Goal: Contribute content: Contribute content

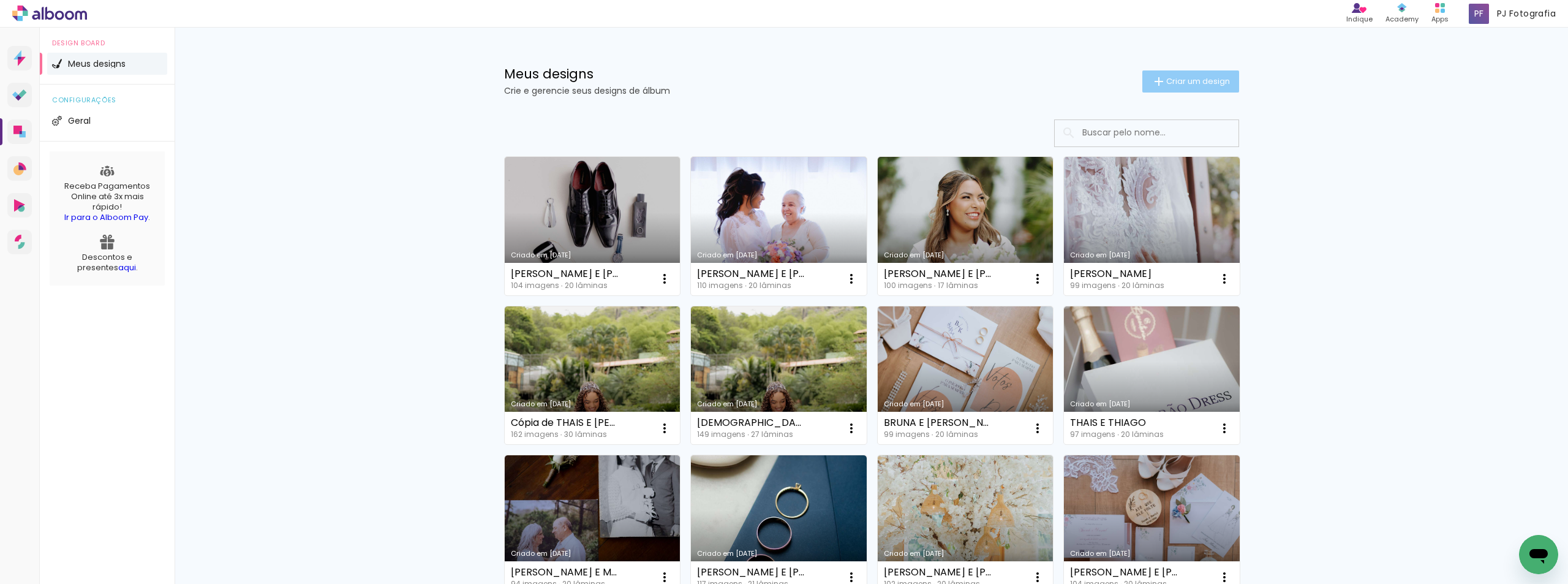
click at [1194, 83] on span "Criar um design" at bounding box center [1198, 81] width 63 height 8
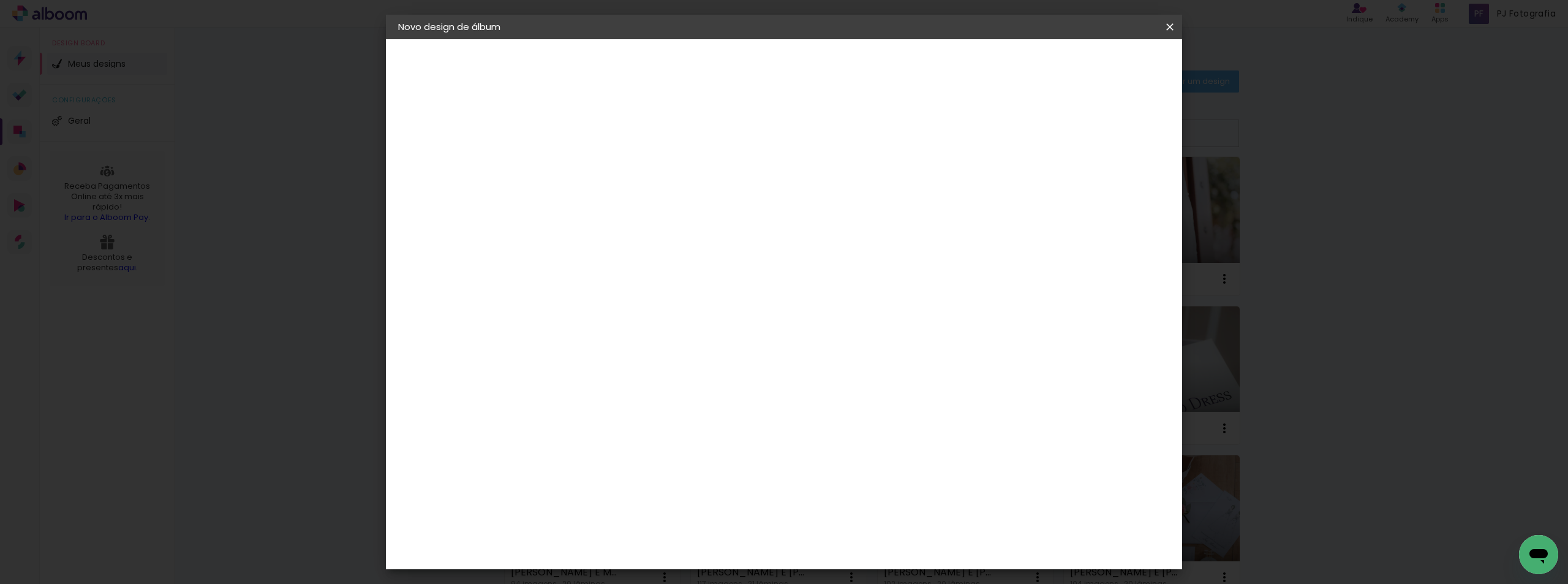
click at [599, 164] on input at bounding box center [599, 165] width 0 height 19
click at [599, 171] on input at bounding box center [599, 165] width 0 height 19
type input "[PERSON_NAME] E [PERSON_NAME]"
type paper-input "[PERSON_NAME] E [PERSON_NAME]"
click at [724, 57] on paper-button "Avançar" at bounding box center [694, 65] width 60 height 21
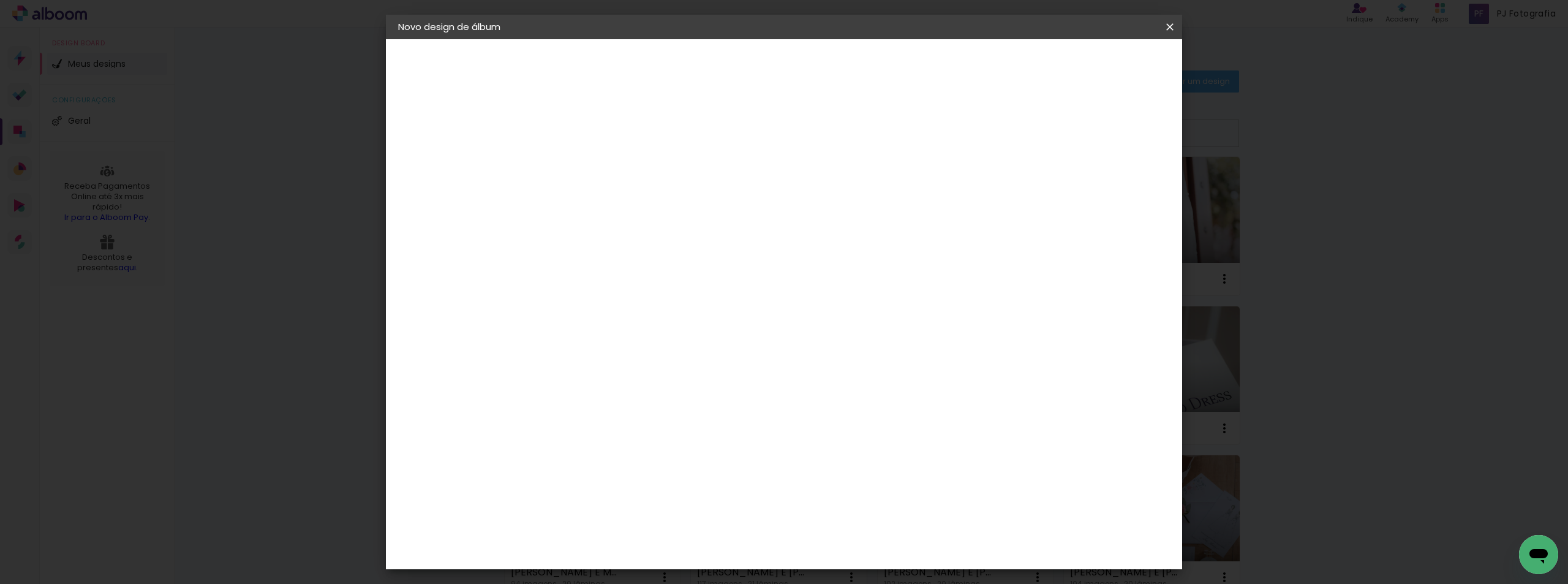
click at [640, 236] on input at bounding box center [630, 233] width 124 height 16
type input "LUI"
type paper-input "LUI"
click at [639, 285] on paper-item "[PERSON_NAME]" at bounding box center [621, 277] width 115 height 27
click at [646, 281] on div "[PERSON_NAME]" at bounding box center [631, 276] width 82 height 10
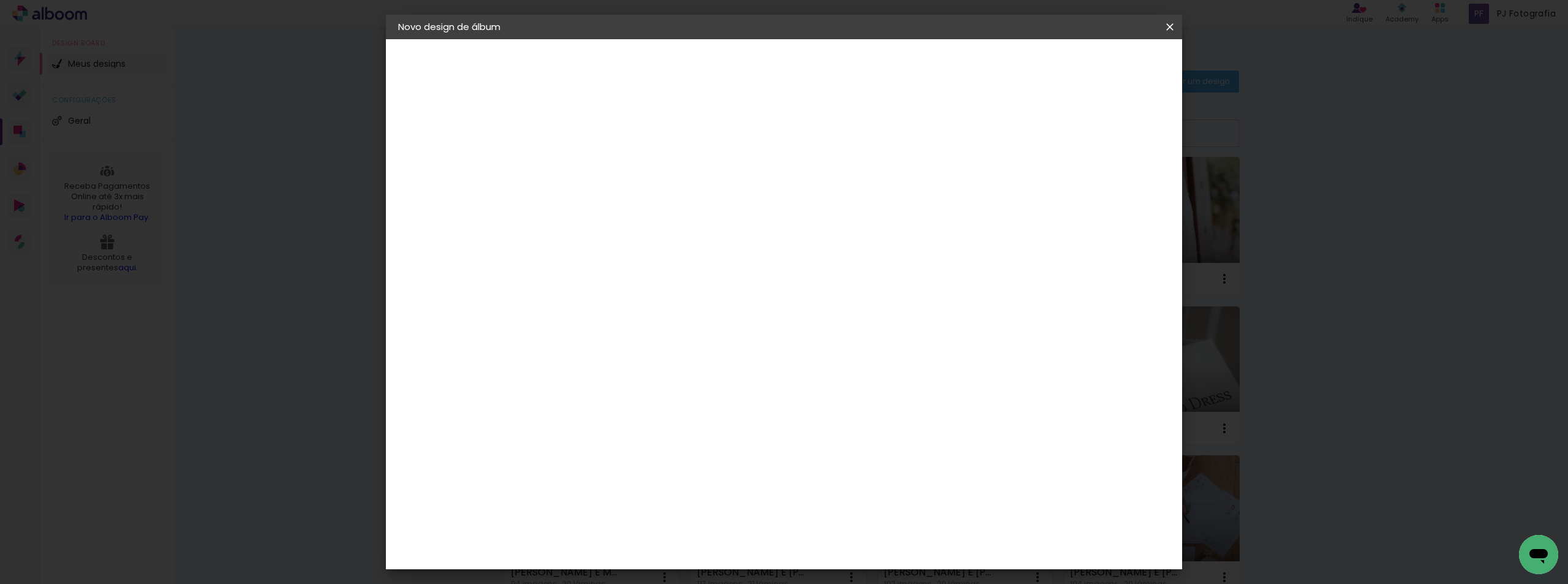
click at [801, 68] on paper-button "Avançar" at bounding box center [771, 65] width 60 height 21
click at [646, 206] on input "text" at bounding box center [622, 214] width 48 height 19
click at [852, 206] on paper-item "Encadernados" at bounding box center [863, 203] width 245 height 24
type input "Encadernados"
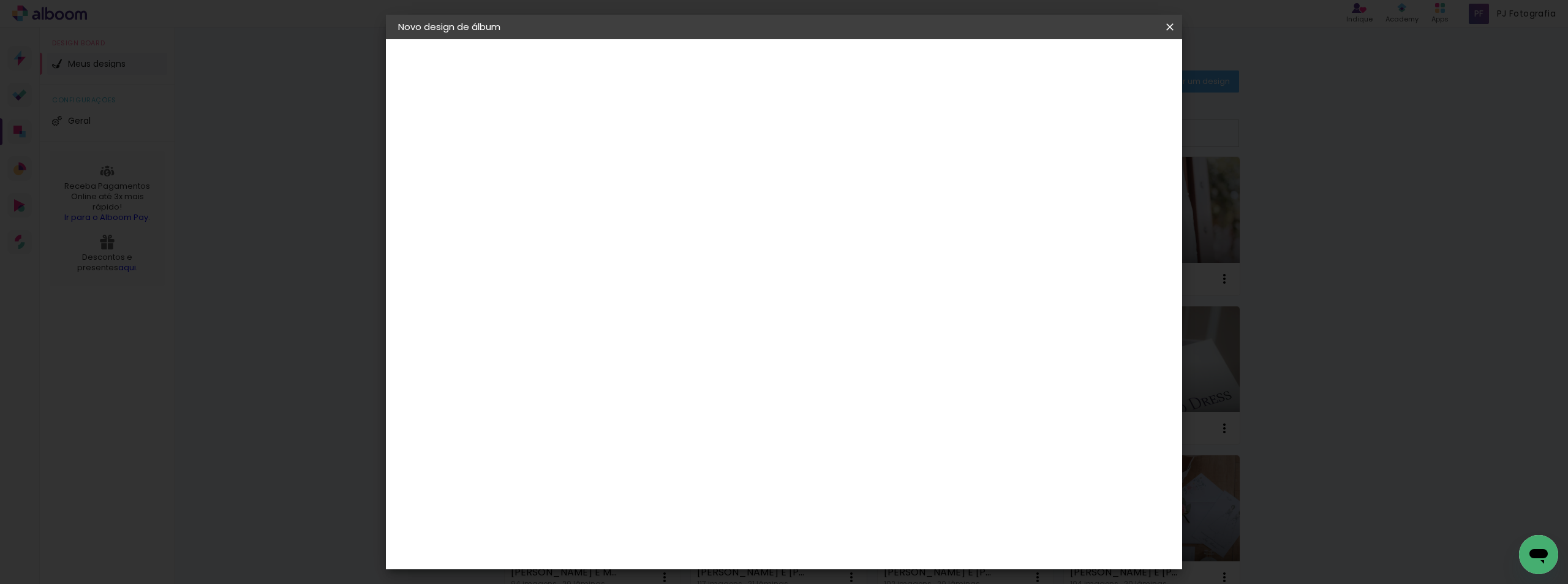
click at [681, 480] on span "25 x 50" at bounding box center [653, 492] width 57 height 25
click at [798, 71] on paper-button "Avançar" at bounding box center [768, 65] width 60 height 21
click at [1106, 74] on paper-button "Iniciar design" at bounding box center [1065, 65] width 80 height 21
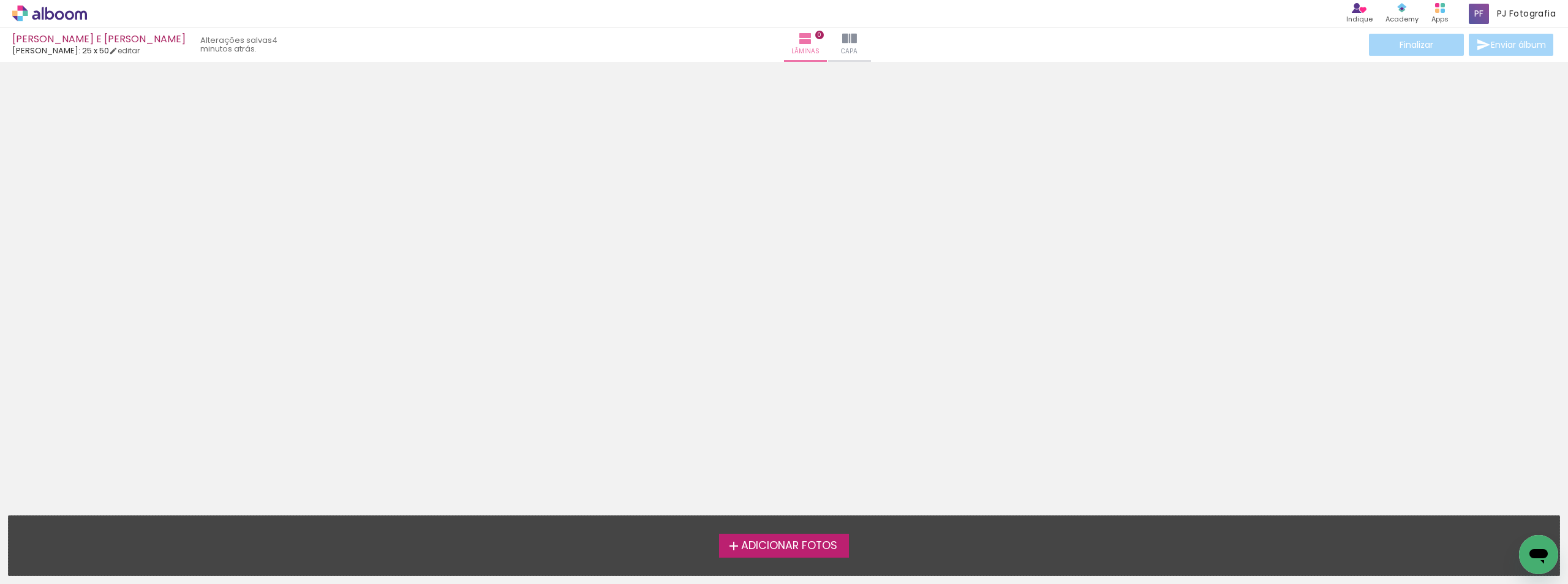
click at [765, 553] on label "Adicionar Fotos" at bounding box center [785, 545] width 131 height 24
click at [0, 0] on input "file" at bounding box center [0, 0] width 0 height 0
click at [806, 541] on span "Adicionar Fotos" at bounding box center [789, 546] width 96 height 11
click at [0, 0] on input "file" at bounding box center [0, 0] width 0 height 0
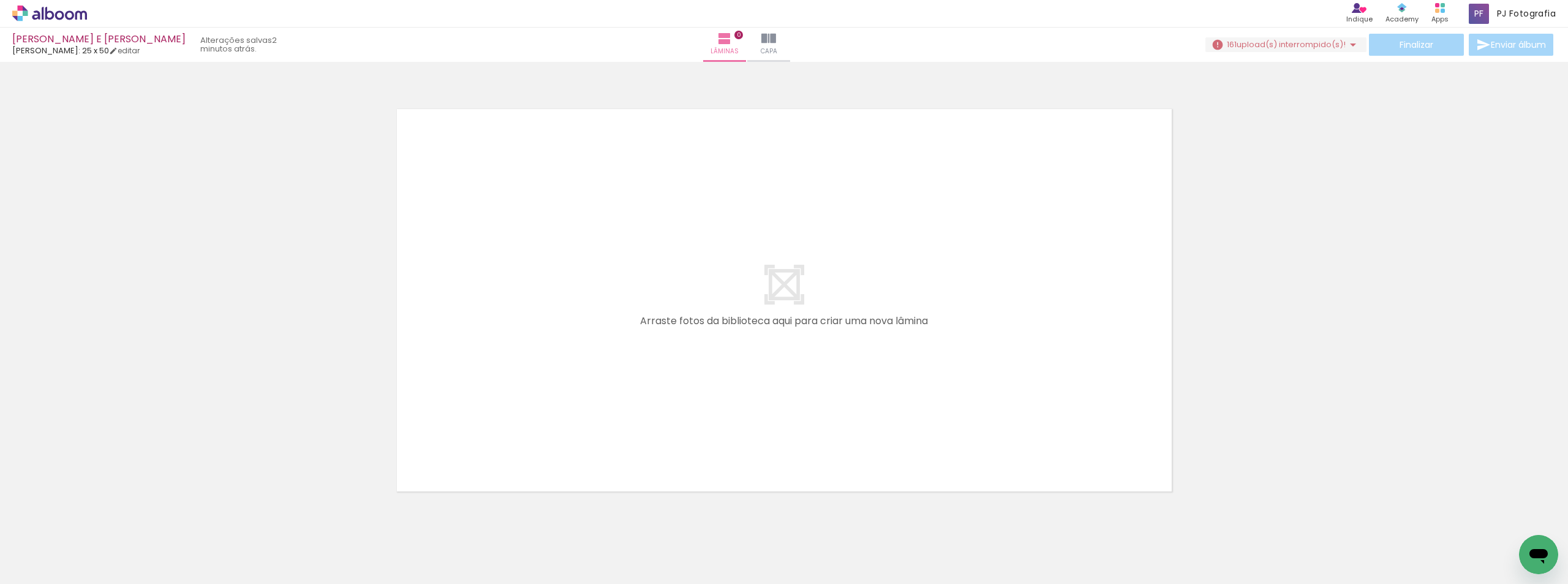
scroll to position [0, 3998]
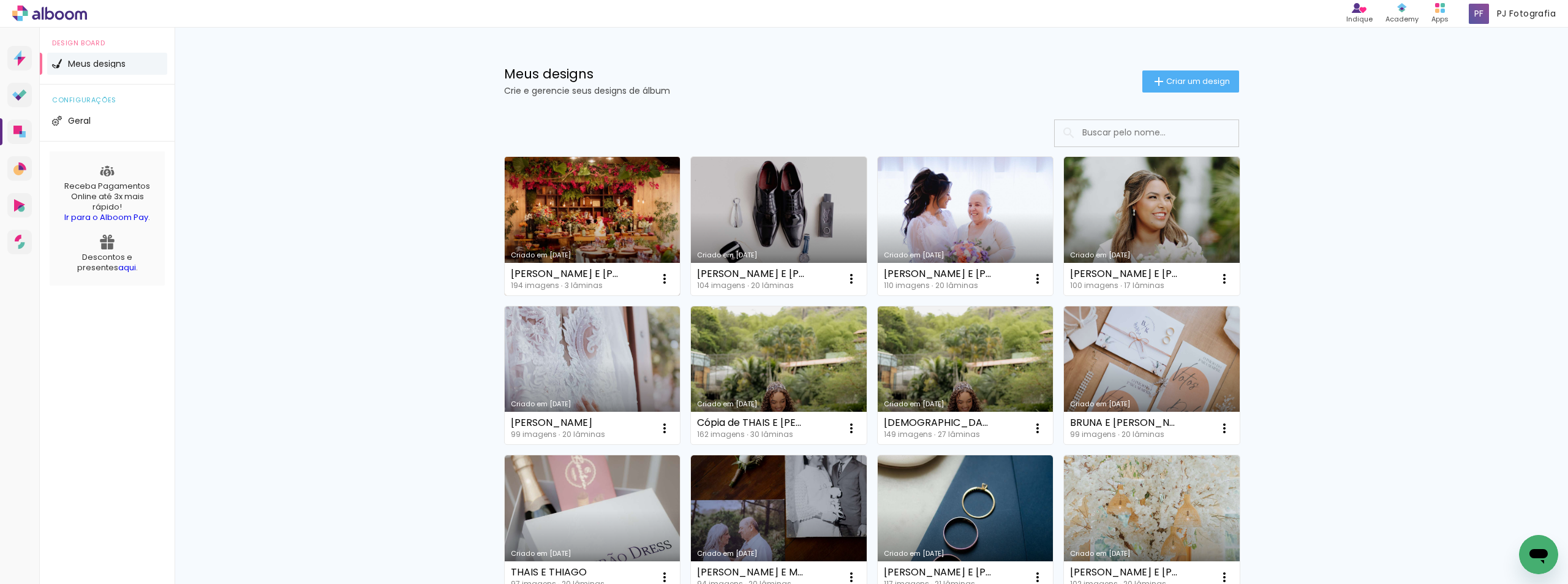
click at [606, 204] on link "Criado em 14/10/25" at bounding box center [593, 226] width 176 height 138
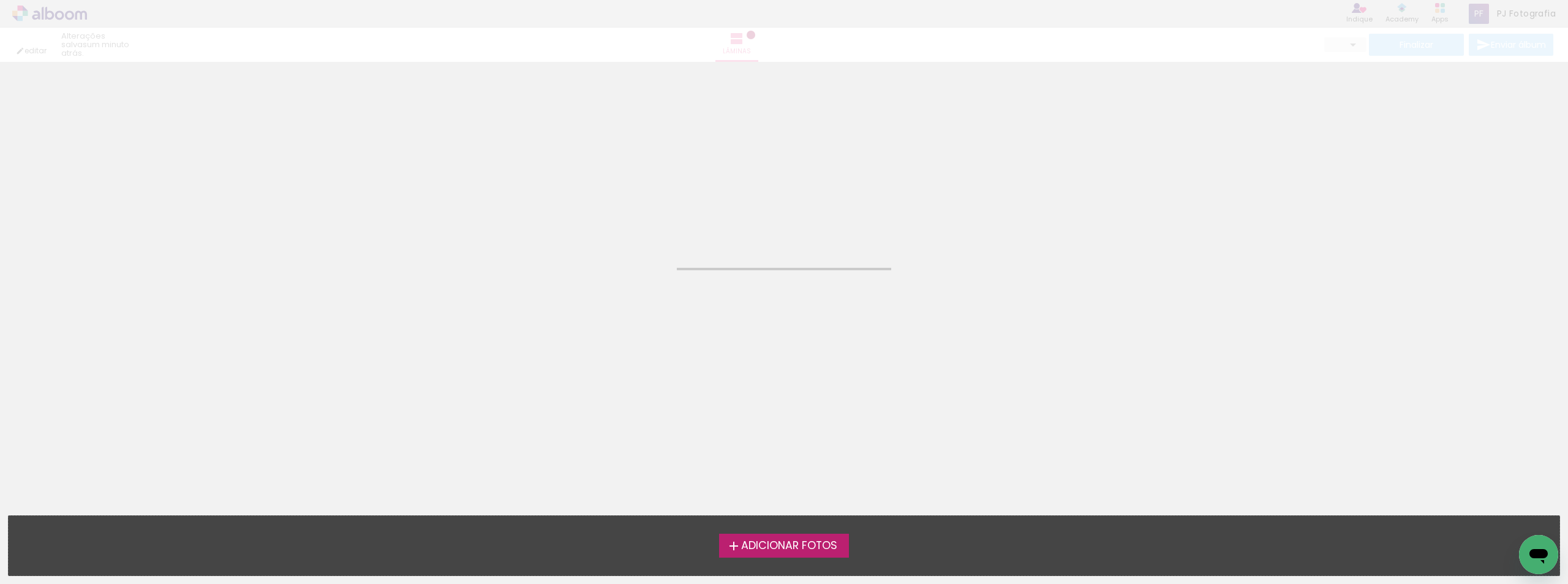
click at [606, 204] on neon-animated-pages "Confirmar Cancelar" at bounding box center [784, 323] width 1568 height 522
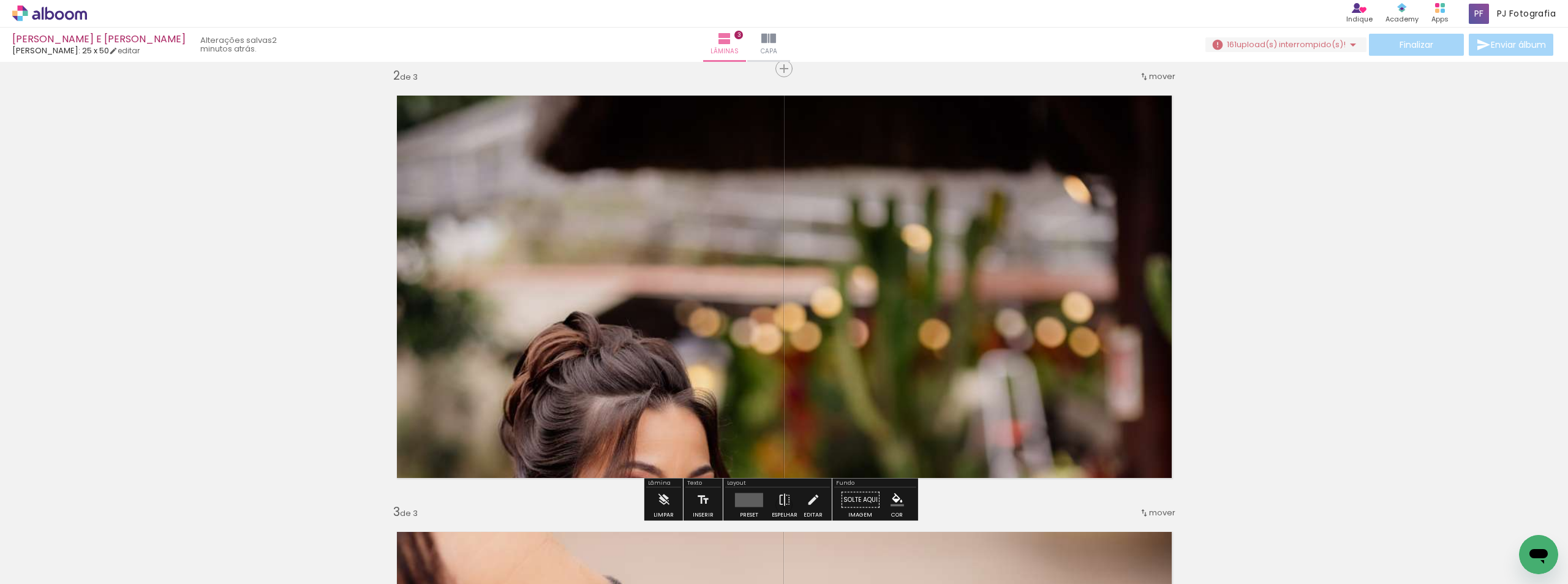
scroll to position [429, 0]
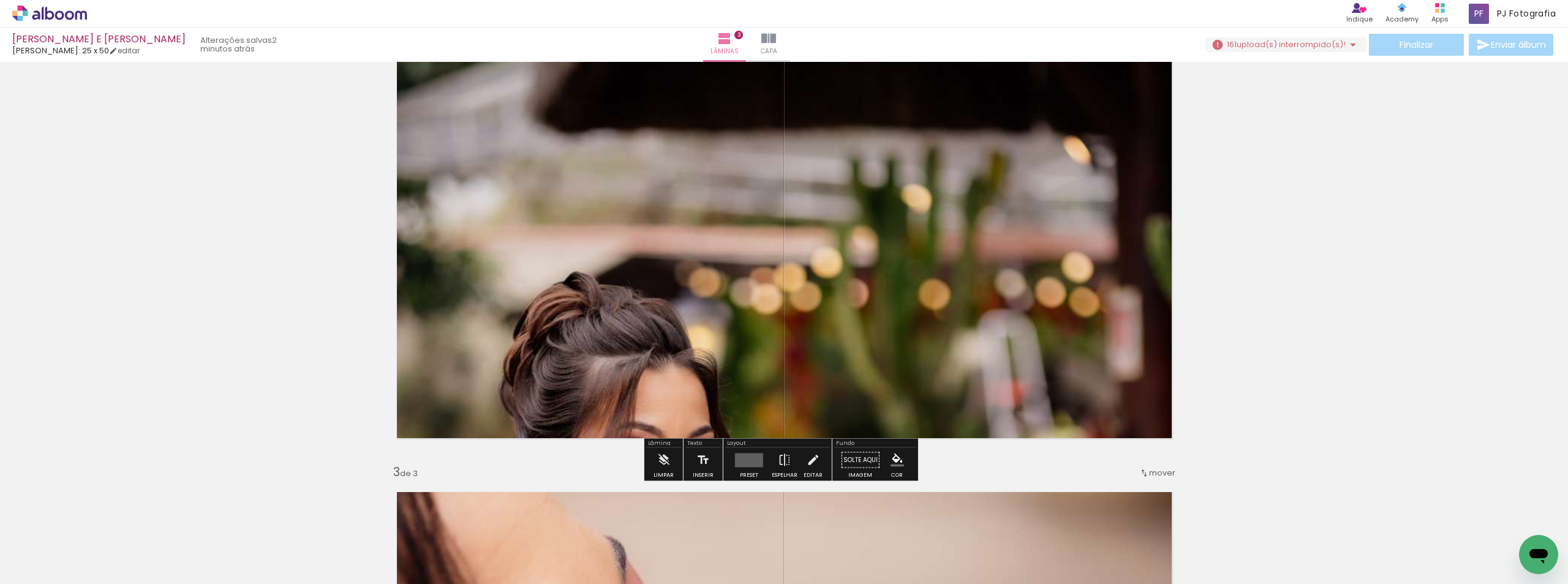
click at [695, 261] on quentale-photo at bounding box center [785, 247] width 798 height 406
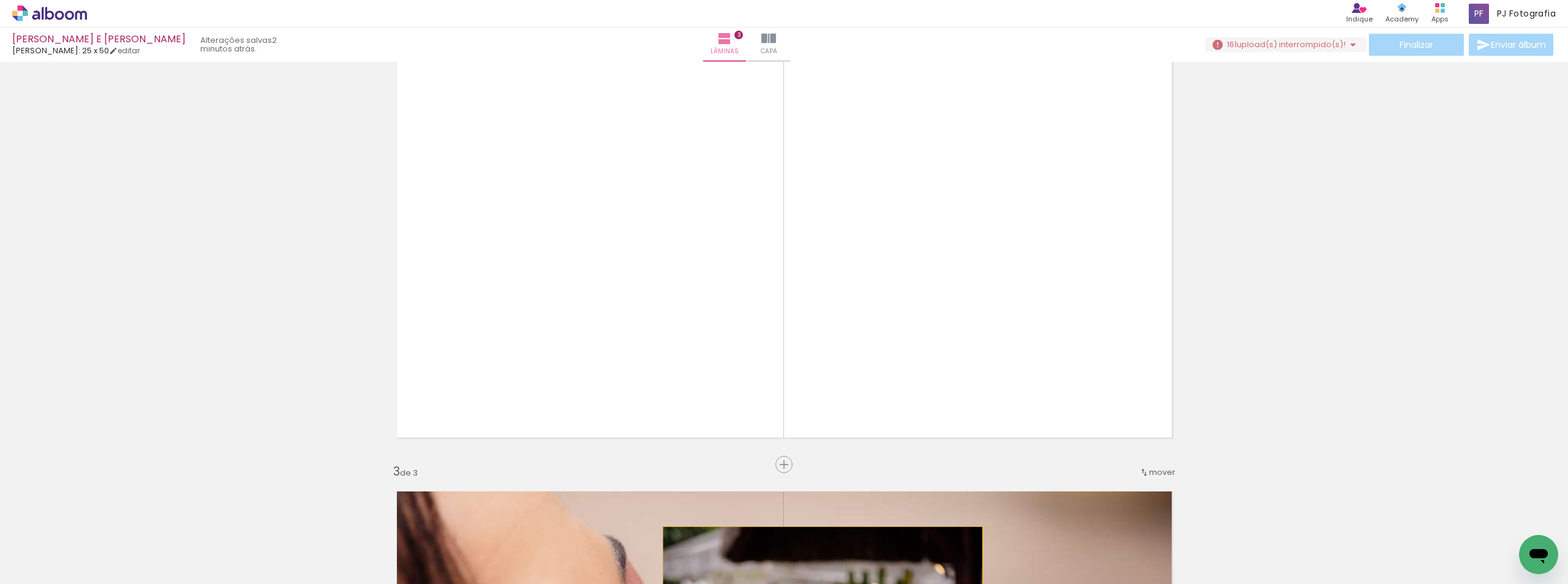
drag, startPoint x: 737, startPoint y: 168, endPoint x: 818, endPoint y: 608, distance: 447.4
click at [818, 583] on html "link( href="../../bower_components/polymer/polymer.html" rel="import" ) picture…" at bounding box center [784, 292] width 1568 height 584
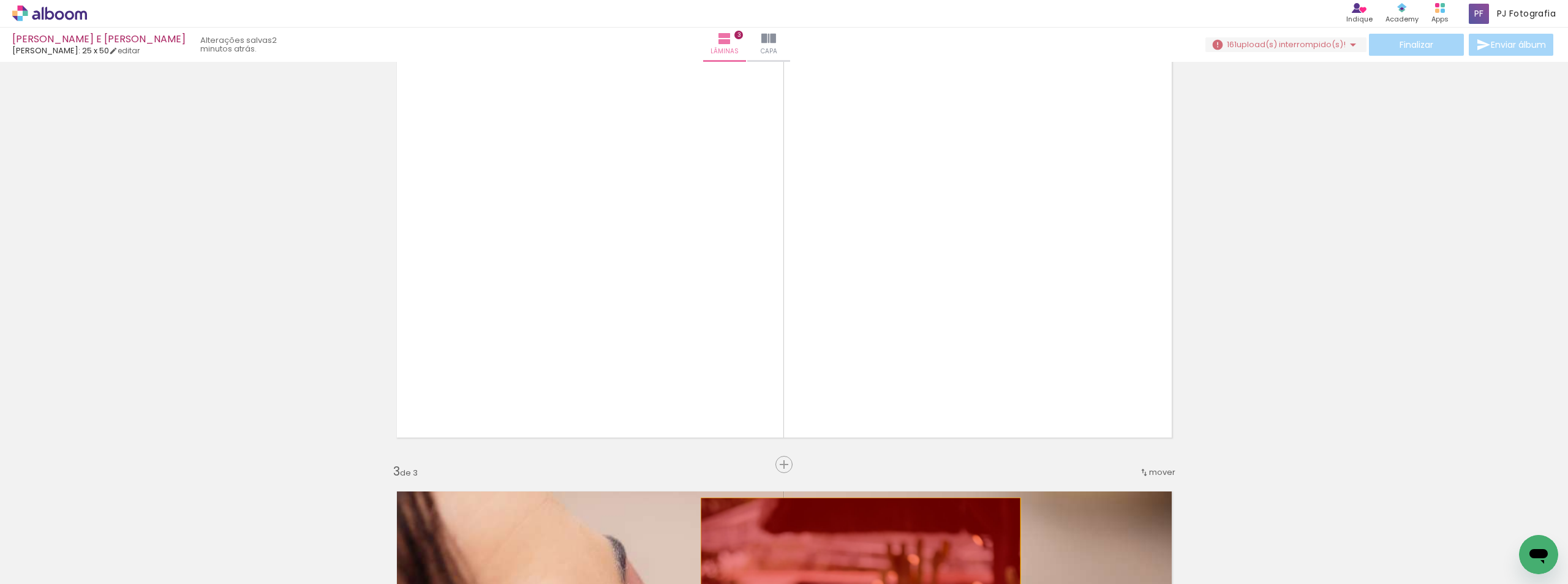
drag, startPoint x: 1001, startPoint y: 212, endPoint x: 849, endPoint y: 586, distance: 403.7
click at [849, 583] on html "link( href="../../bower_components/polymer/polymer.html" rel="import" ) picture…" at bounding box center [784, 292] width 1568 height 584
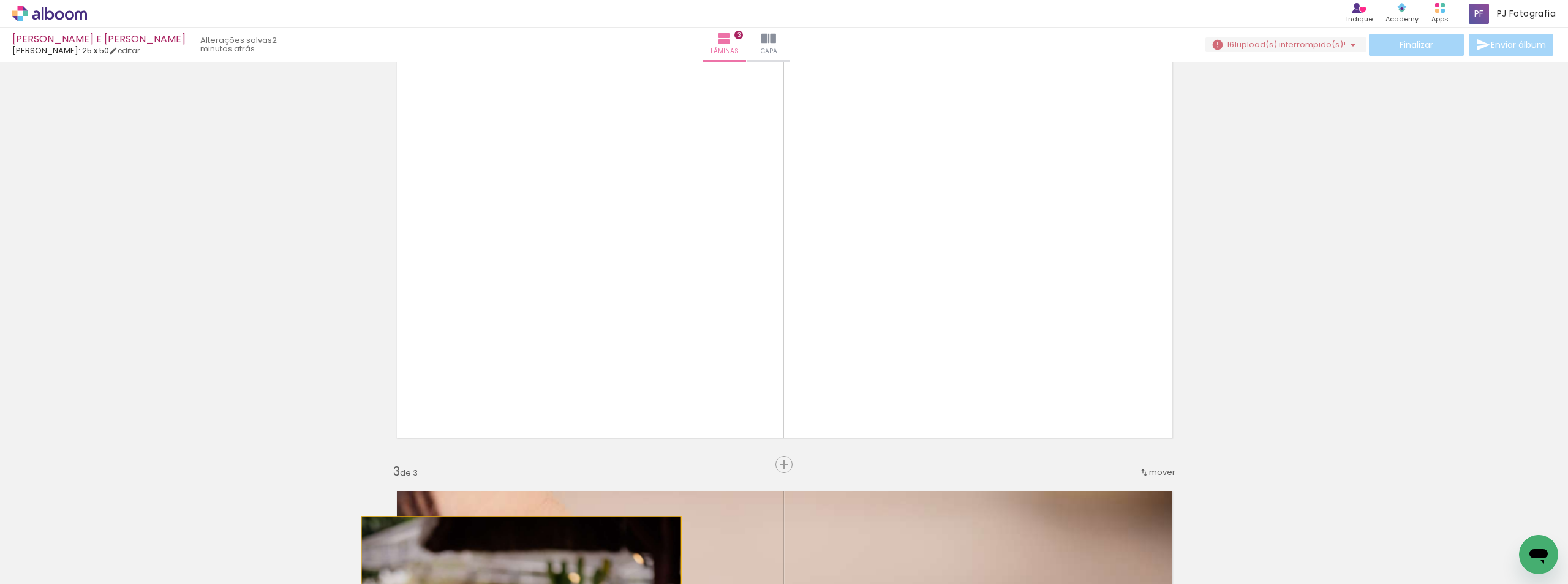
drag, startPoint x: 1122, startPoint y: 144, endPoint x: 516, endPoint y: 597, distance: 756.6
click at [516, 583] on html "link( href="../../bower_components/polymer/polymer.html" rel="import" ) picture…" at bounding box center [784, 292] width 1568 height 584
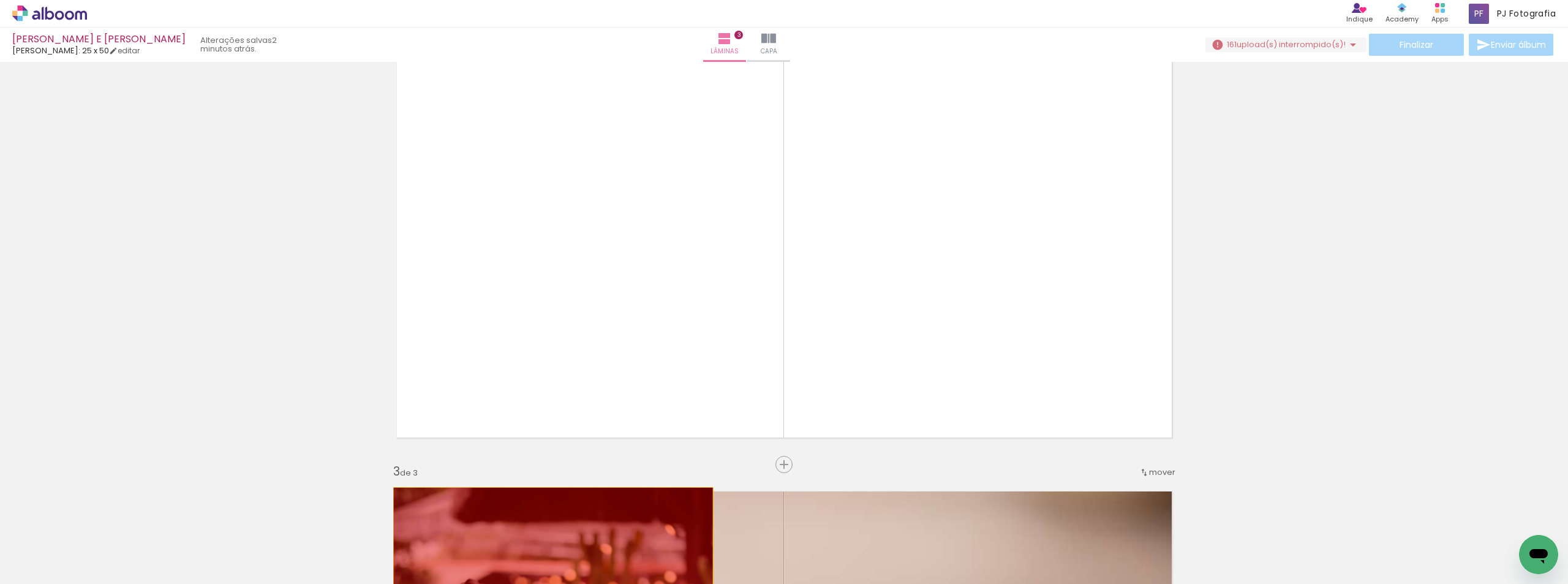
drag, startPoint x: 514, startPoint y: 184, endPoint x: 548, endPoint y: 567, distance: 384.5
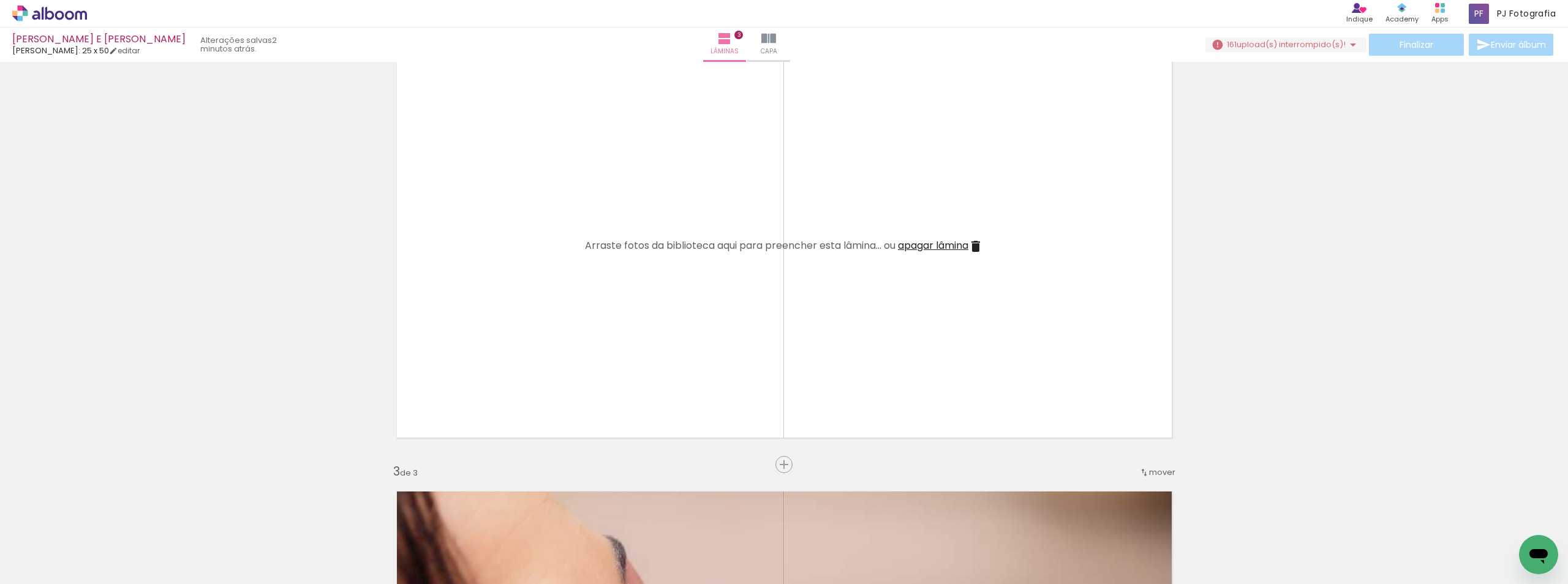
click at [926, 250] on span "apagar lâmina" at bounding box center [933, 245] width 70 height 14
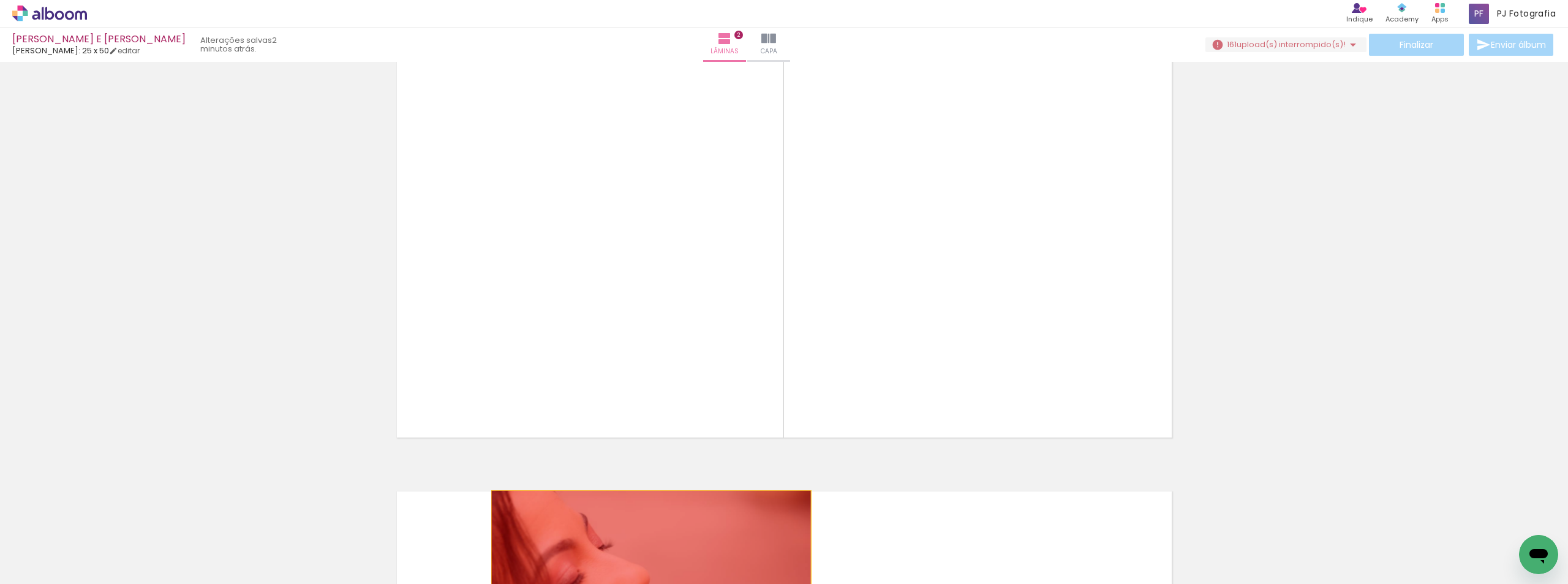
drag, startPoint x: 861, startPoint y: 165, endPoint x: 646, endPoint y: 572, distance: 460.3
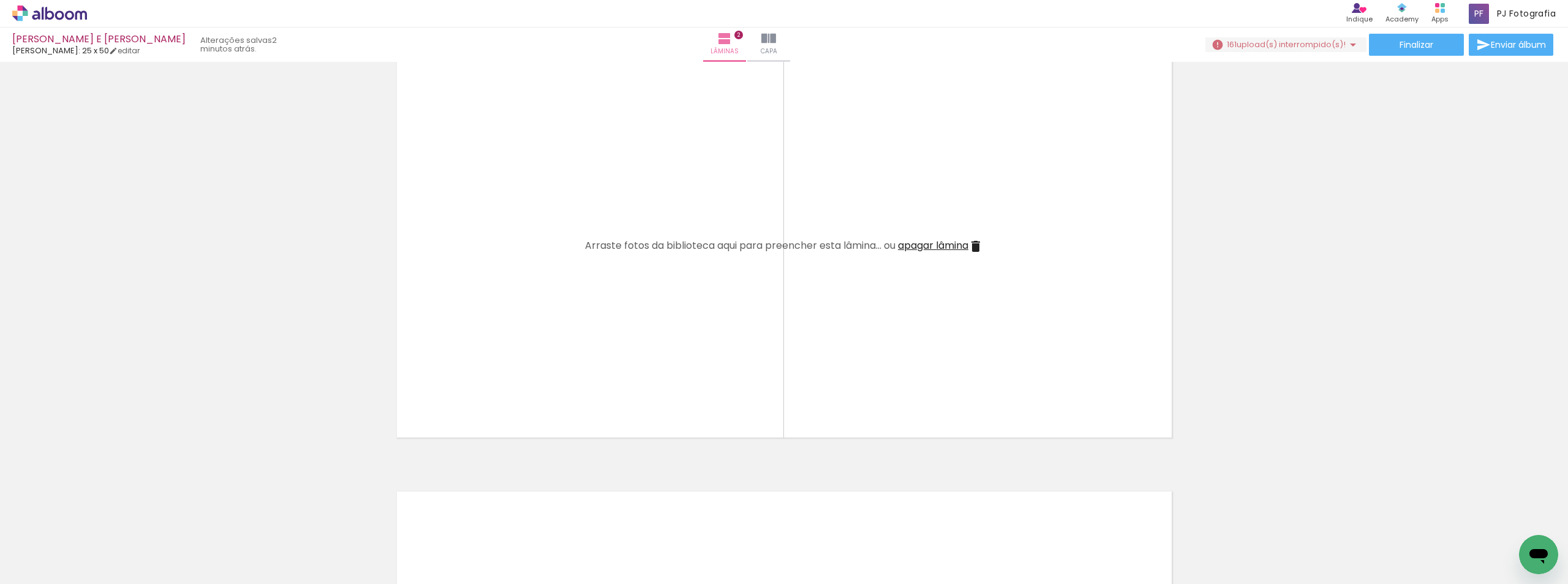
click at [932, 245] on span "apagar lâmina" at bounding box center [933, 245] width 70 height 14
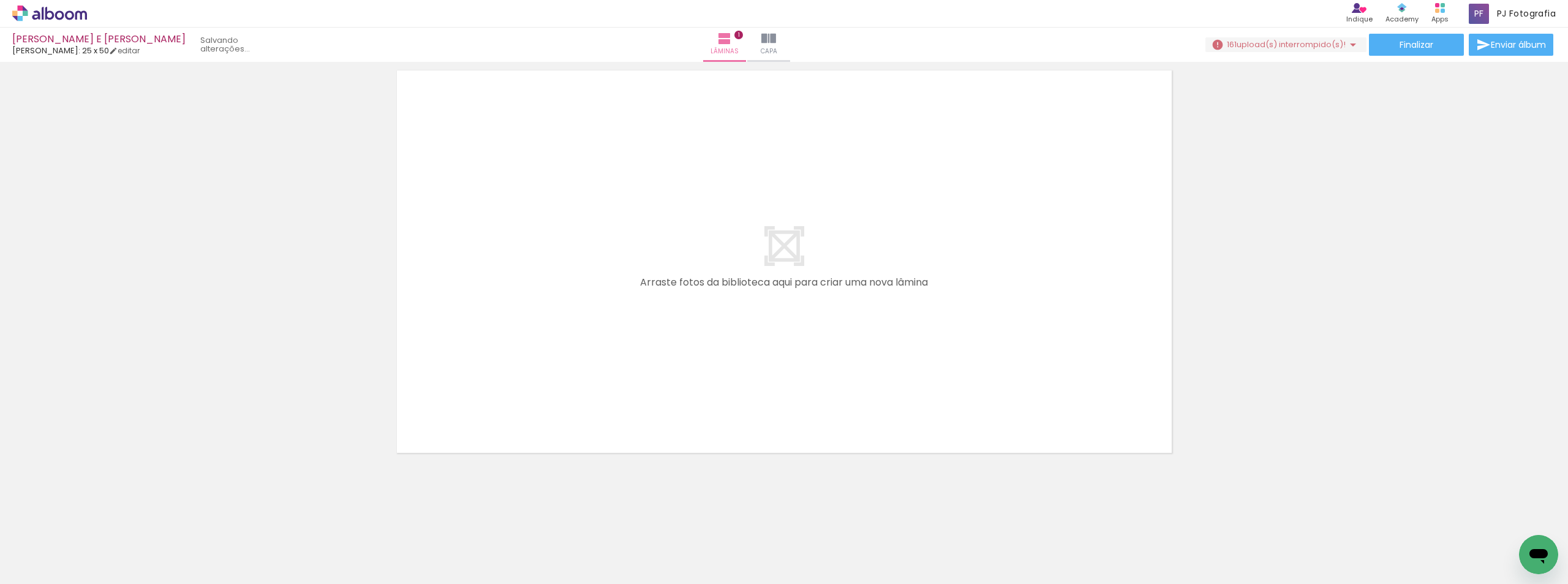
scroll to position [54, 0]
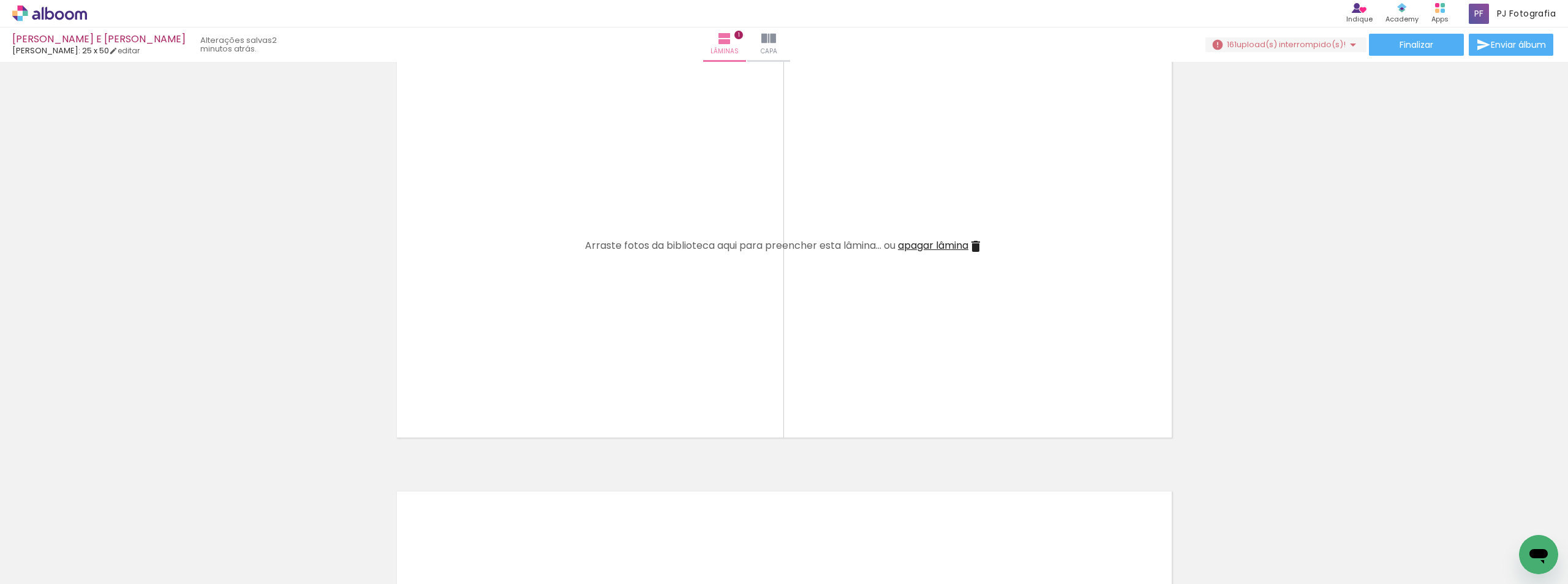
click at [936, 246] on span "apagar lâmina" at bounding box center [933, 245] width 70 height 14
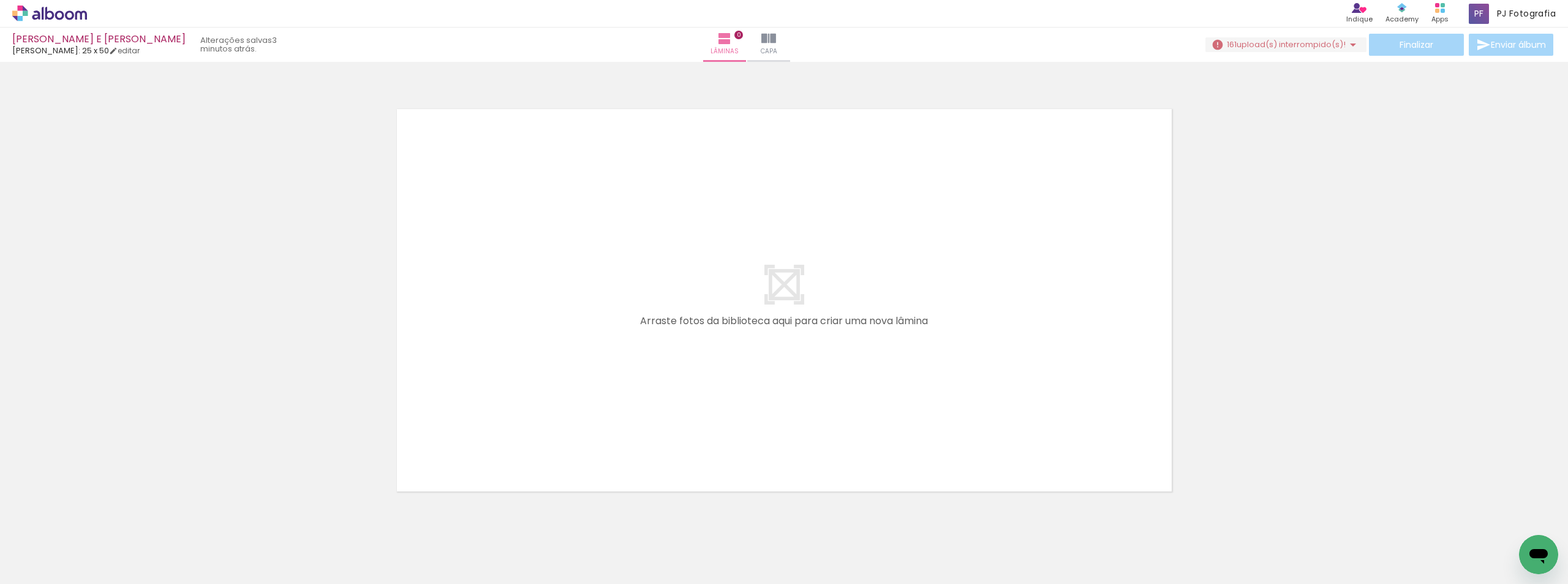
scroll to position [0, 3253]
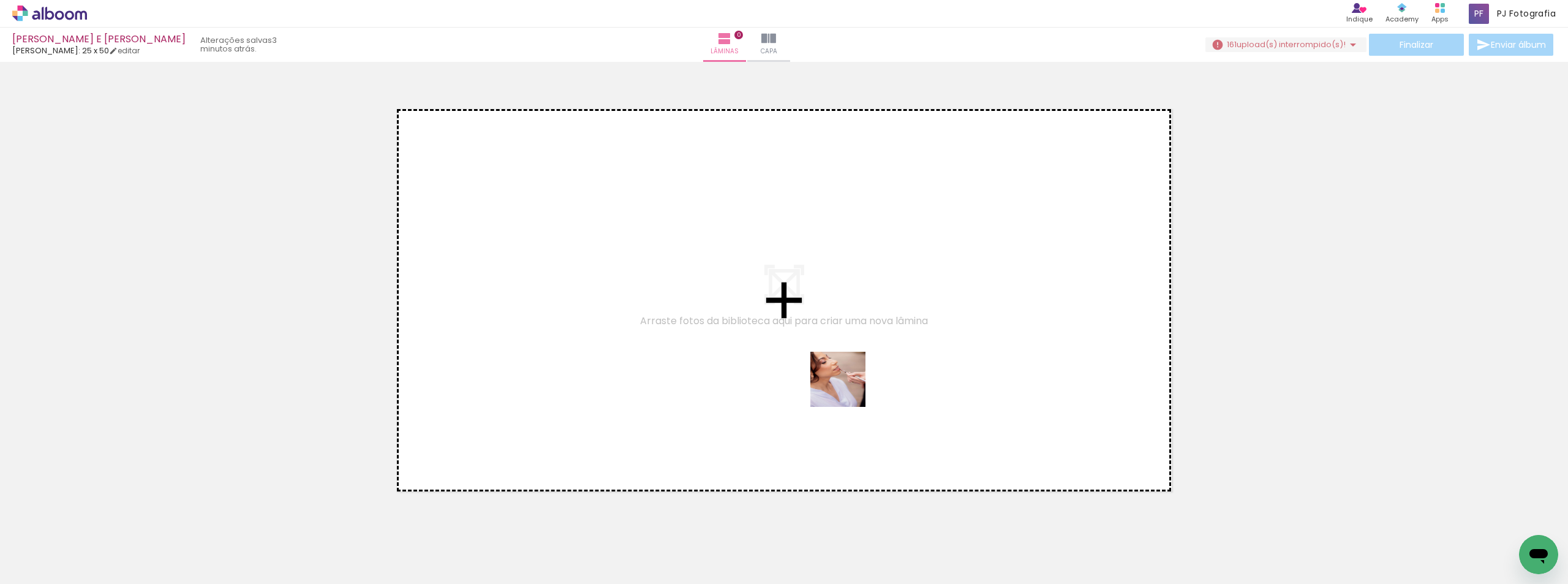
drag, startPoint x: 848, startPoint y: 543, endPoint x: 847, endPoint y: 388, distance: 155.0
click at [847, 388] on quentale-workspace at bounding box center [784, 292] width 1568 height 584
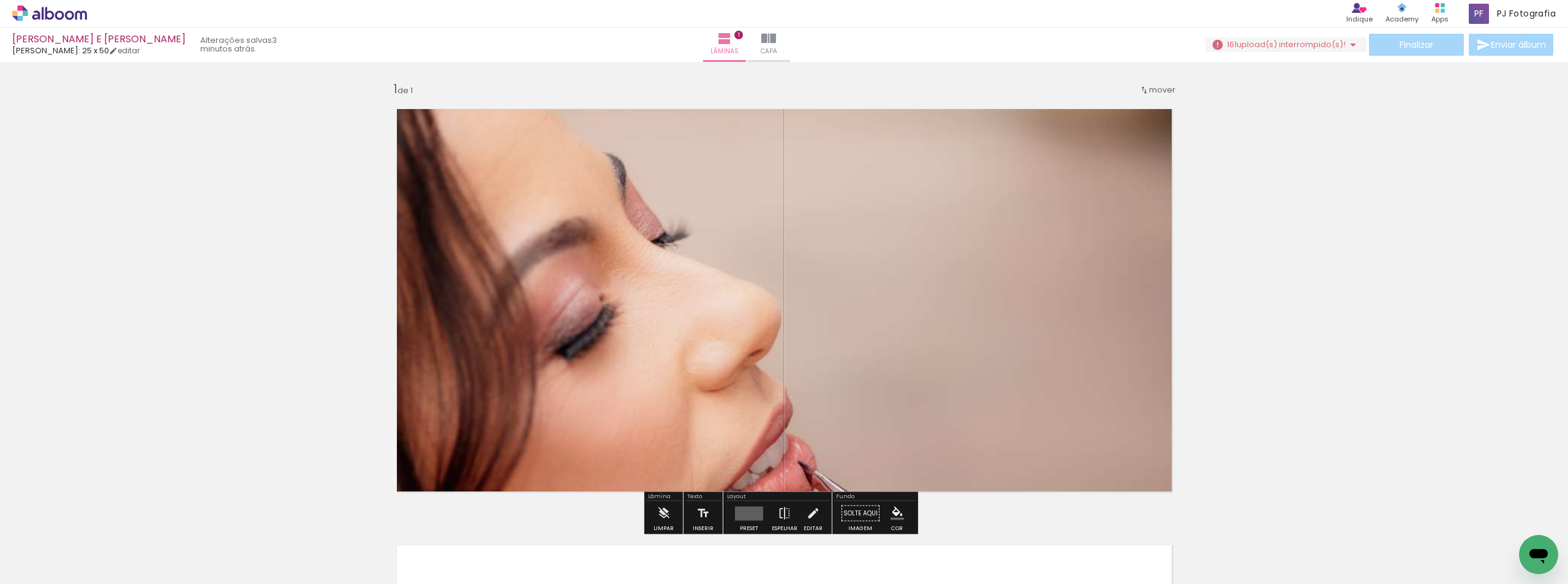
scroll to position [306, 0]
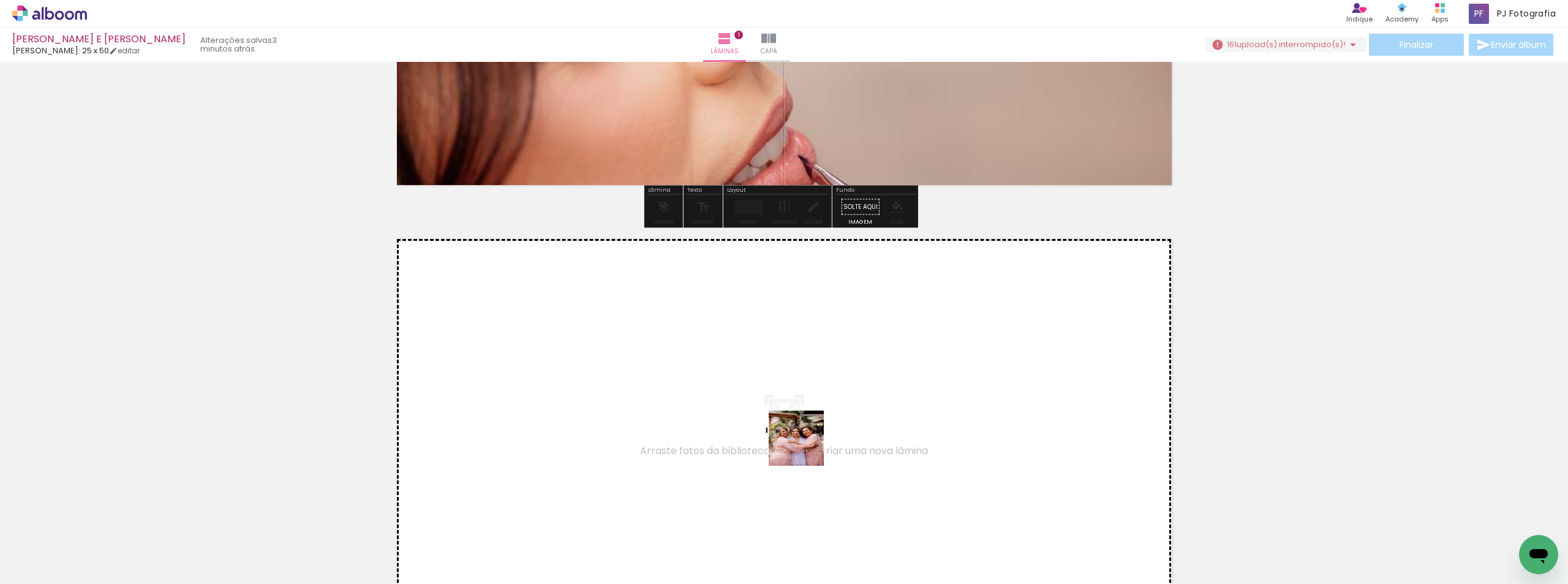
drag, startPoint x: 794, startPoint y: 552, endPoint x: 810, endPoint y: 438, distance: 115.1
click at [810, 438] on quentale-workspace at bounding box center [784, 292] width 1568 height 584
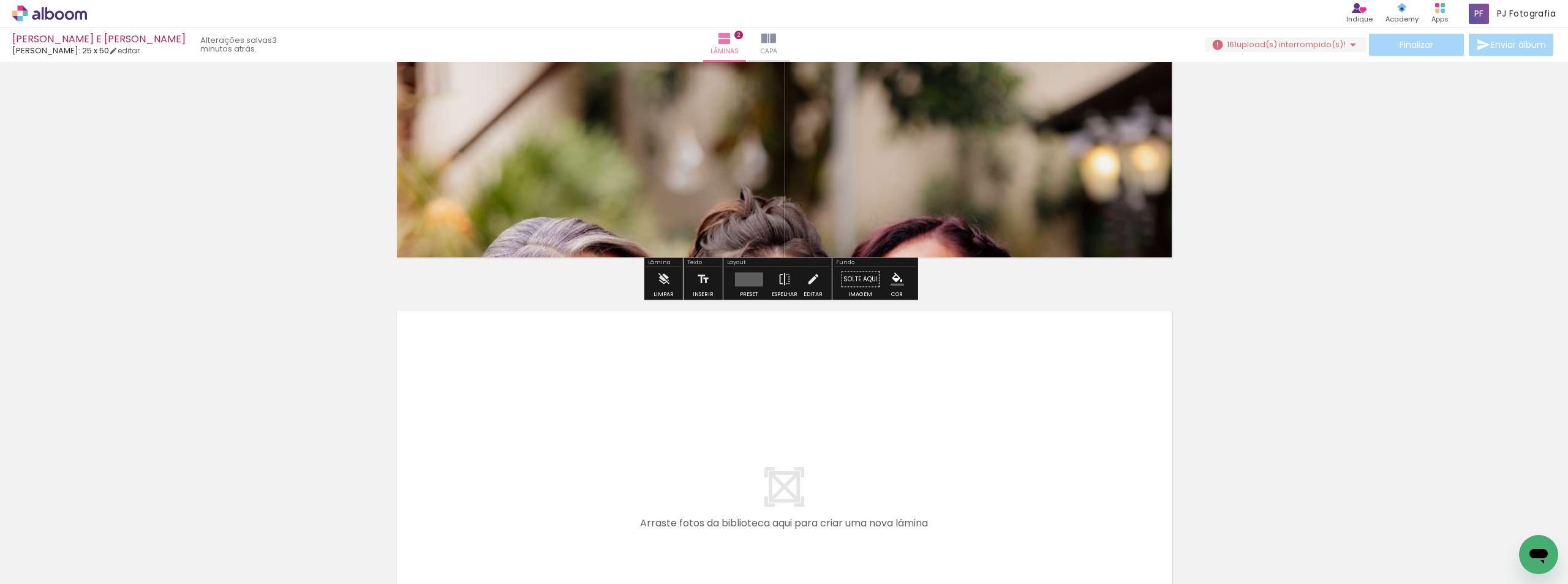
scroll to position [735, 0]
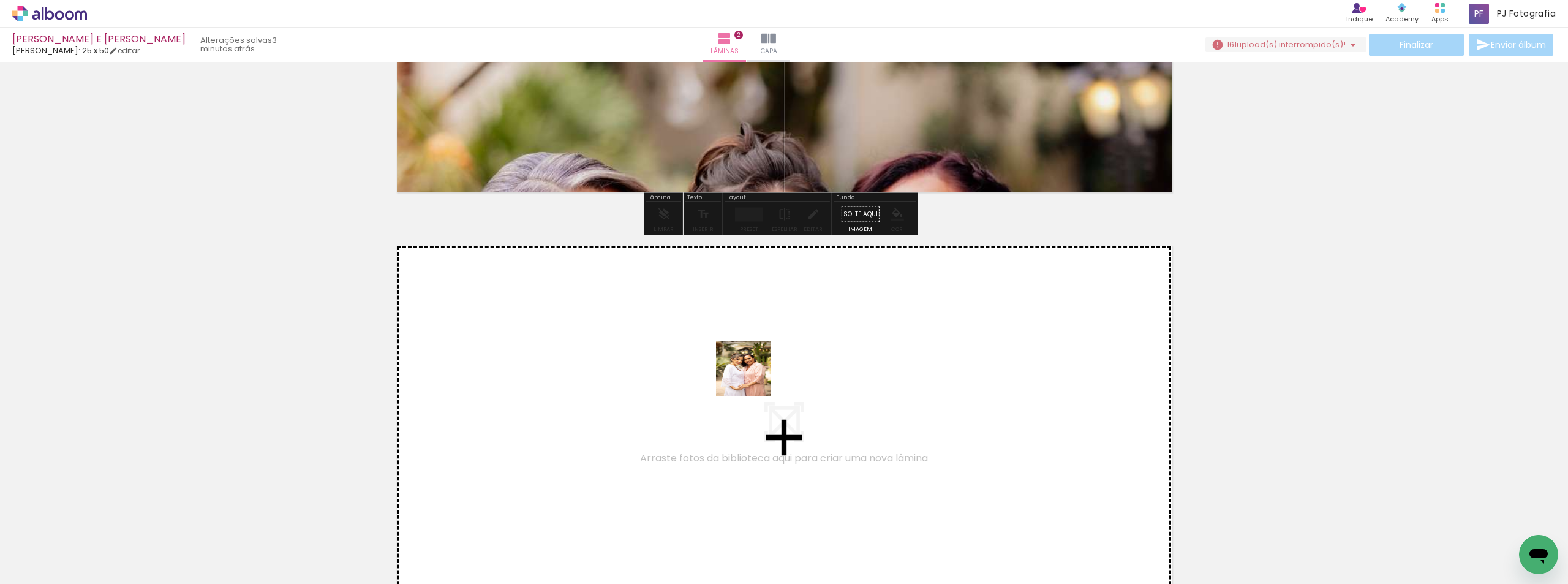
drag, startPoint x: 713, startPoint y: 539, endPoint x: 753, endPoint y: 378, distance: 165.9
click at [753, 378] on quentale-workspace at bounding box center [784, 292] width 1568 height 584
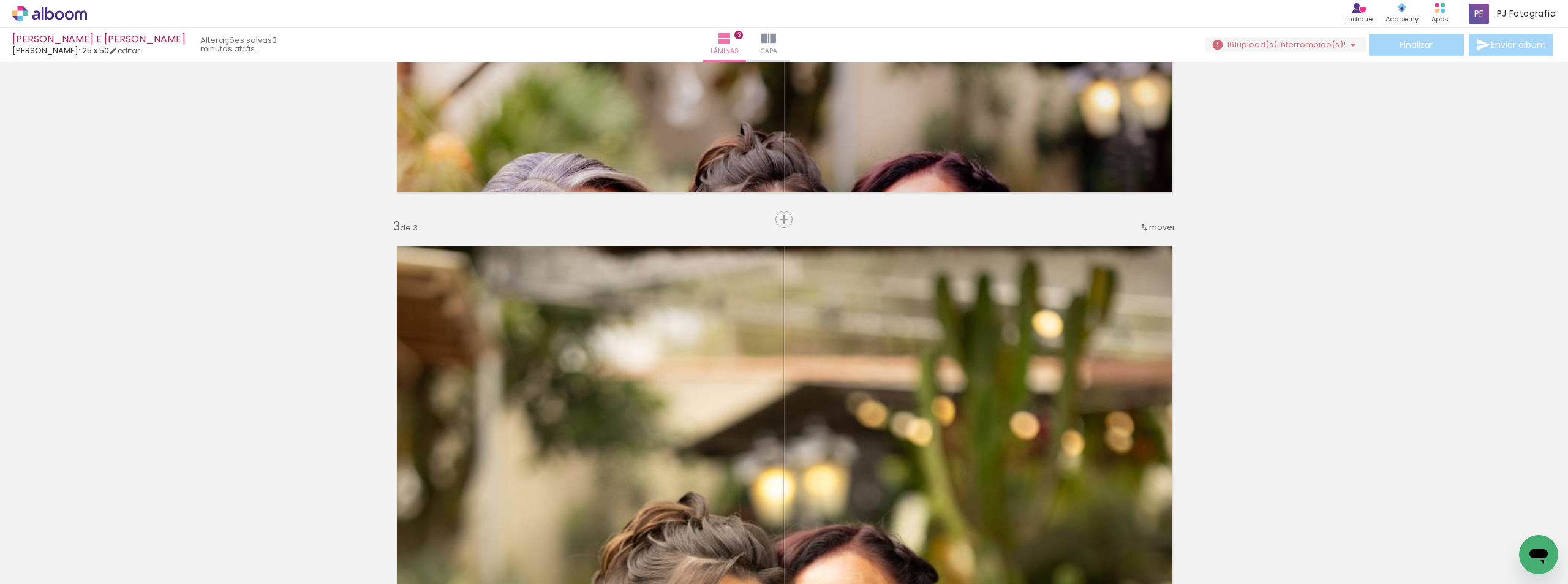
scroll to position [981, 0]
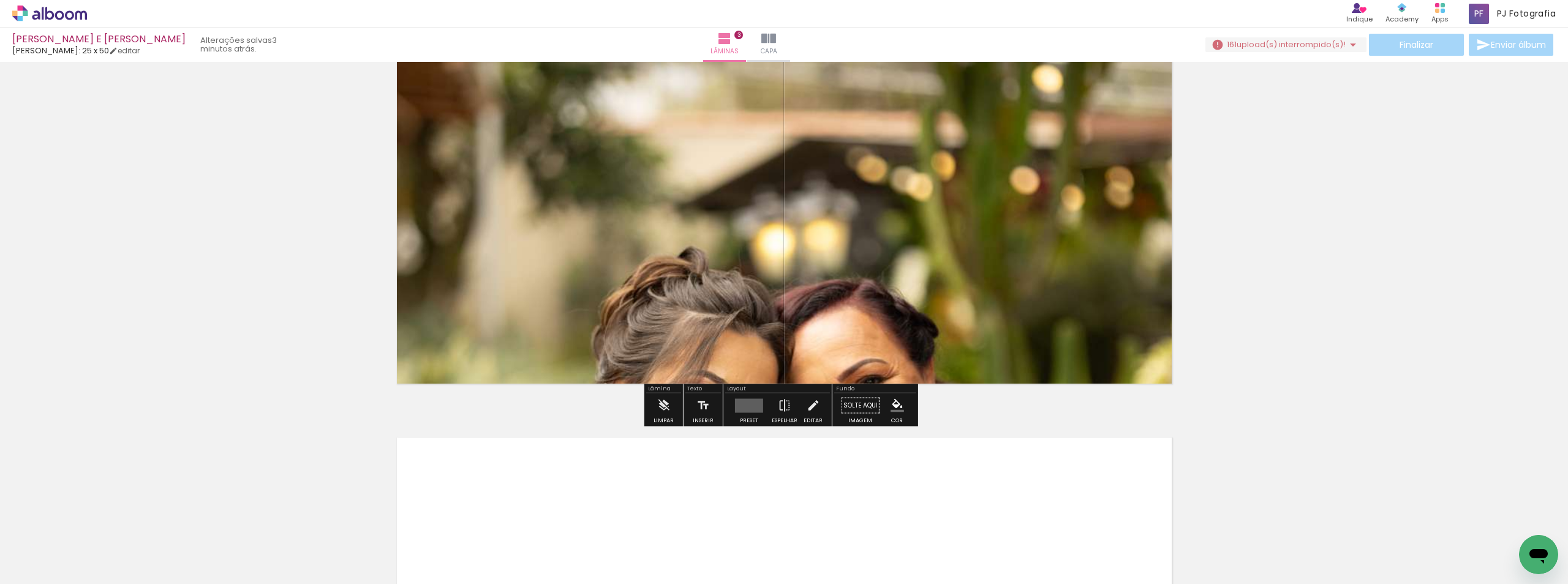
click at [82, 12] on icon at bounding box center [81, 15] width 11 height 9
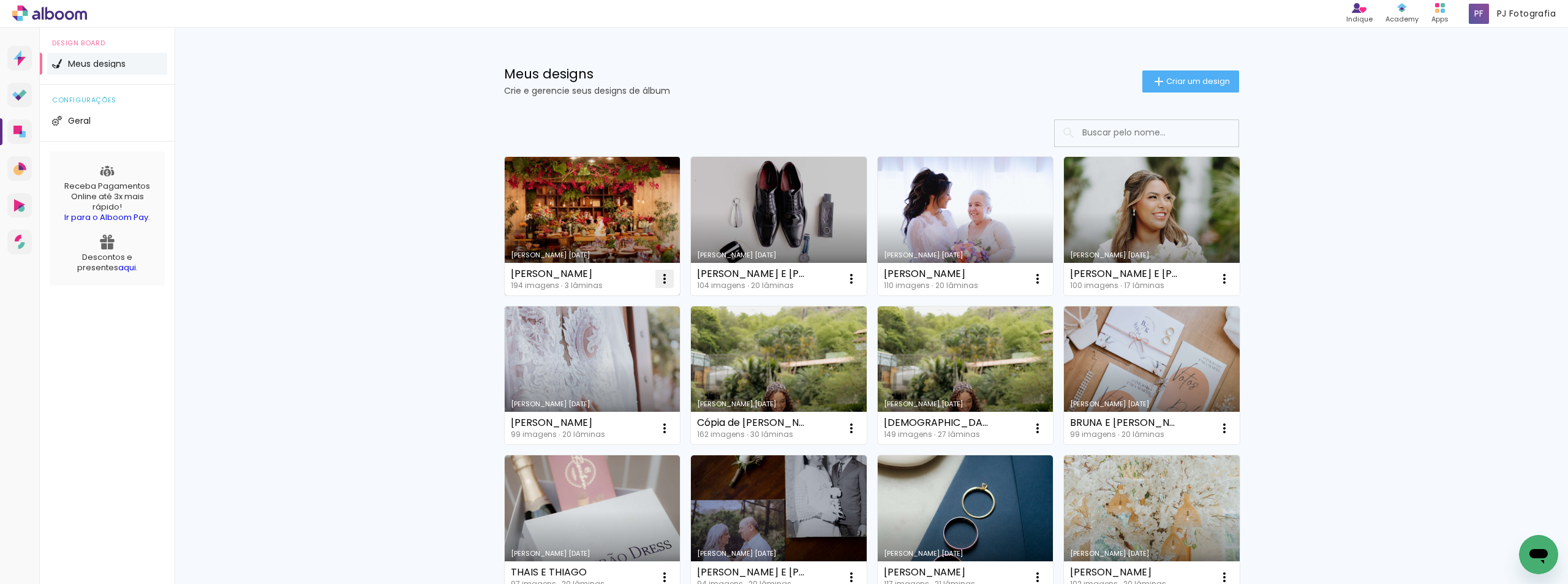
click at [658, 276] on iron-icon at bounding box center [665, 279] width 15 height 15
click at [626, 358] on paper-item "Excluir" at bounding box center [611, 359] width 121 height 24
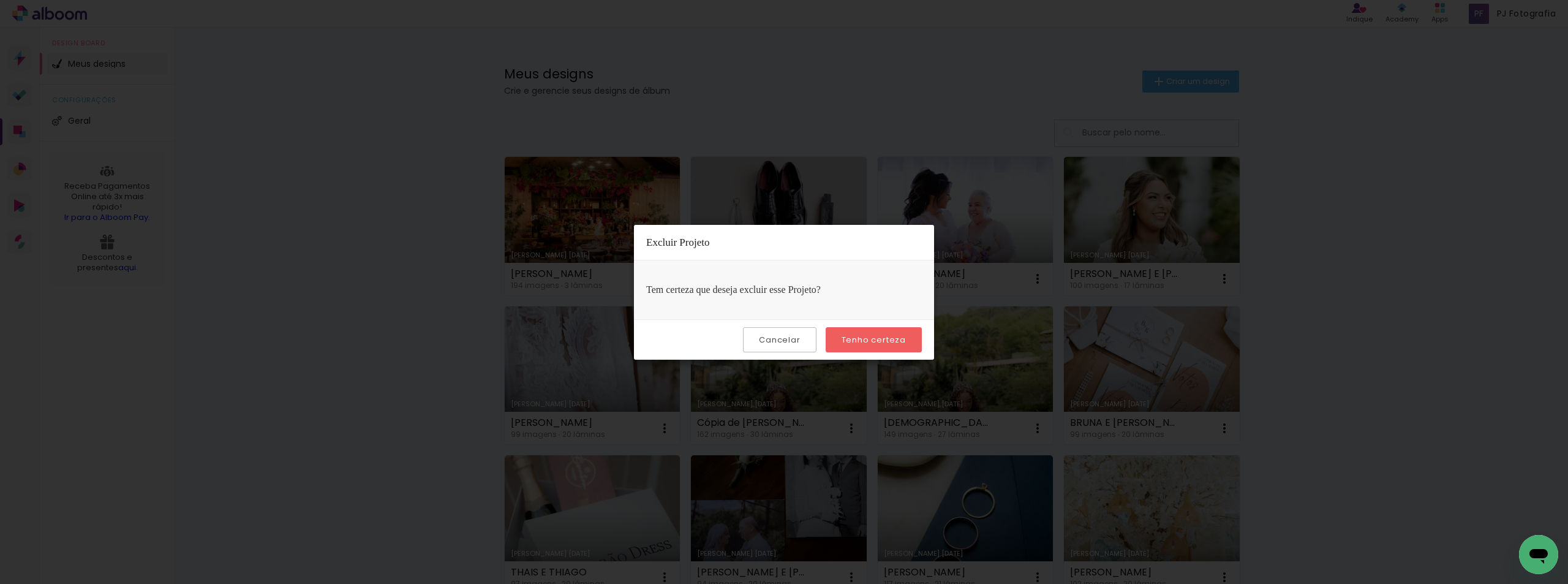
click at [0, 0] on slot "Tenho certeza" at bounding box center [0, 0] width 0 height 0
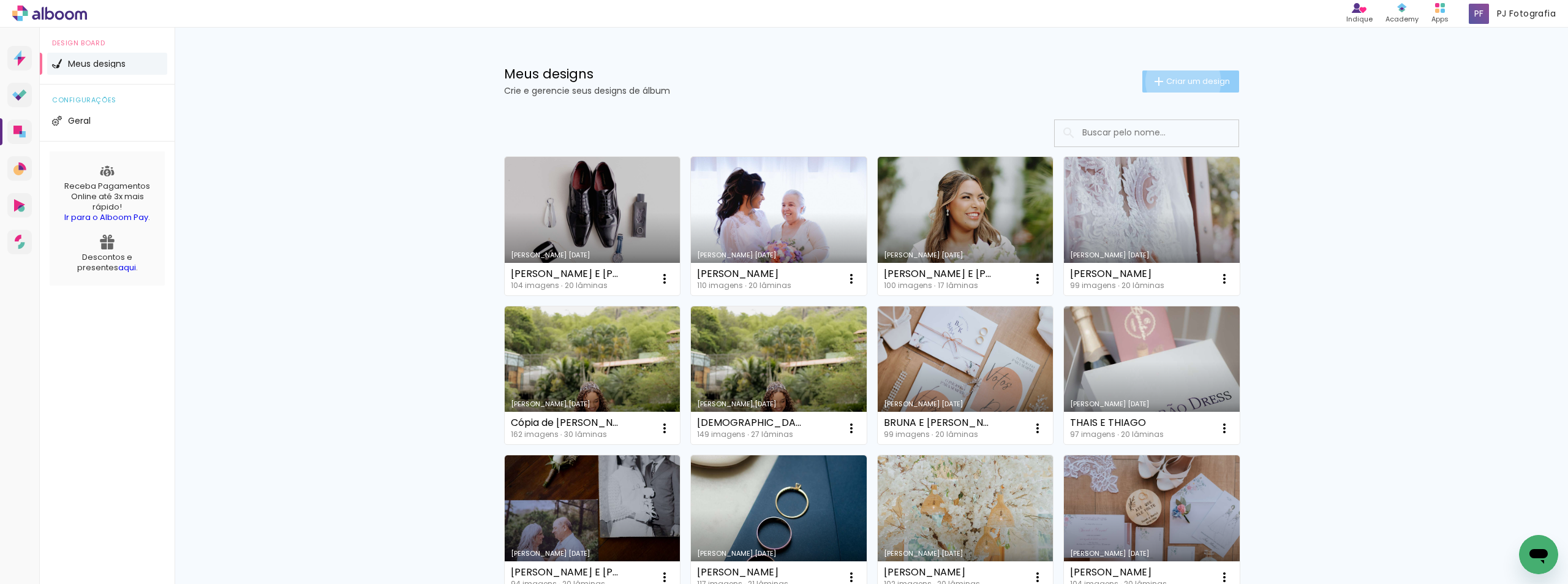
click at [1176, 82] on span "Criar um design" at bounding box center [1198, 81] width 63 height 8
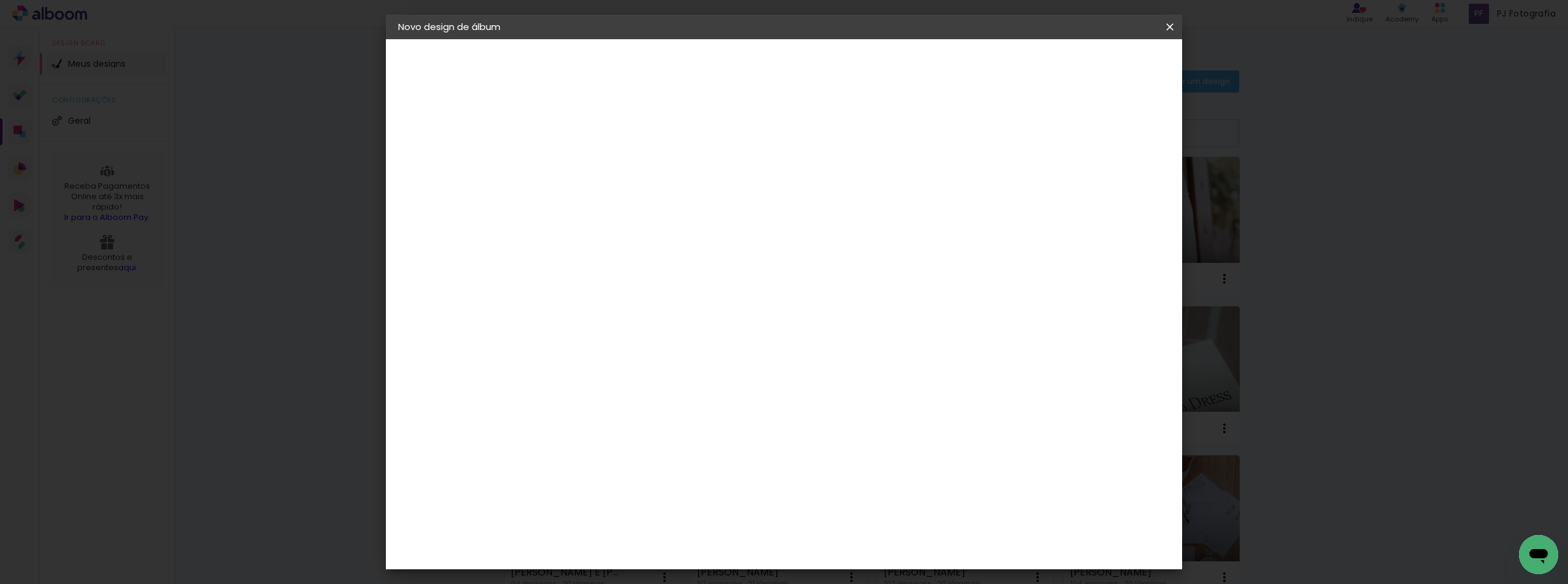
click at [599, 165] on input at bounding box center [599, 165] width 0 height 19
type input "[PERSON_NAME] E [PERSON_NAME]"
type paper-input "[PERSON_NAME] E [PERSON_NAME]"
click at [724, 63] on paper-button "Avançar" at bounding box center [694, 65] width 60 height 21
click at [692, 235] on input at bounding box center [630, 233] width 124 height 16
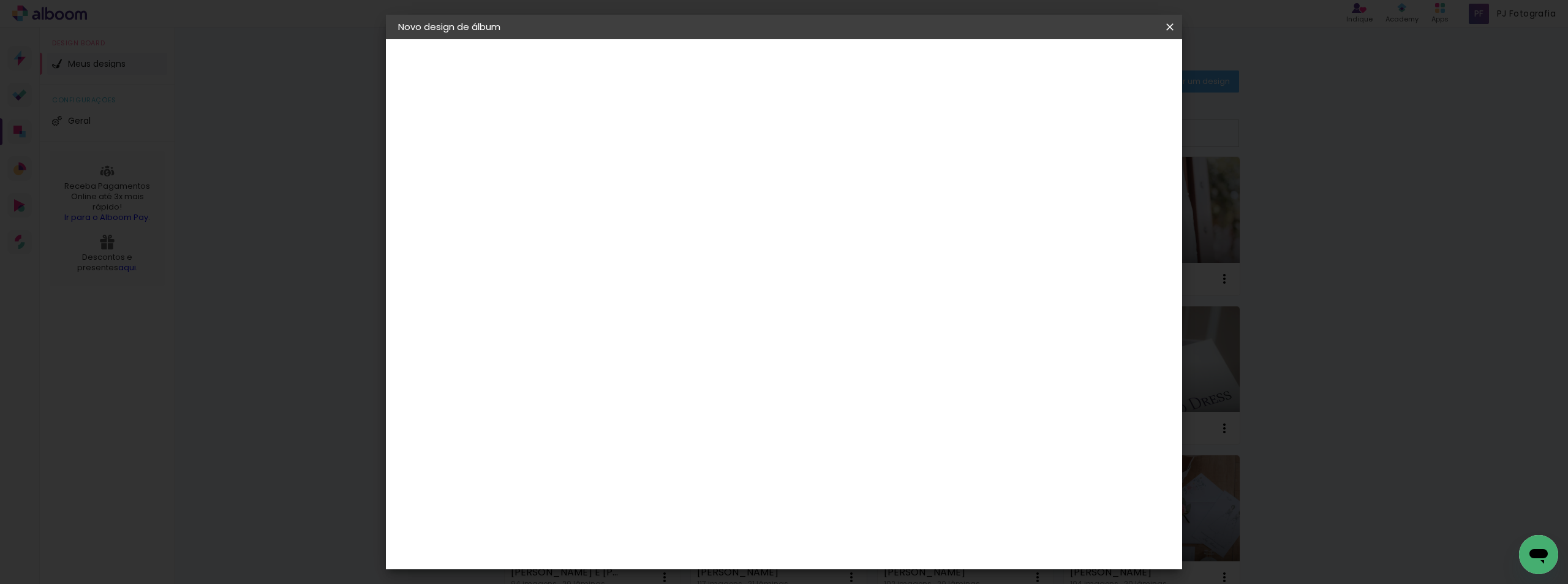
type input "LUI"
type paper-input "LUI"
click at [653, 277] on div "[PERSON_NAME]" at bounding box center [631, 276] width 82 height 10
click at [0, 0] on slot "Avançar" at bounding box center [0, 0] width 0 height 0
click at [646, 204] on input "text" at bounding box center [622, 214] width 48 height 19
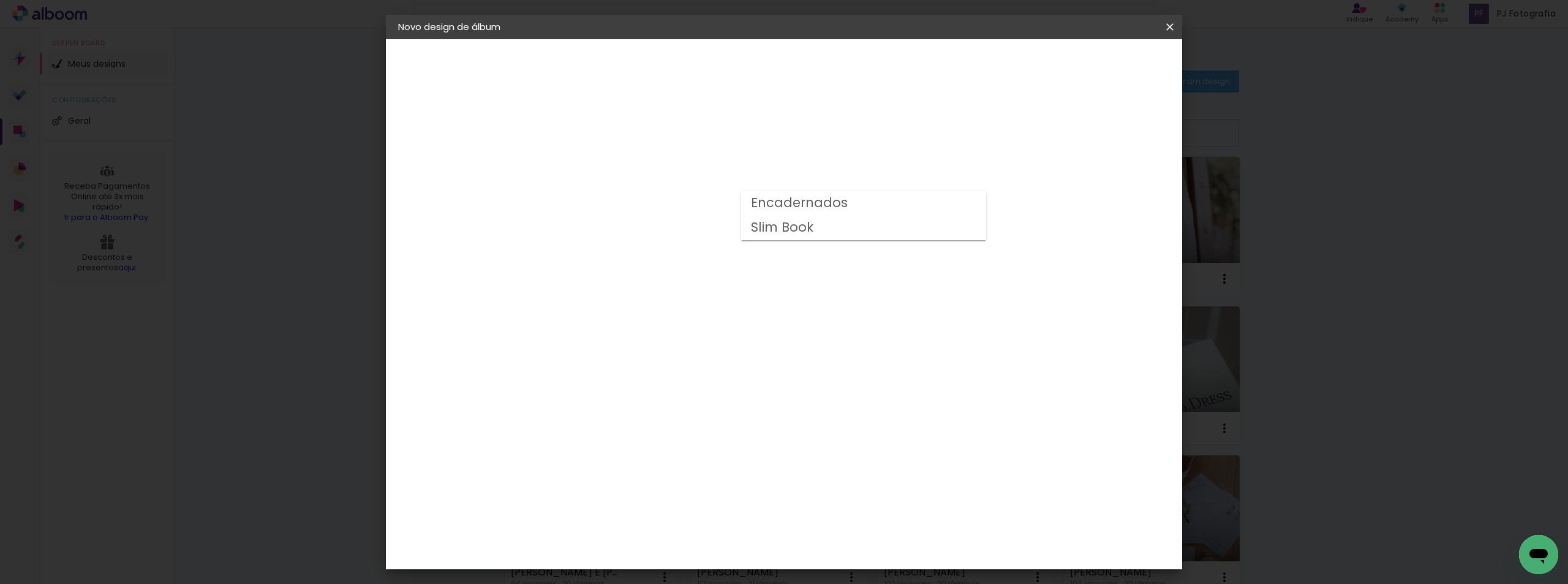
click at [0, 0] on slot "Encadernados" at bounding box center [0, 0] width 0 height 0
type input "Encadernados"
click at [681, 480] on span "25 x 50" at bounding box center [653, 492] width 57 height 25
click at [0, 0] on slot "Avançar" at bounding box center [0, 0] width 0 height 0
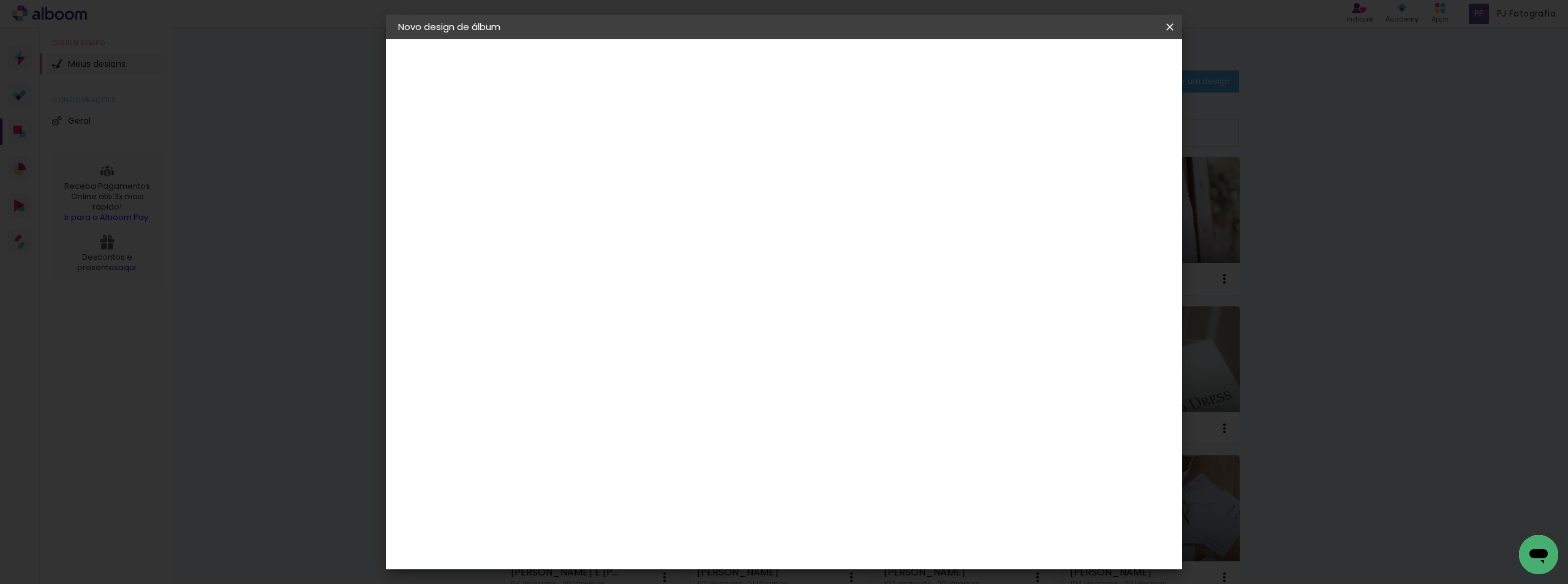
click at [1093, 65] on span "Iniciar design" at bounding box center [1065, 65] width 56 height 9
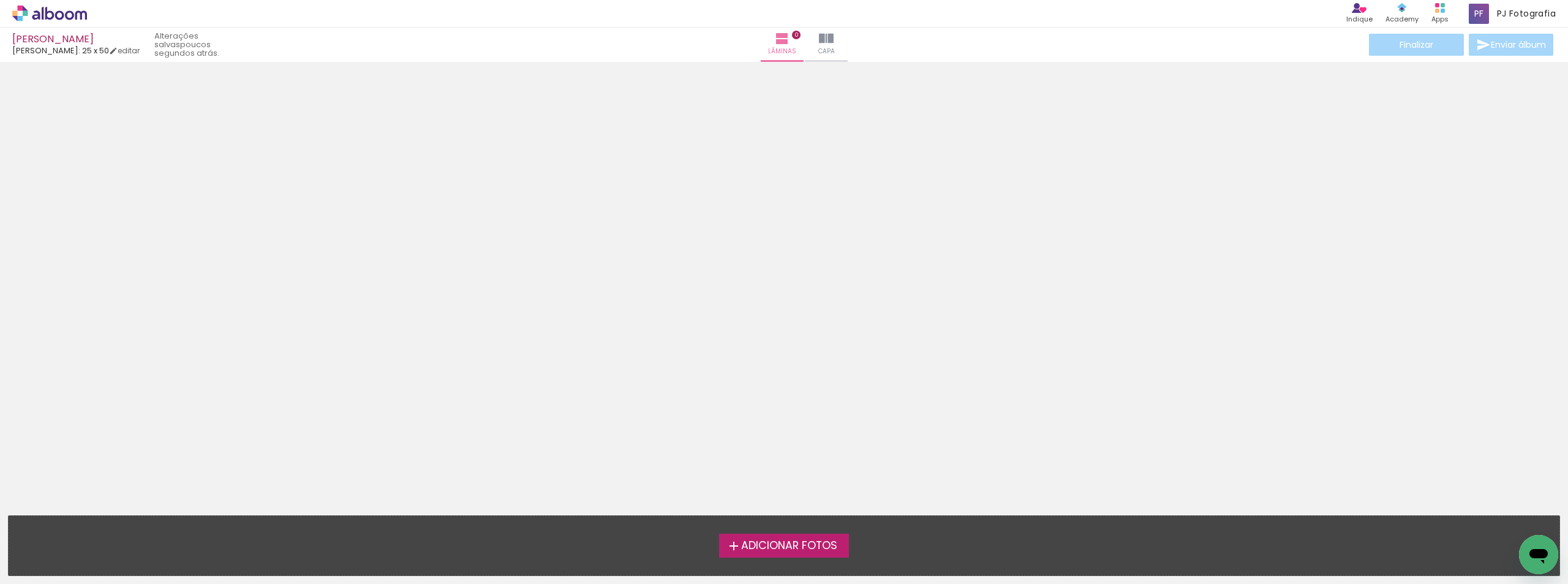
click at [791, 550] on span "Adicionar Fotos" at bounding box center [789, 546] width 96 height 11
click at [0, 0] on input "file" at bounding box center [0, 0] width 0 height 0
click at [787, 544] on span "Adicionar Fotos" at bounding box center [789, 546] width 96 height 11
click at [0, 0] on input "file" at bounding box center [0, 0] width 0 height 0
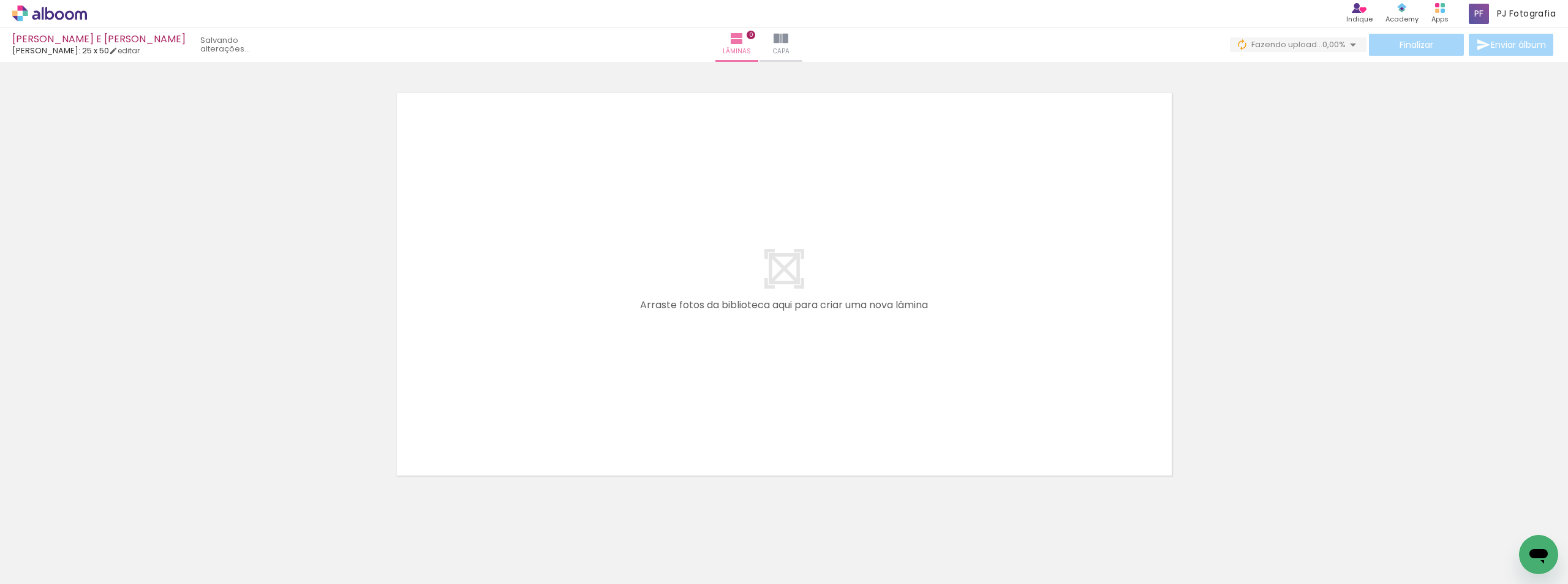
click at [62, 562] on span "Adicionar Fotos" at bounding box center [43, 567] width 37 height 13
click at [0, 0] on input "file" at bounding box center [0, 0] width 0 height 0
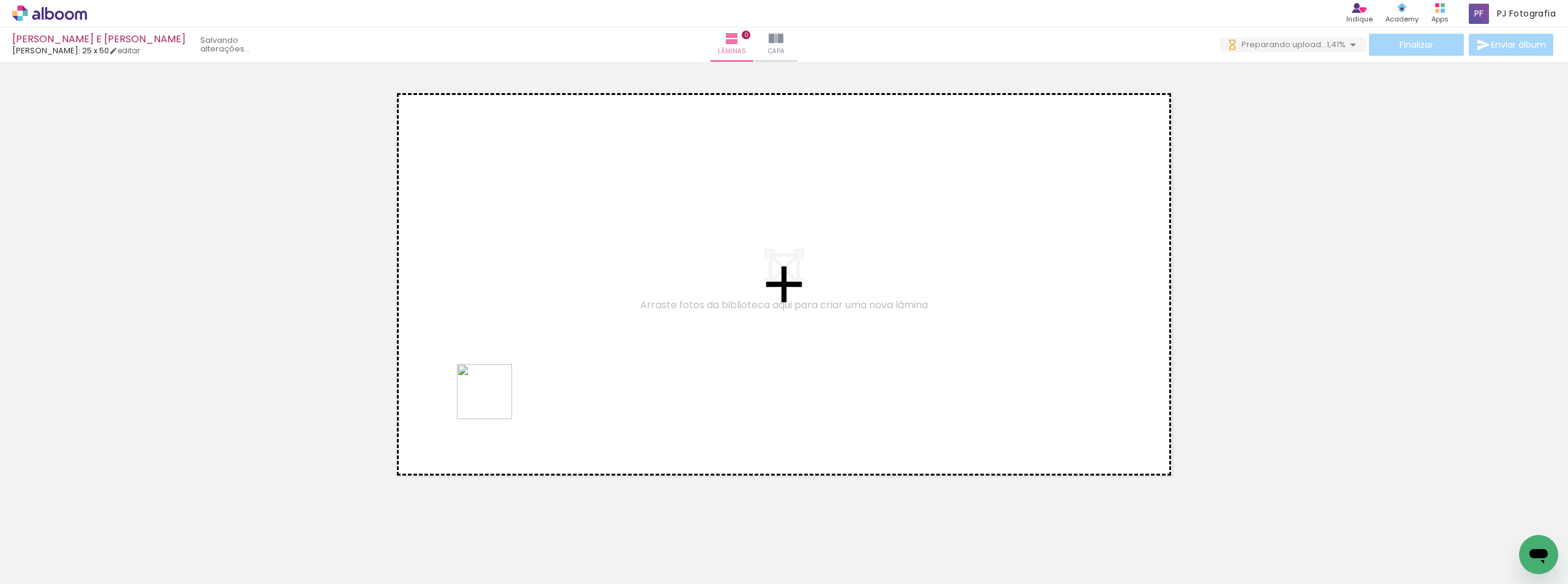
drag, startPoint x: 439, startPoint y: 553, endPoint x: 494, endPoint y: 400, distance: 162.6
click at [494, 400] on quentale-workspace at bounding box center [784, 292] width 1568 height 584
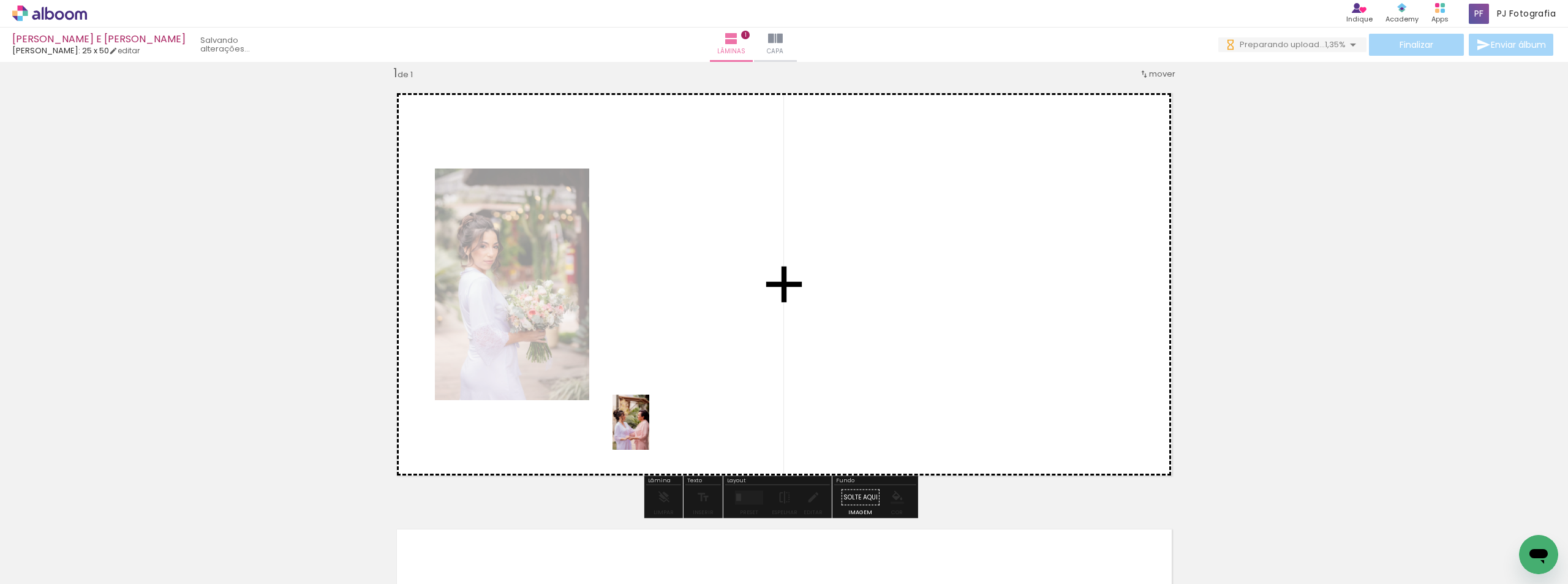
drag, startPoint x: 495, startPoint y: 552, endPoint x: 670, endPoint y: 419, distance: 219.8
click at [670, 419] on quentale-workspace at bounding box center [784, 292] width 1568 height 584
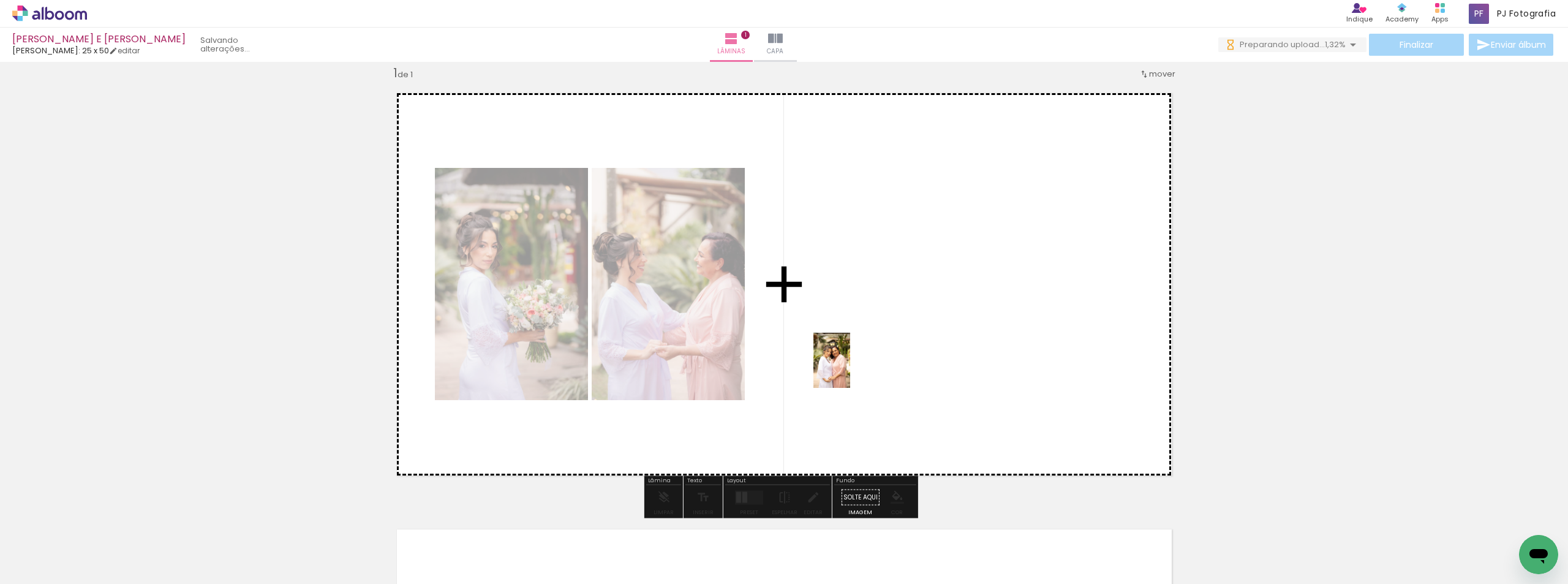
drag, startPoint x: 837, startPoint y: 384, endPoint x: 850, endPoint y: 370, distance: 19.1
click at [850, 370] on quentale-workspace at bounding box center [784, 292] width 1568 height 584
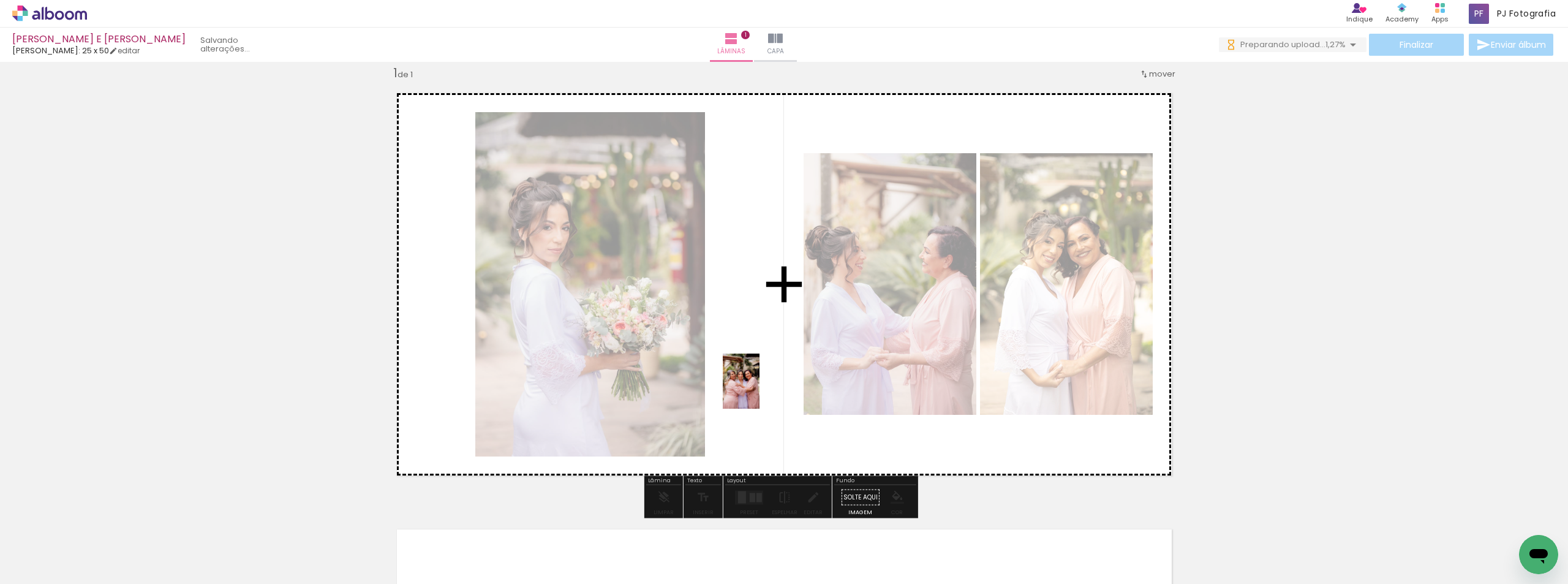
drag, startPoint x: 650, startPoint y: 558, endPoint x: 760, endPoint y: 390, distance: 200.8
click at [760, 390] on quentale-workspace at bounding box center [784, 292] width 1568 height 584
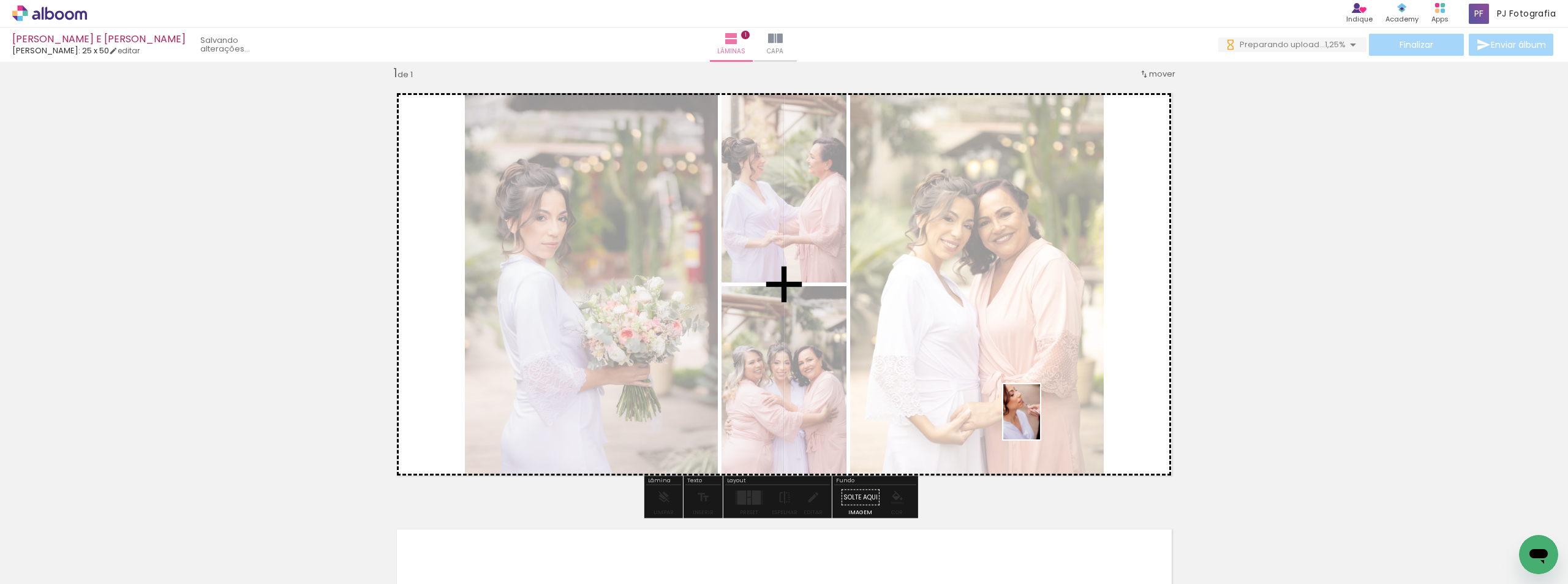
drag, startPoint x: 707, startPoint y: 554, endPoint x: 1143, endPoint y: 398, distance: 463.1
click at [1143, 399] on quentale-workspace at bounding box center [784, 292] width 1568 height 584
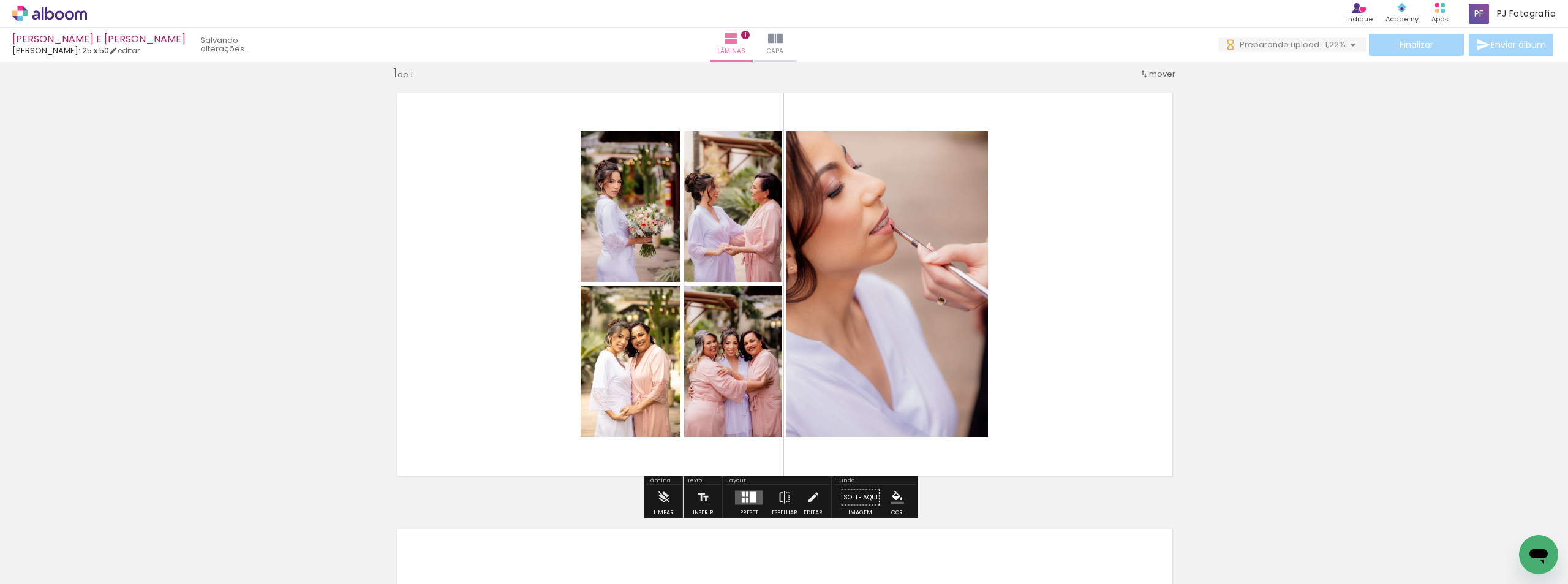
click at [752, 498] on div at bounding box center [753, 497] width 7 height 11
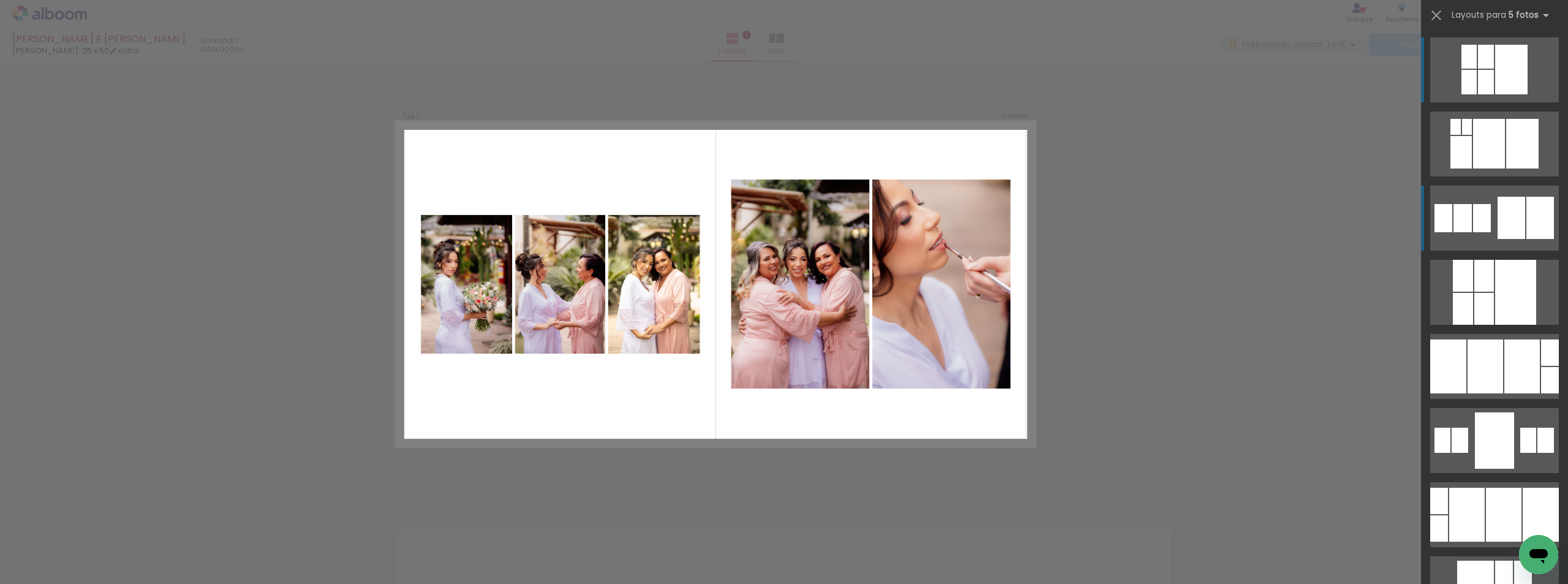
click at [1515, 209] on div at bounding box center [1511, 218] width 28 height 42
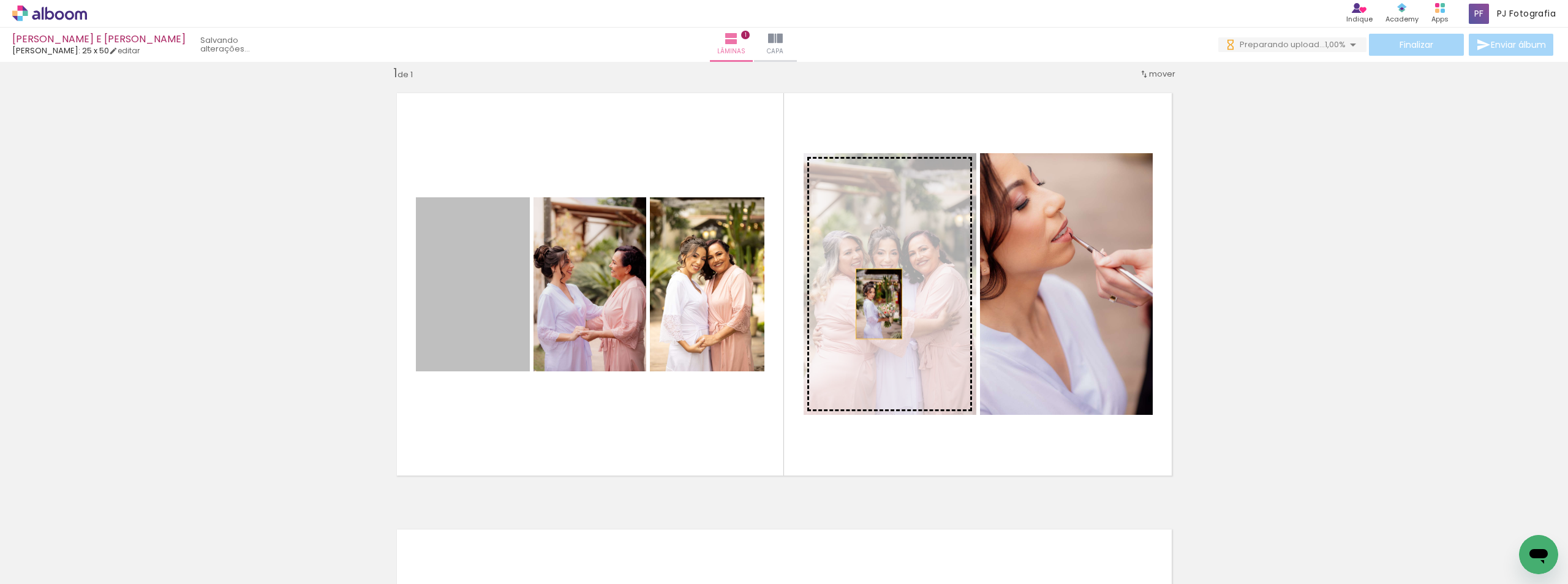
drag, startPoint x: 450, startPoint y: 305, endPoint x: 884, endPoint y: 304, distance: 434.0
click at [0, 0] on slot at bounding box center [0, 0] width 0 height 0
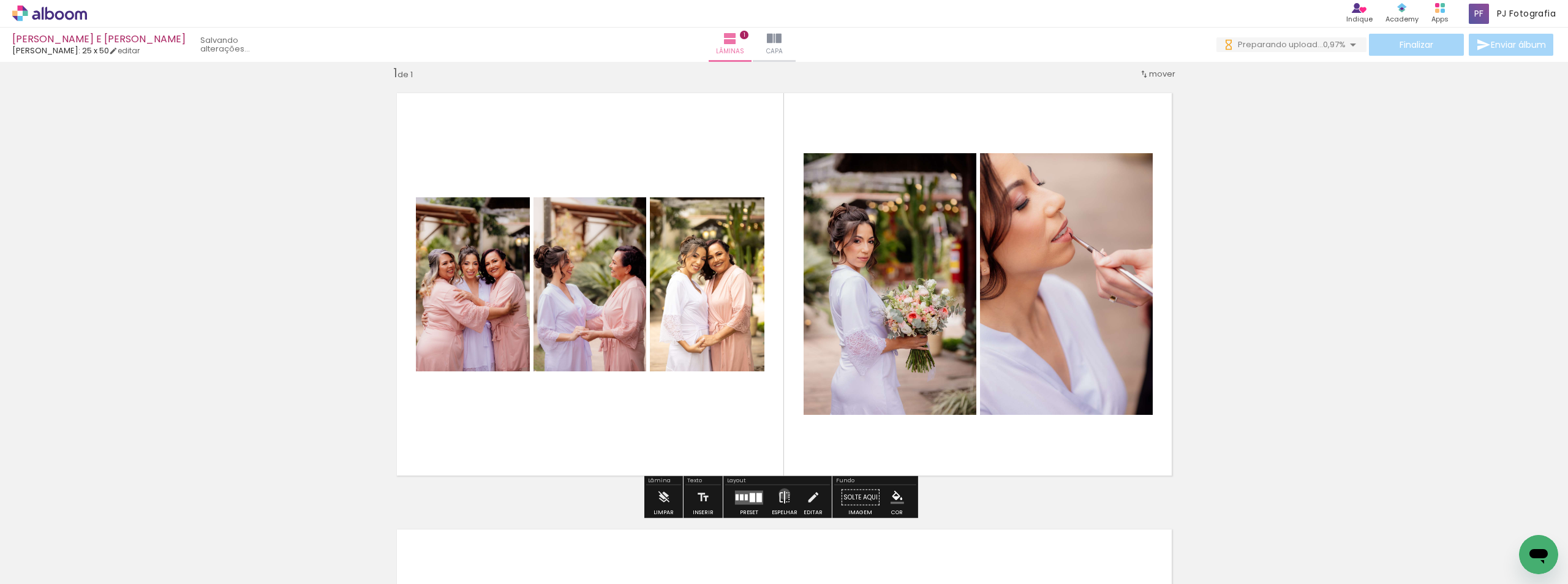
click at [781, 494] on iron-icon at bounding box center [785, 498] width 13 height 24
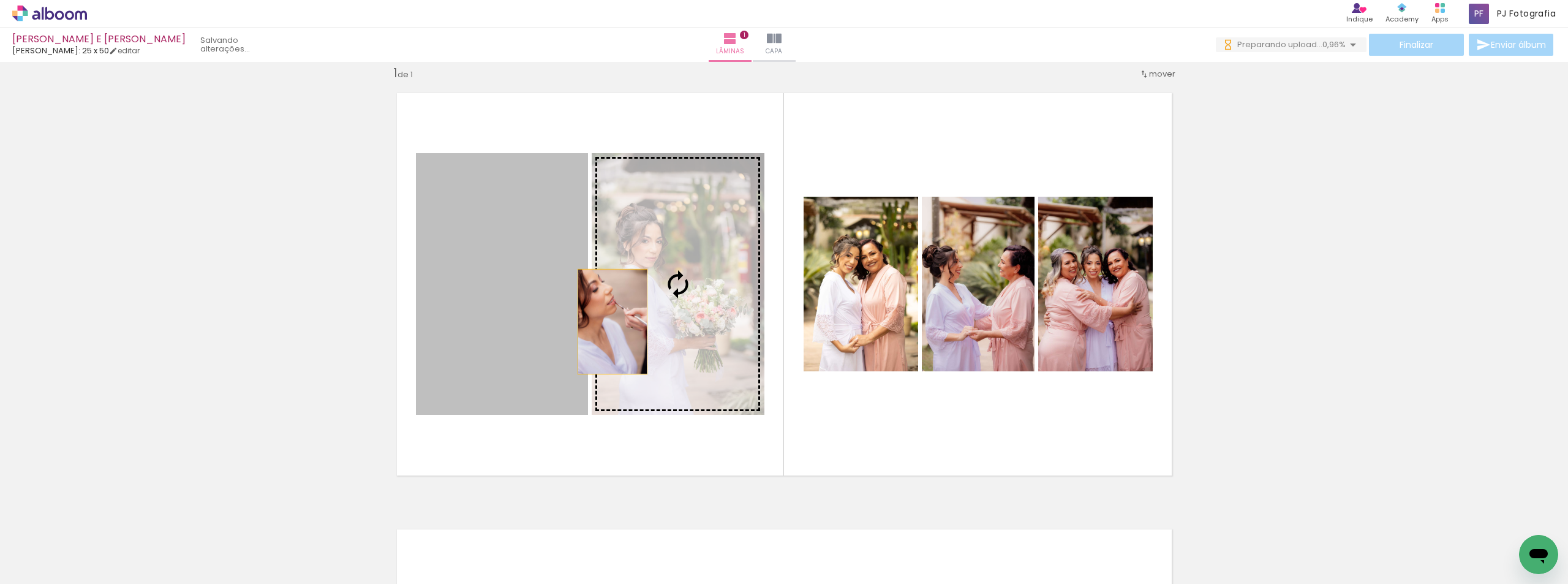
drag, startPoint x: 510, startPoint y: 332, endPoint x: 640, endPoint y: 316, distance: 131.0
click at [0, 0] on slot at bounding box center [0, 0] width 0 height 0
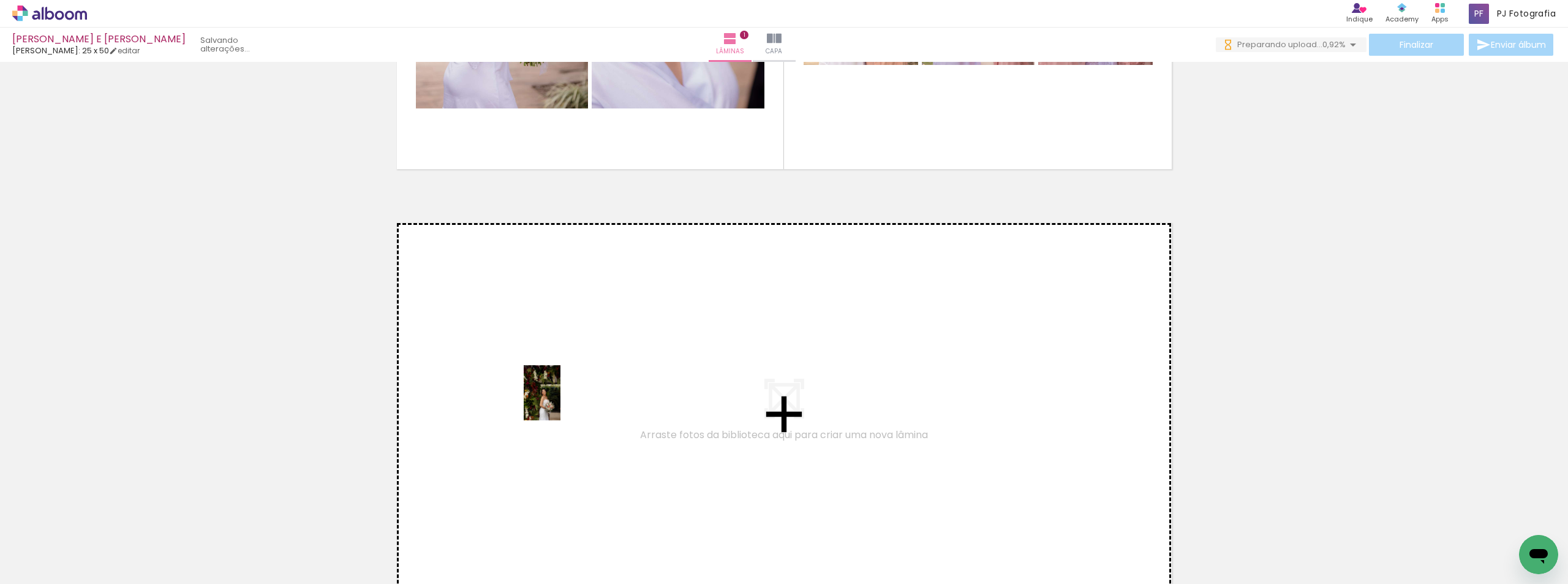
drag, startPoint x: 395, startPoint y: 554, endPoint x: 566, endPoint y: 396, distance: 232.8
click at [566, 396] on quentale-workspace at bounding box center [784, 292] width 1568 height 584
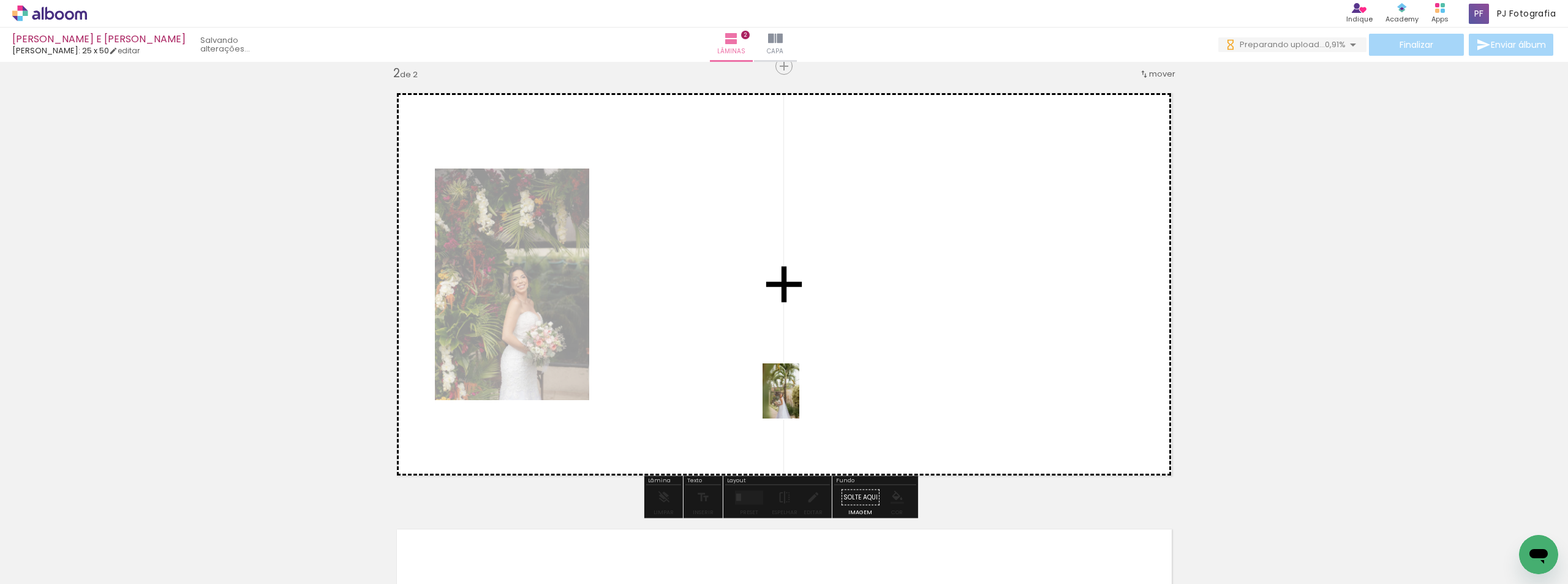
drag, startPoint x: 479, startPoint y: 561, endPoint x: 800, endPoint y: 400, distance: 359.1
click at [800, 400] on quentale-workspace at bounding box center [784, 292] width 1568 height 584
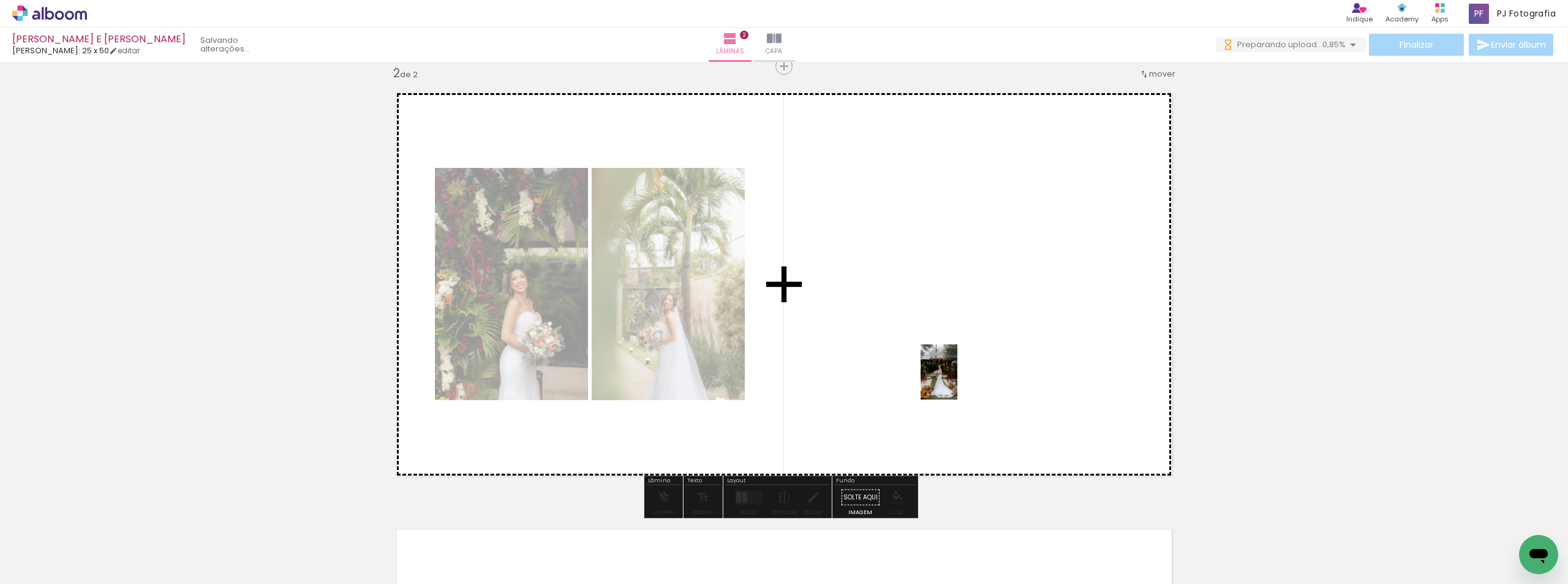
drag, startPoint x: 725, startPoint y: 550, endPoint x: 968, endPoint y: 376, distance: 298.9
click at [968, 376] on quentale-workspace at bounding box center [784, 292] width 1568 height 584
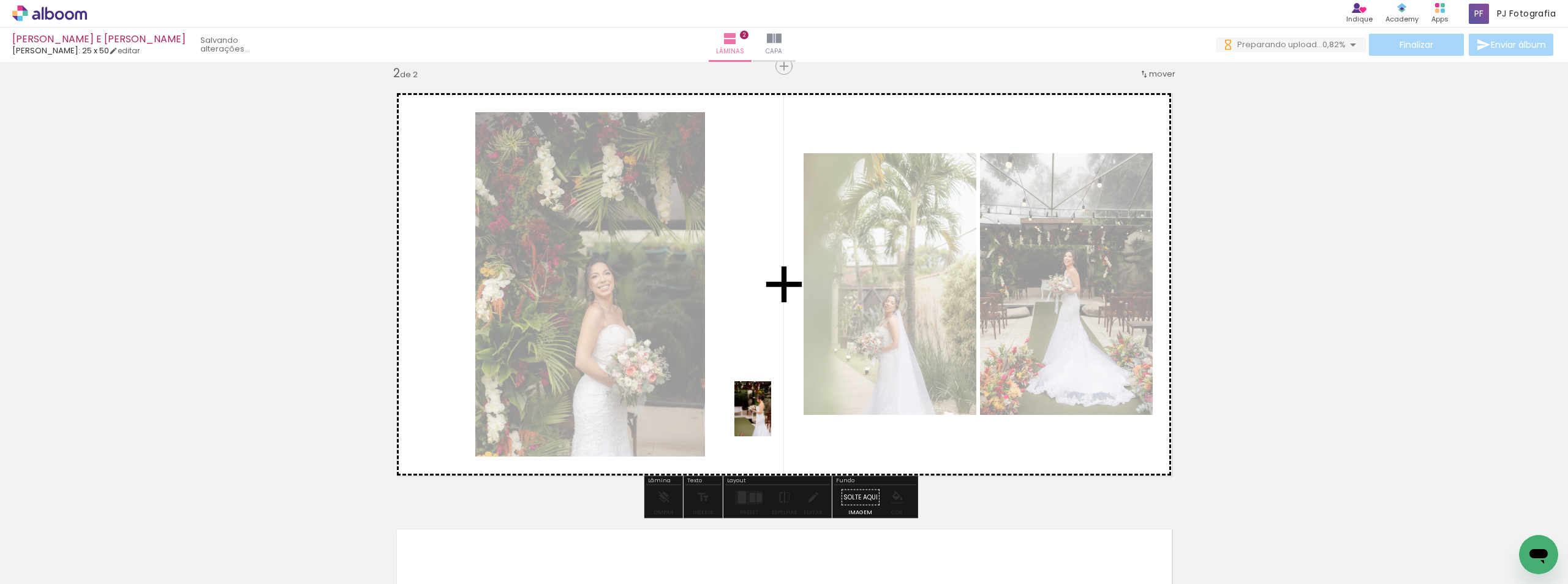
drag, startPoint x: 658, startPoint y: 559, endPoint x: 771, endPoint y: 418, distance: 180.7
click at [771, 418] on quentale-workspace at bounding box center [784, 292] width 1568 height 584
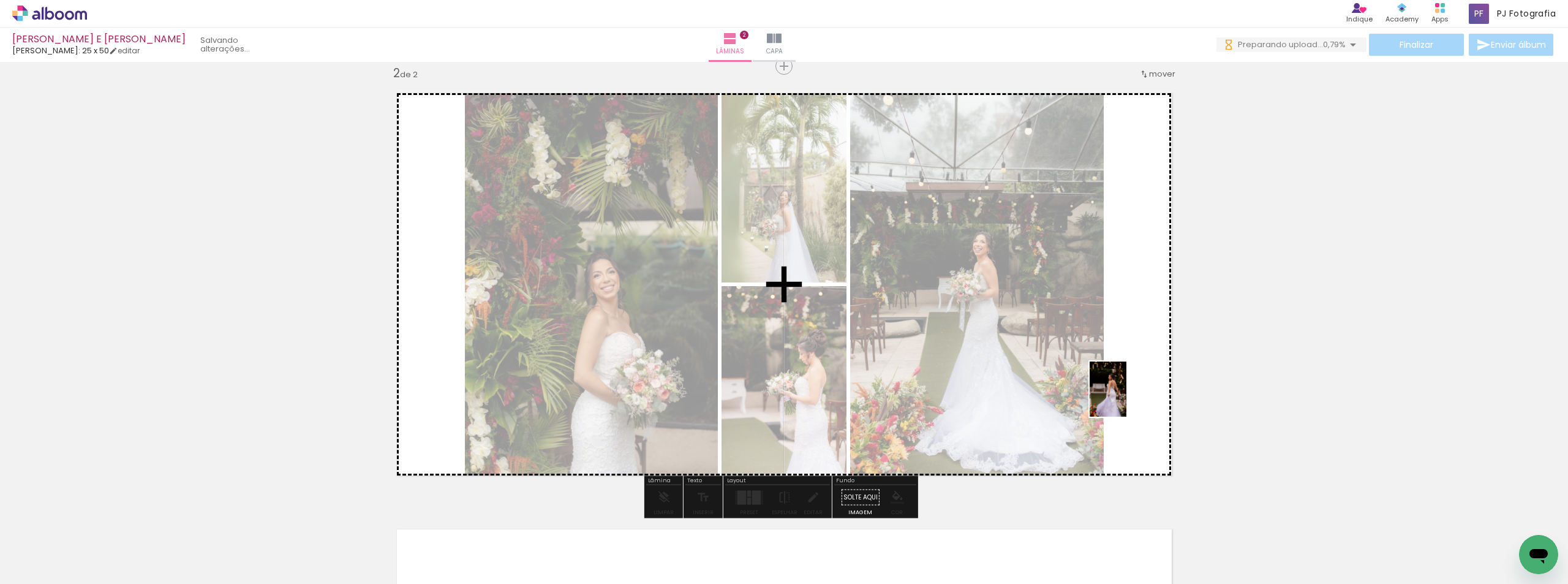
drag, startPoint x: 1099, startPoint y: 421, endPoint x: 1126, endPoint y: 399, distance: 34.8
click at [1126, 399] on quentale-workspace at bounding box center [784, 292] width 1568 height 584
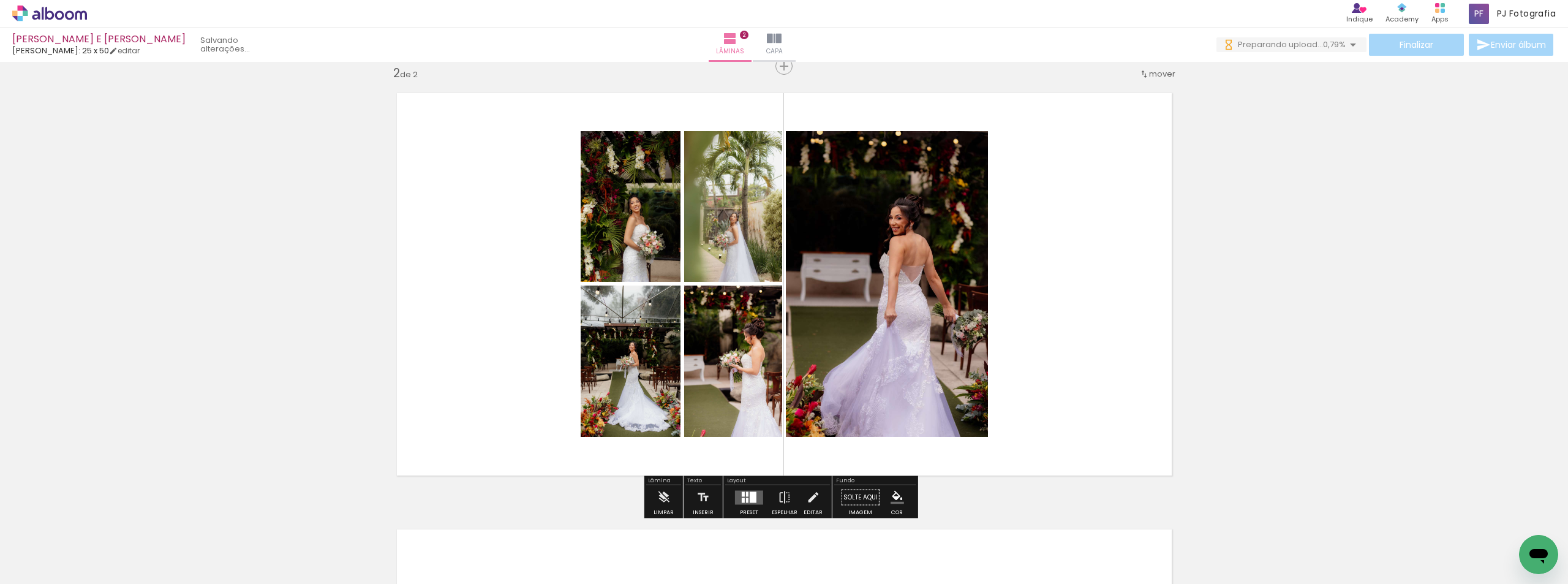
click at [747, 490] on quentale-layouter at bounding box center [749, 497] width 28 height 14
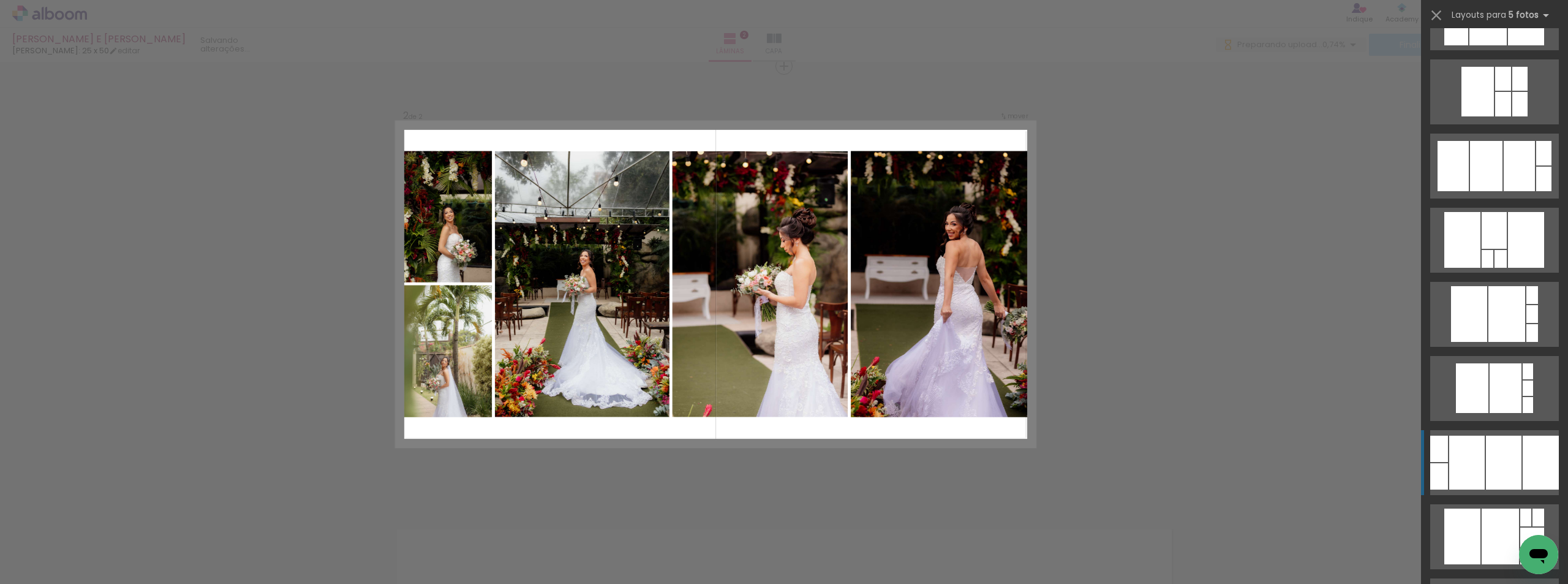
click at [1523, 459] on div at bounding box center [1541, 463] width 36 height 54
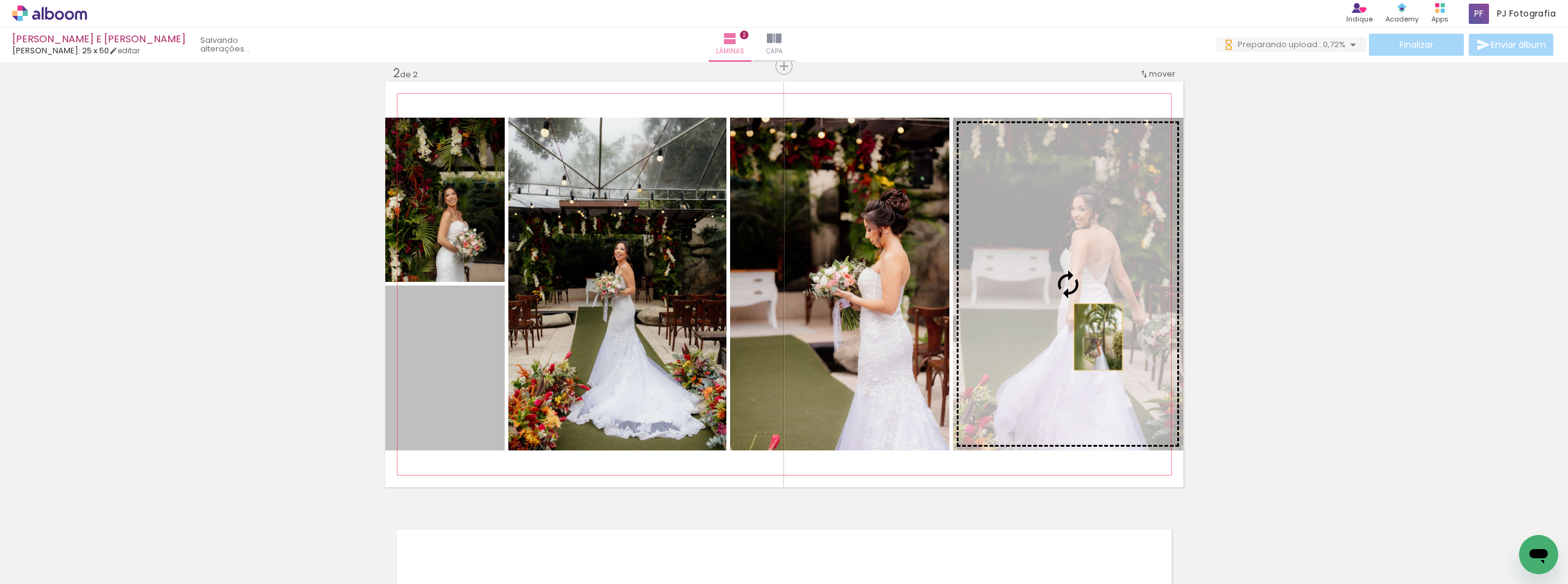
drag, startPoint x: 449, startPoint y: 404, endPoint x: 1093, endPoint y: 337, distance: 647.5
click at [0, 0] on slot at bounding box center [0, 0] width 0 height 0
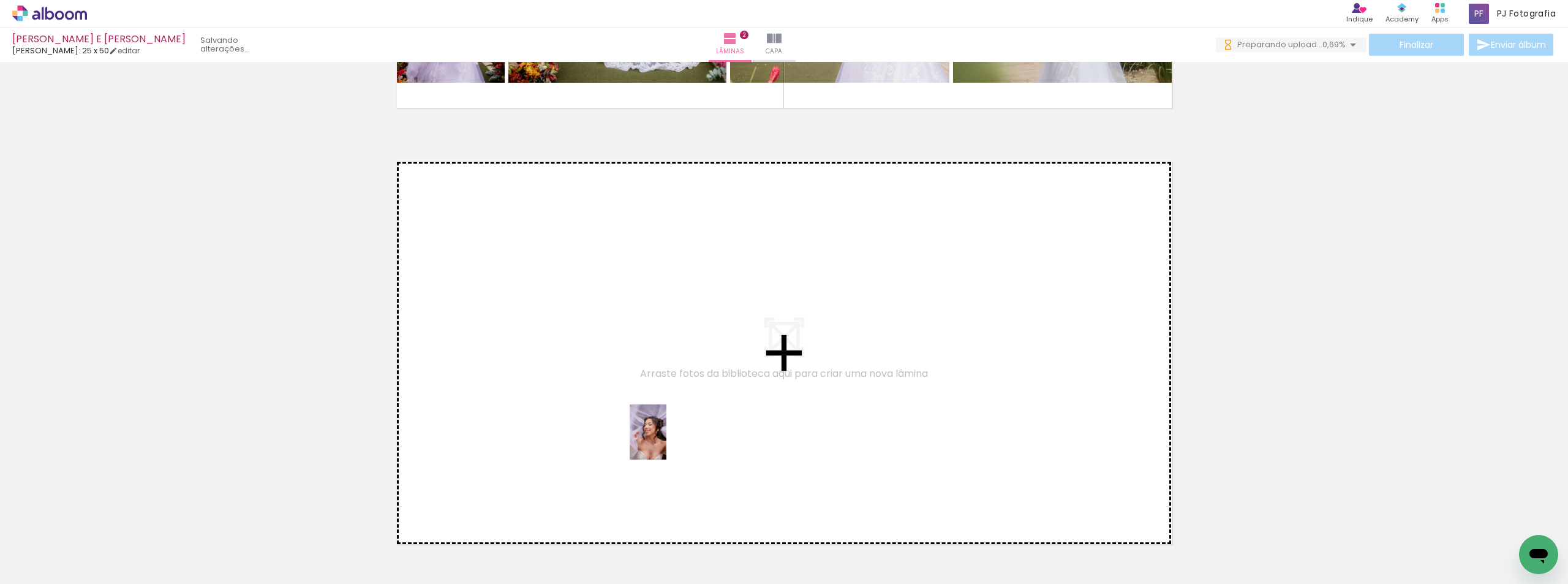
drag, startPoint x: 1279, startPoint y: 554, endPoint x: 667, endPoint y: 441, distance: 622.3
click at [667, 441] on quentale-workspace at bounding box center [784, 292] width 1568 height 584
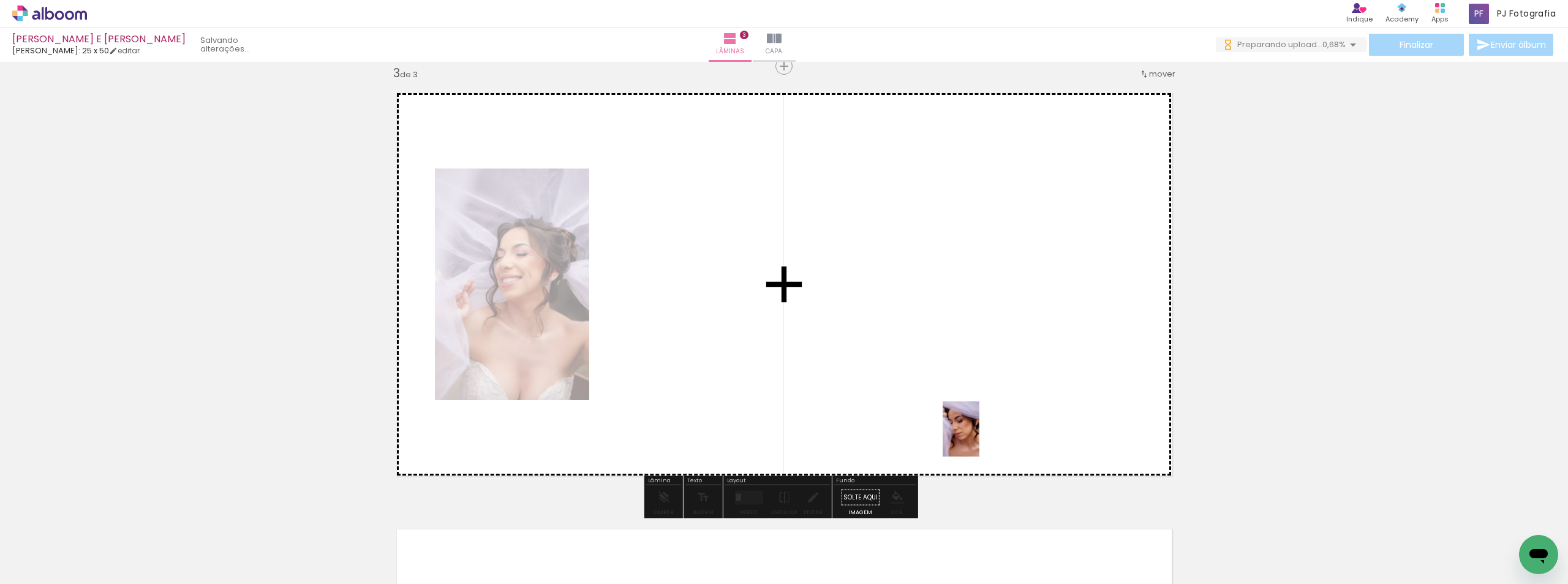
drag, startPoint x: 1027, startPoint y: 467, endPoint x: 979, endPoint y: 438, distance: 56.1
click at [979, 438] on quentale-workspace at bounding box center [784, 292] width 1568 height 584
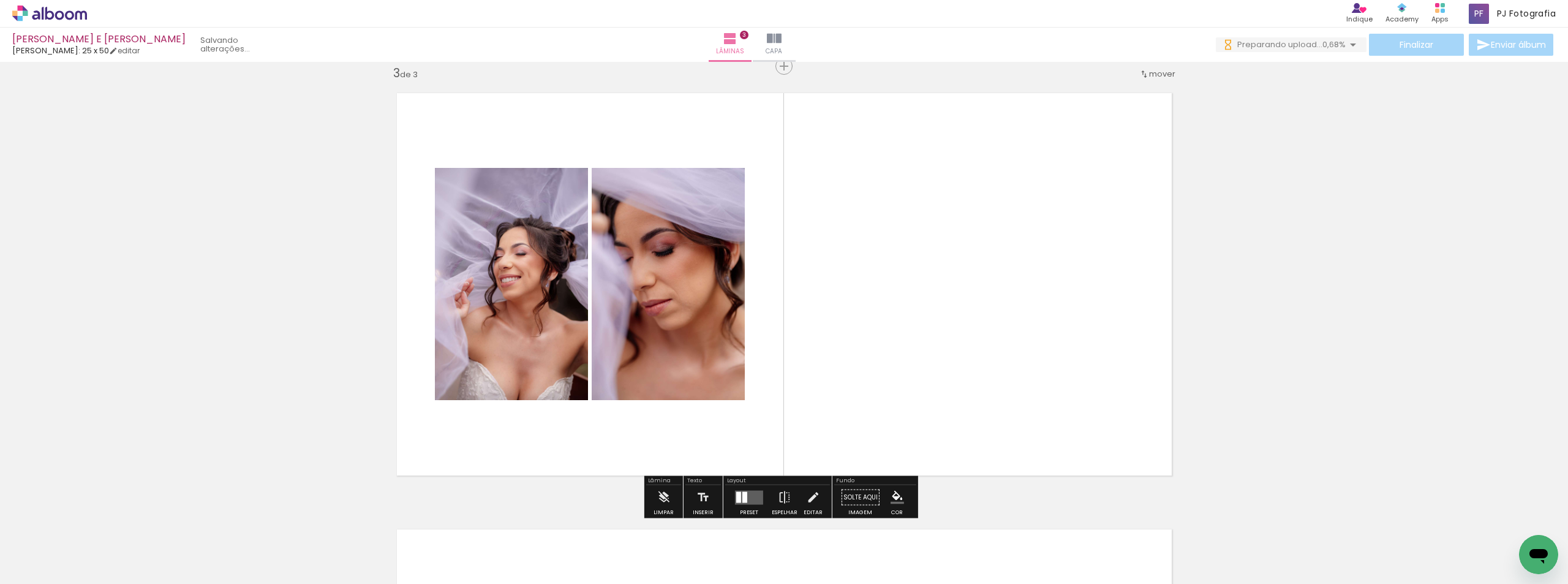
click at [739, 498] on quentale-layouter at bounding box center [749, 497] width 28 height 14
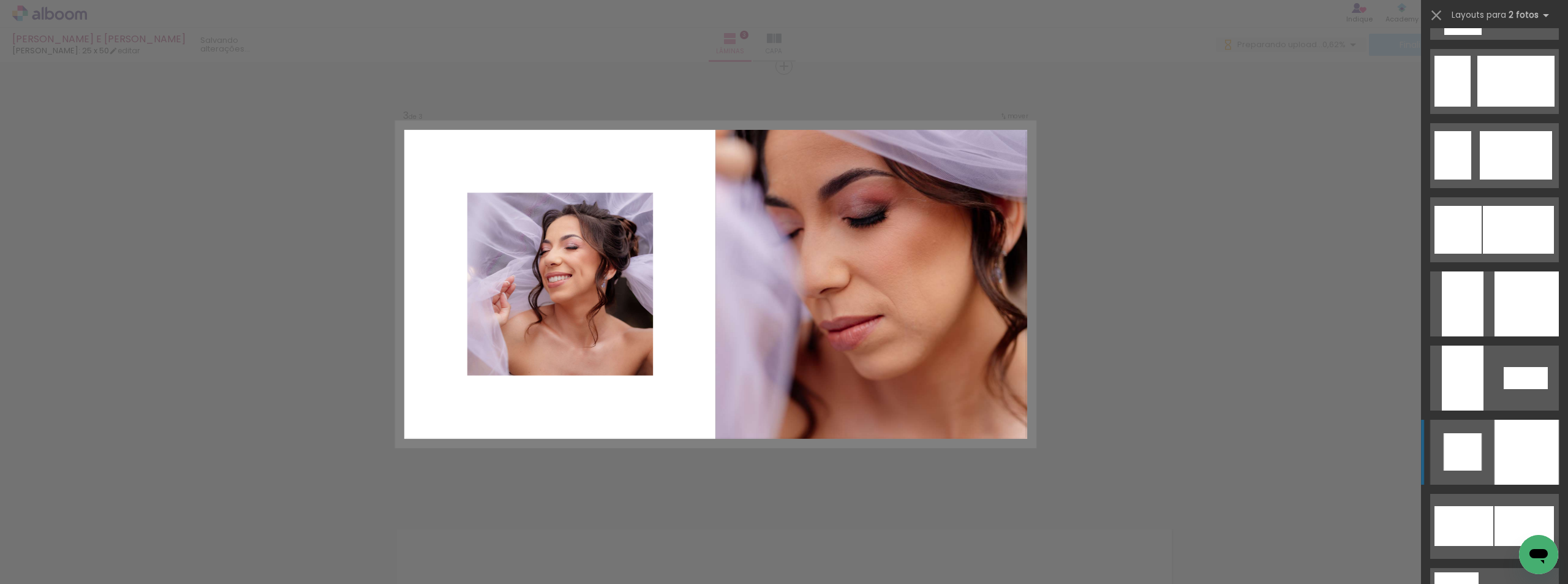
click at [1518, 471] on div at bounding box center [1526, 452] width 64 height 65
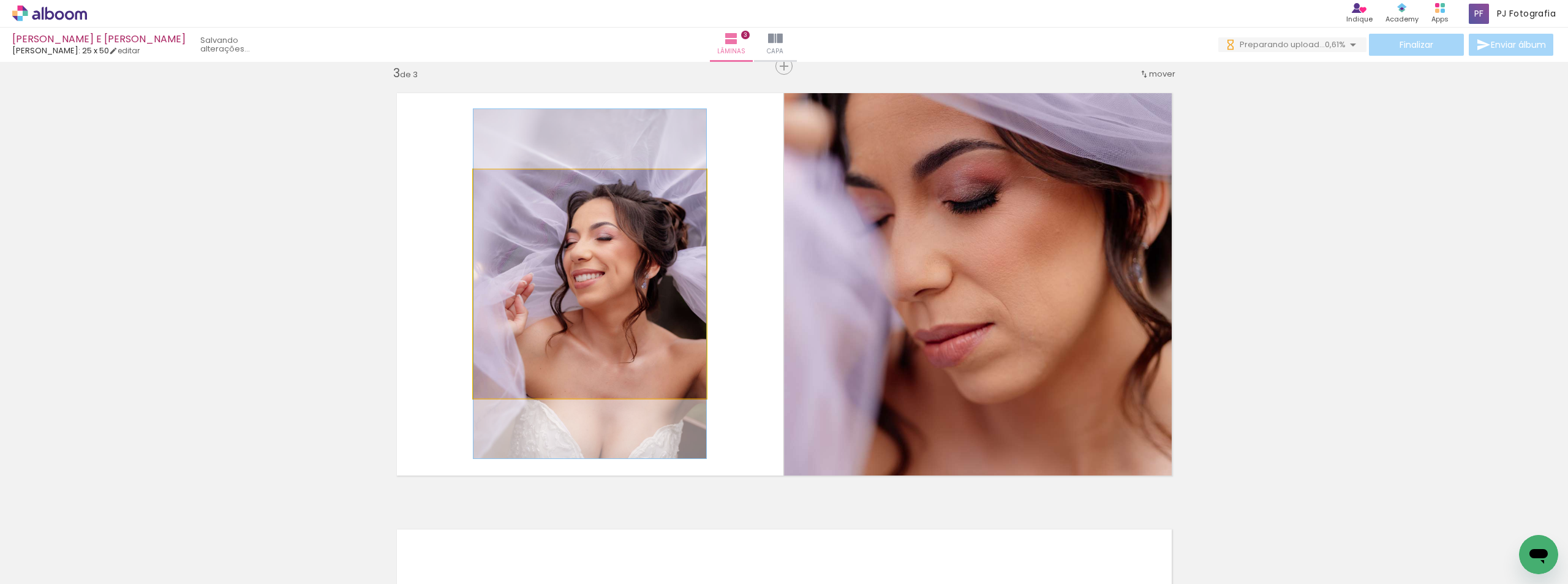
drag, startPoint x: 573, startPoint y: 309, endPoint x: 895, endPoint y: 312, distance: 322.0
click at [0, 0] on slot at bounding box center [0, 0] width 0 height 0
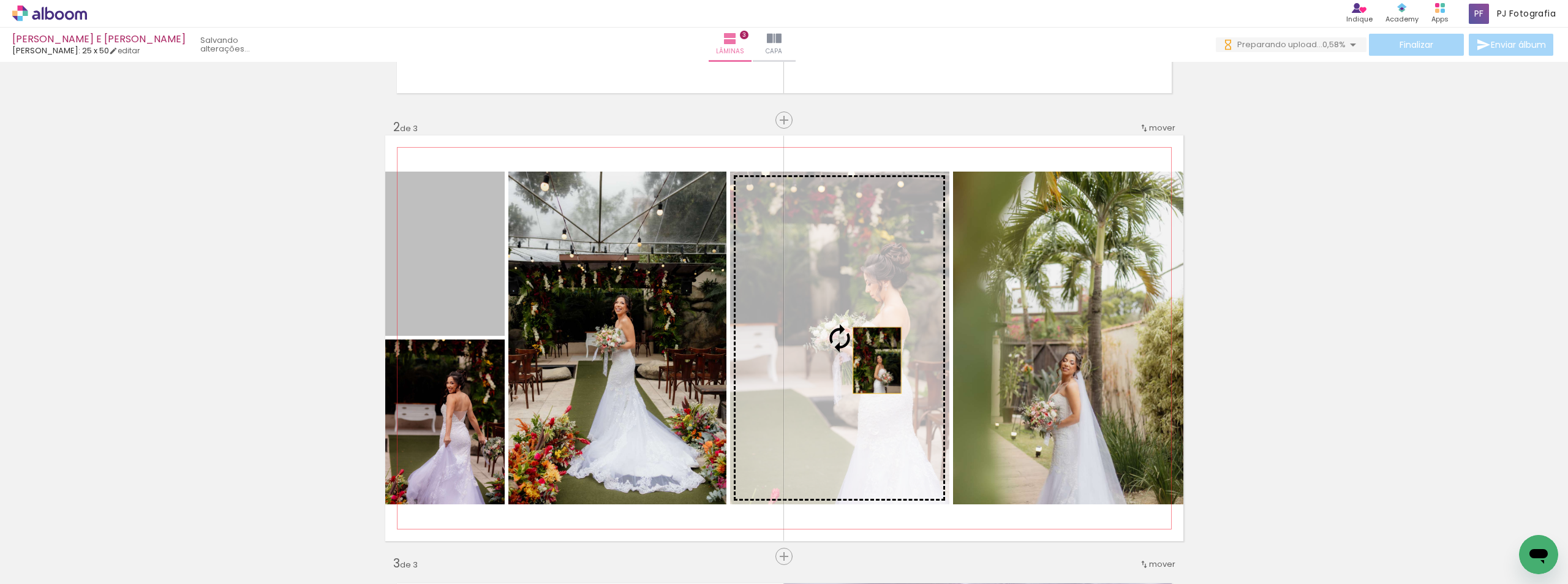
drag, startPoint x: 881, startPoint y: 354, endPoint x: 872, endPoint y: 360, distance: 10.8
click at [0, 0] on slot at bounding box center [0, 0] width 0 height 0
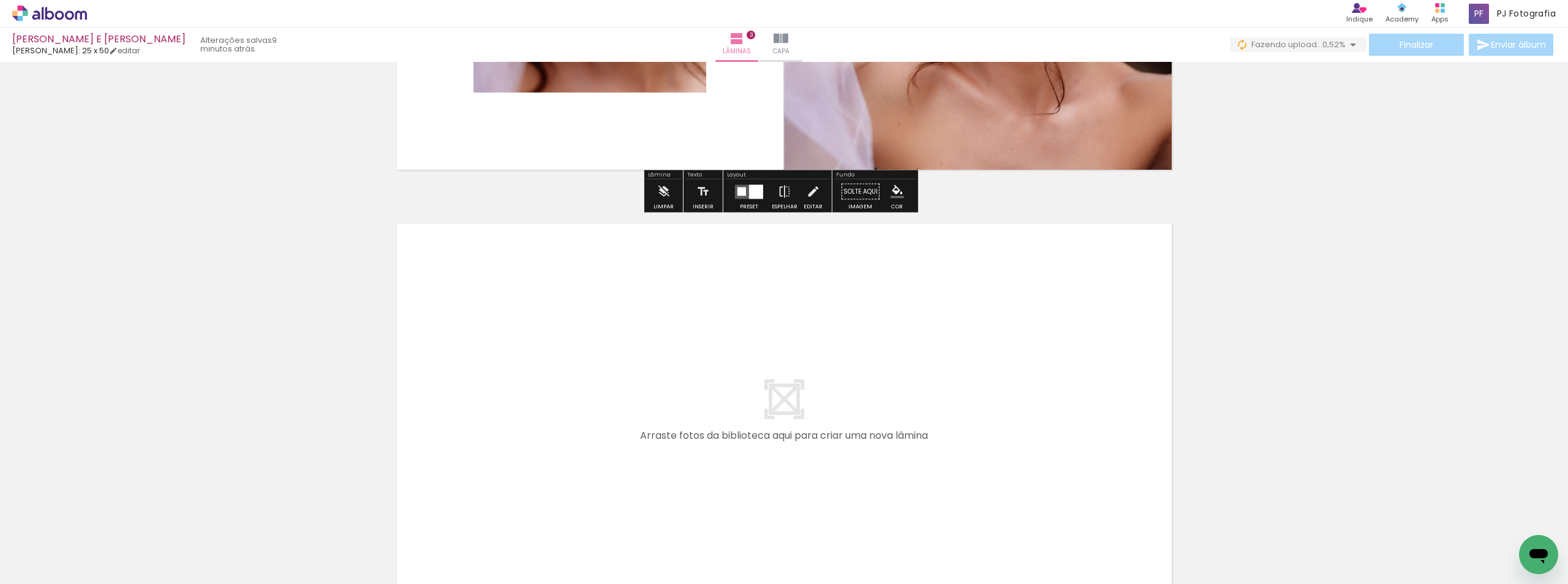
scroll to position [1256, 0]
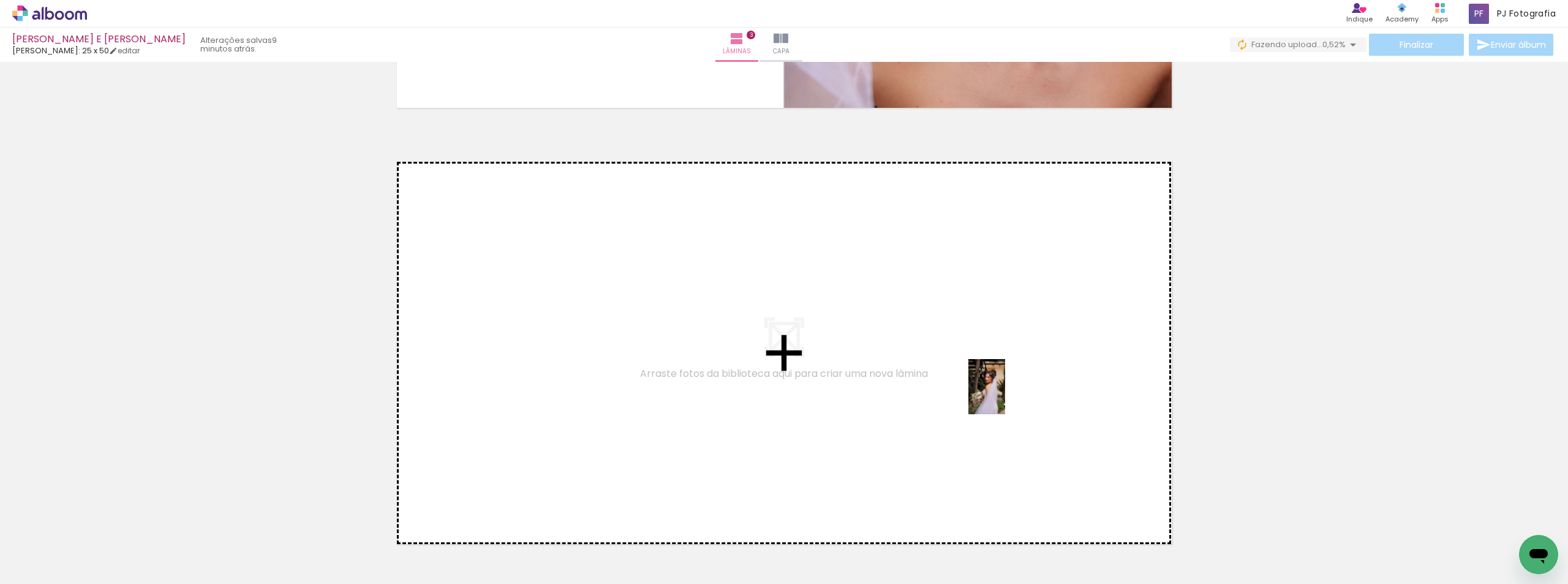
drag, startPoint x: 806, startPoint y: 551, endPoint x: 1005, endPoint y: 396, distance: 252.2
click at [1005, 396] on quentale-workspace at bounding box center [784, 292] width 1568 height 584
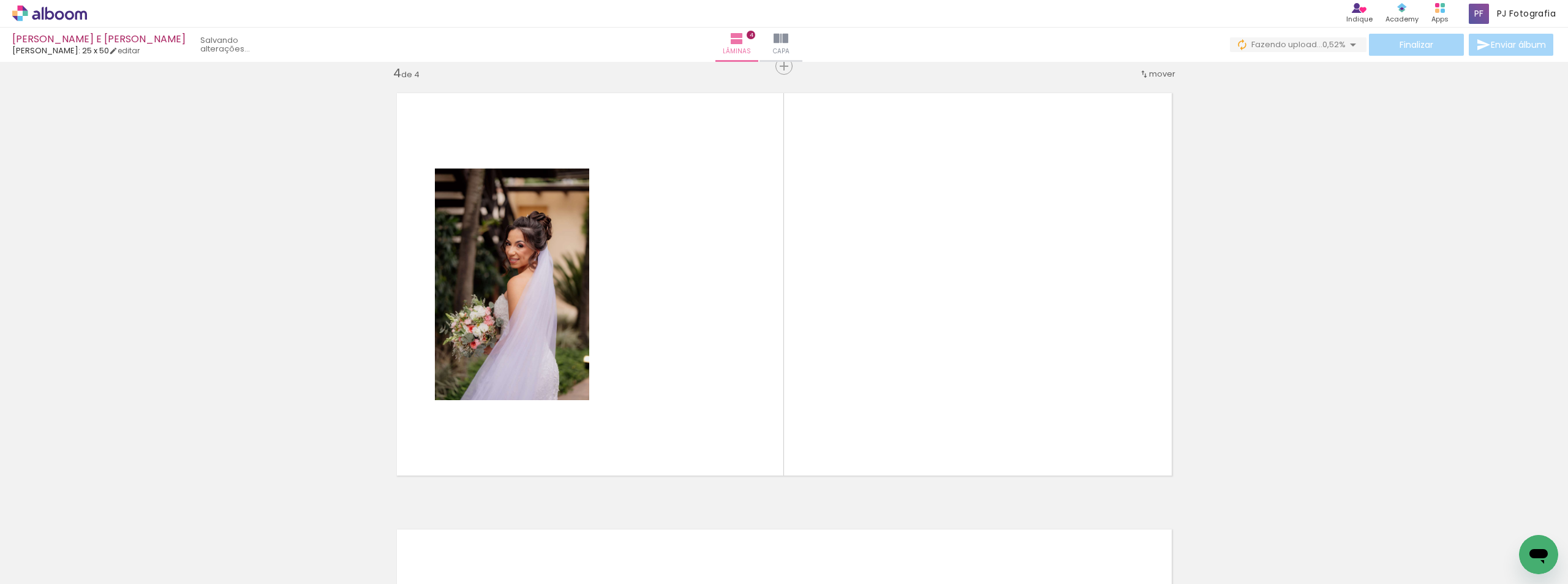
scroll to position [0, 3787]
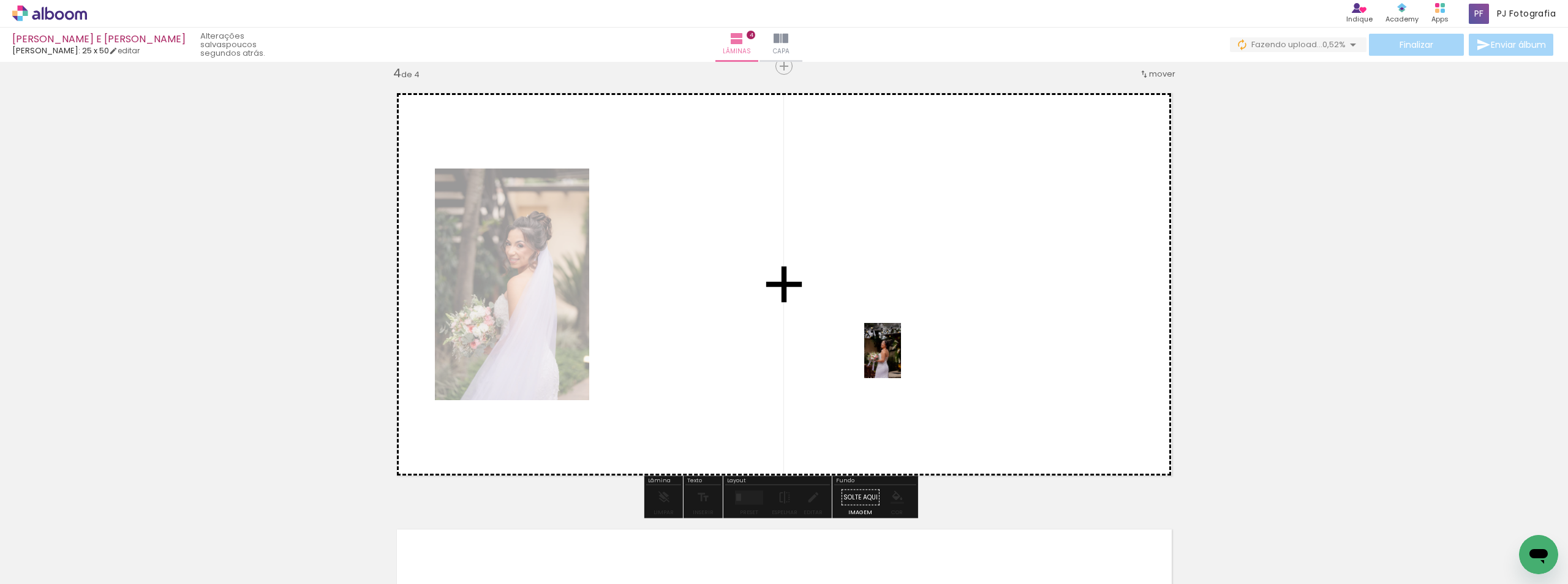
drag, startPoint x: 660, startPoint y: 548, endPoint x: 901, endPoint y: 359, distance: 306.3
click at [901, 359] on quentale-workspace at bounding box center [784, 292] width 1568 height 584
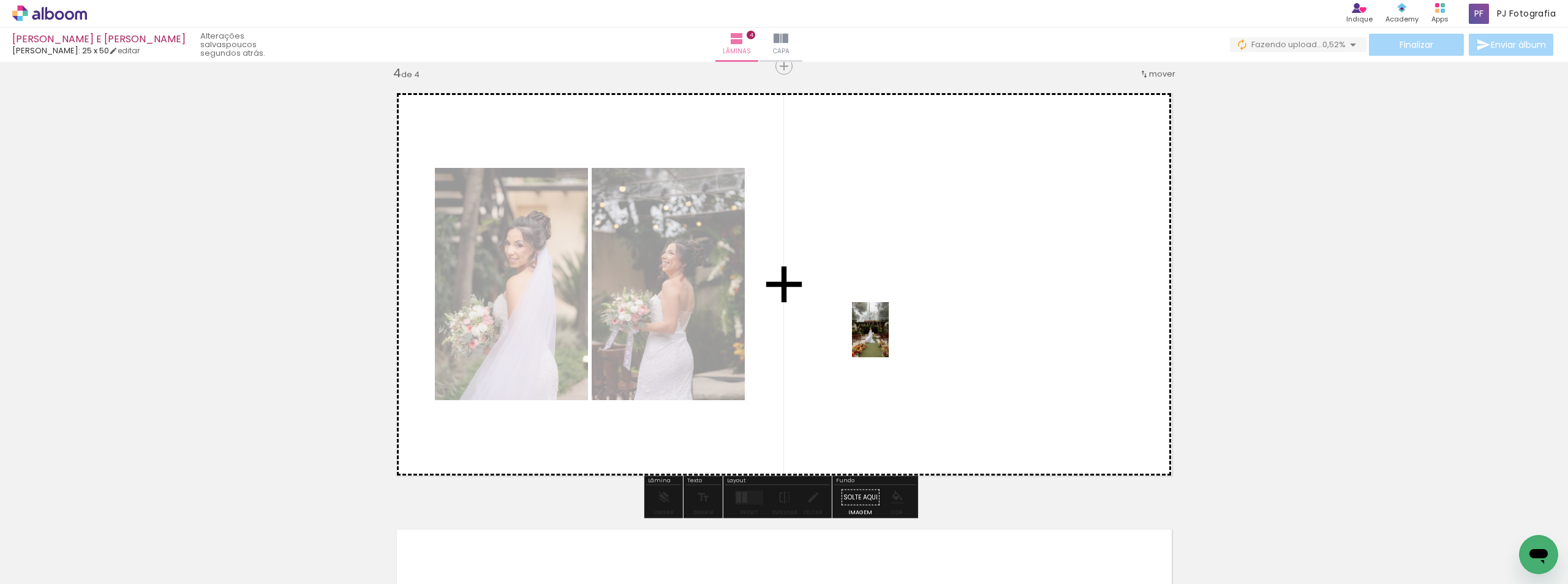
drag, startPoint x: 801, startPoint y: 542, endPoint x: 888, endPoint y: 339, distance: 220.9
click at [888, 339] on quentale-workspace at bounding box center [784, 292] width 1568 height 584
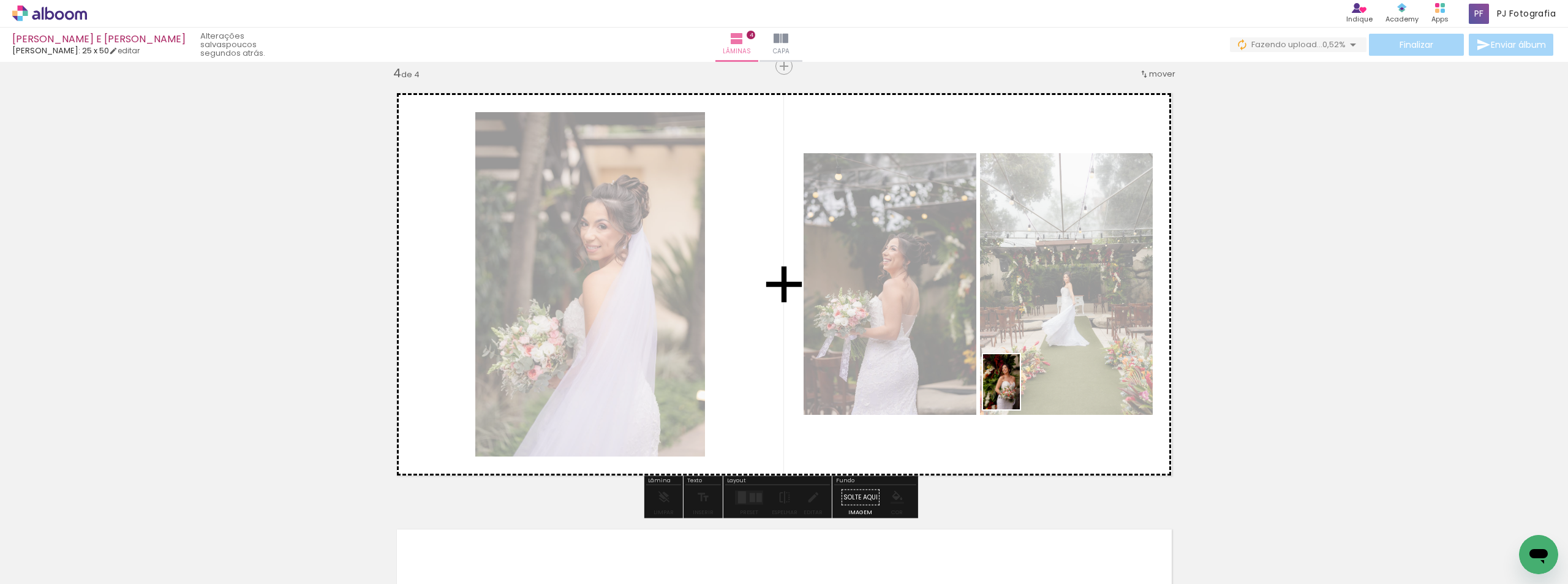
drag, startPoint x: 868, startPoint y: 552, endPoint x: 1020, endPoint y: 391, distance: 221.4
click at [1020, 391] on quentale-workspace at bounding box center [784, 292] width 1568 height 584
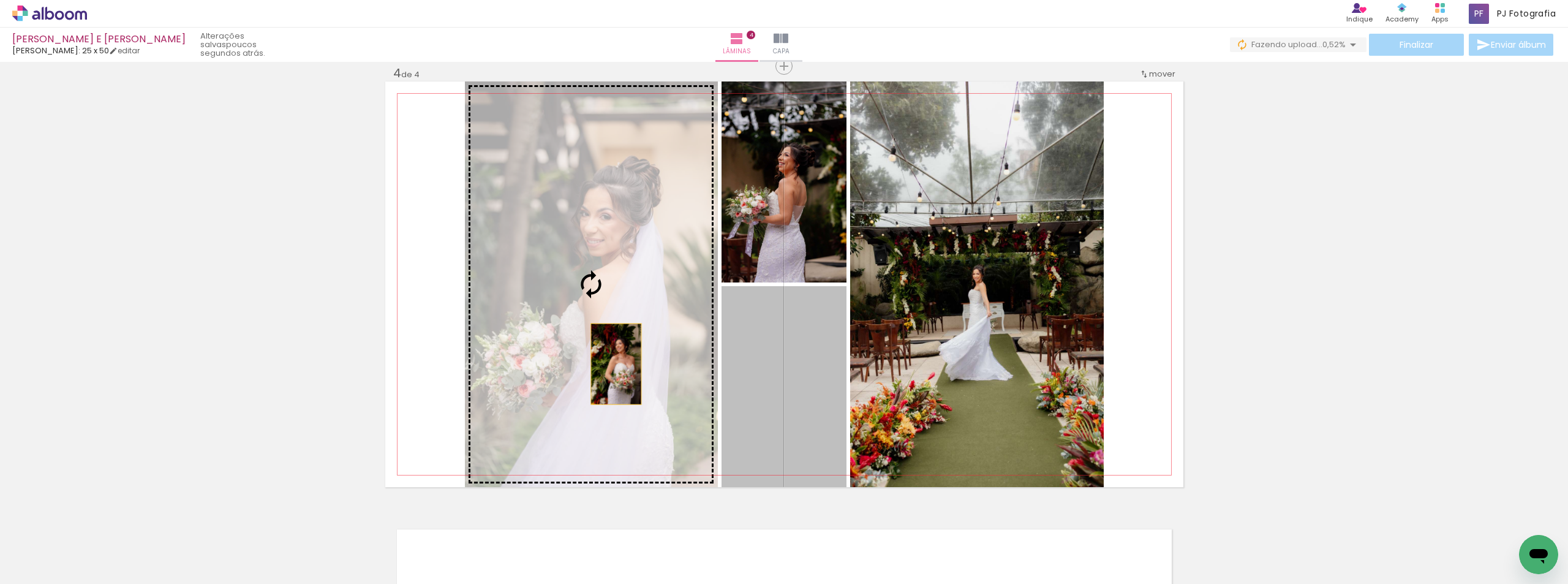
drag, startPoint x: 804, startPoint y: 371, endPoint x: 601, endPoint y: 359, distance: 203.4
click at [0, 0] on slot at bounding box center [0, 0] width 0 height 0
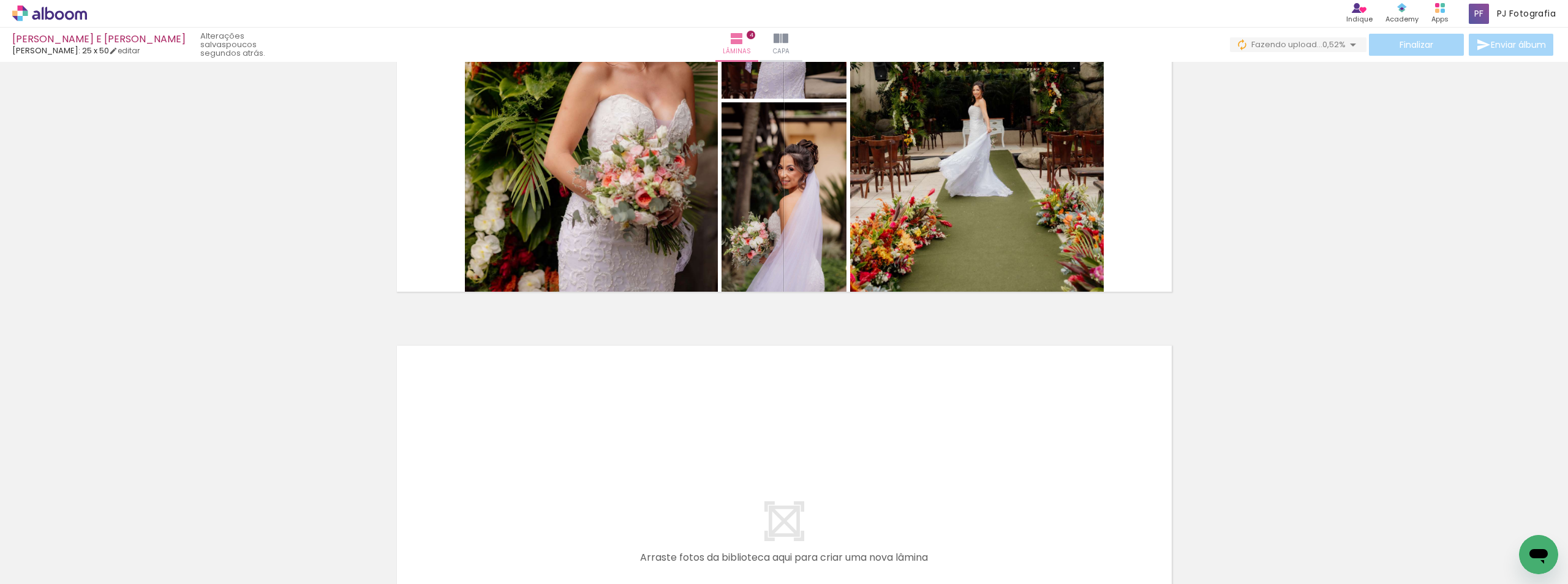
scroll to position [0, 2740]
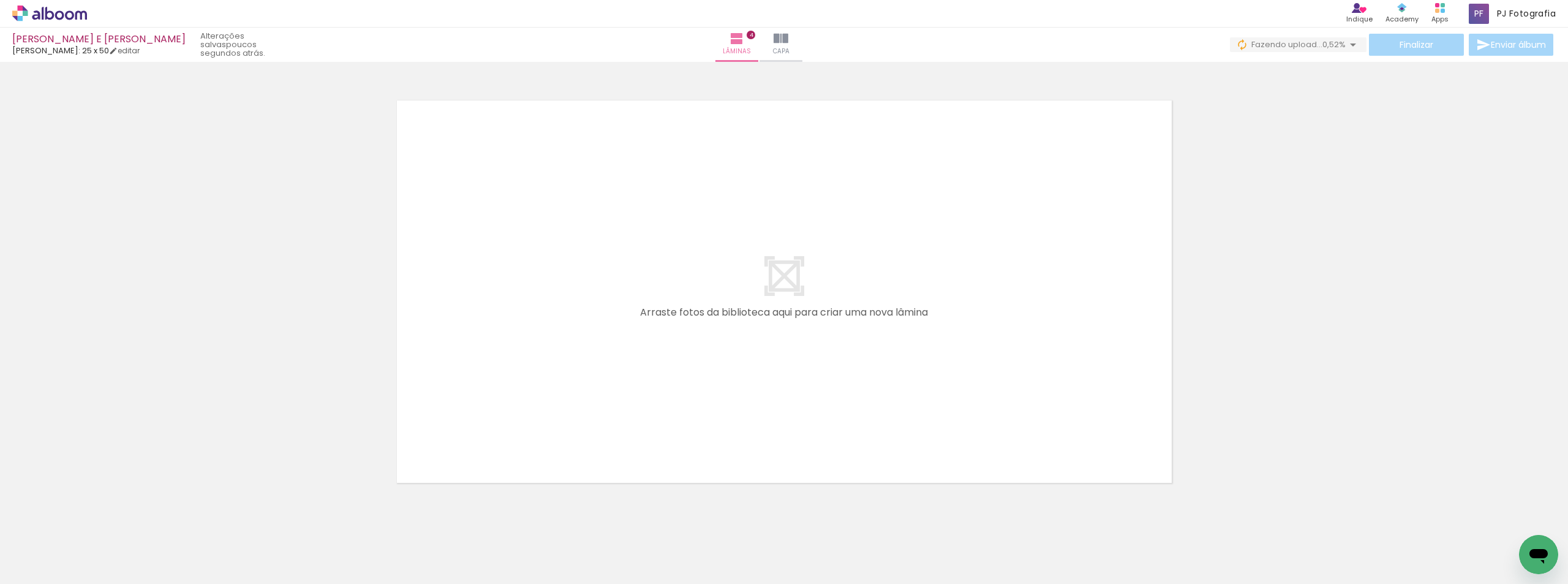
scroll to position [2880, 0]
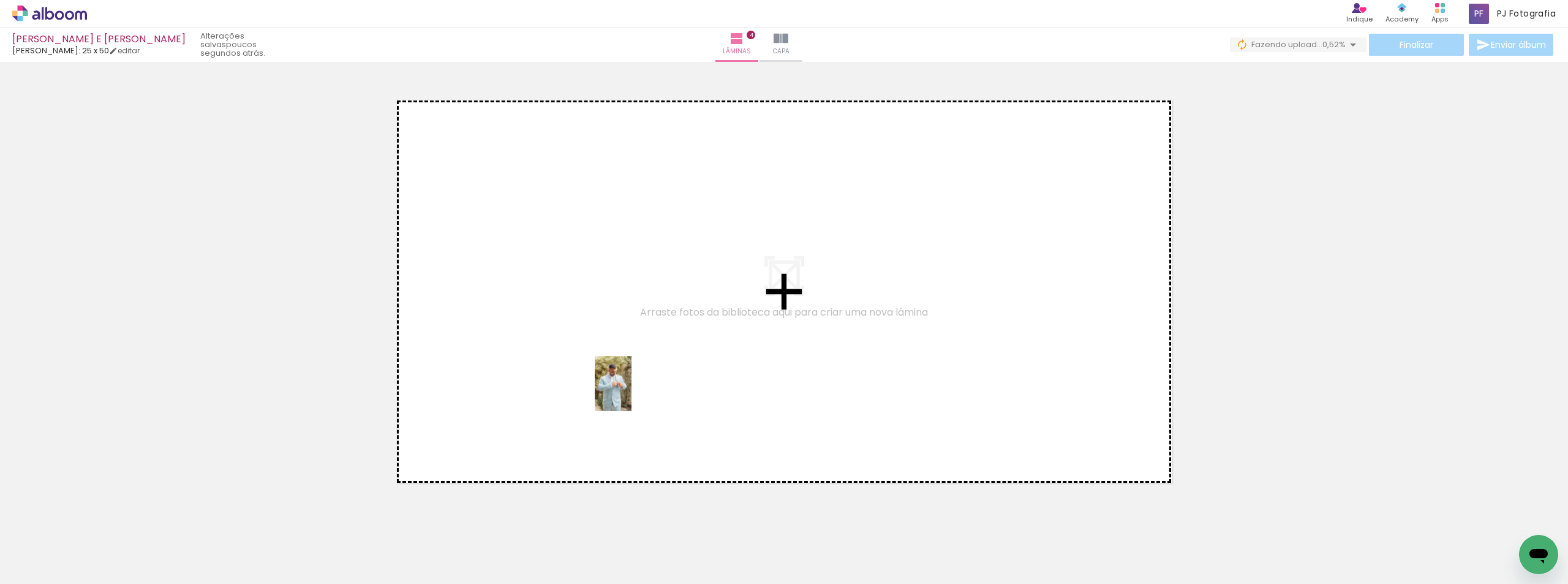
drag, startPoint x: 735, startPoint y: 553, endPoint x: 928, endPoint y: 519, distance: 196.0
click at [631, 392] on quentale-workspace at bounding box center [784, 292] width 1568 height 584
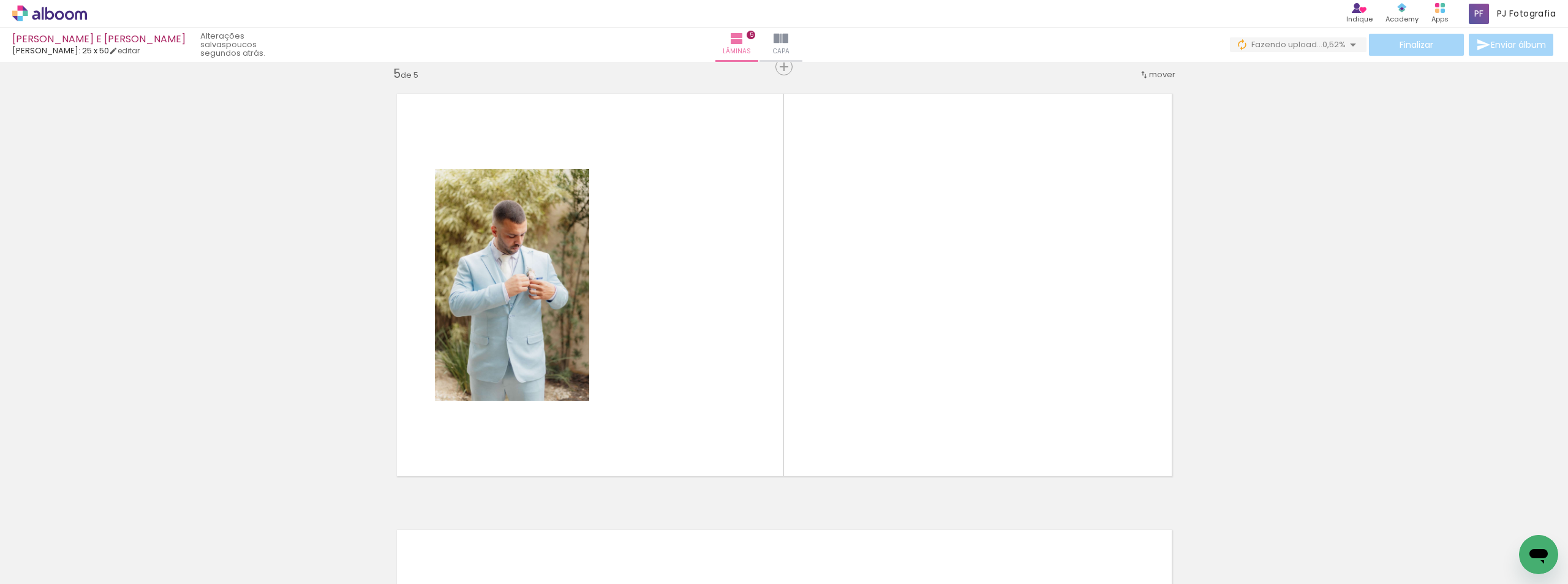
scroll to position [1761, 0]
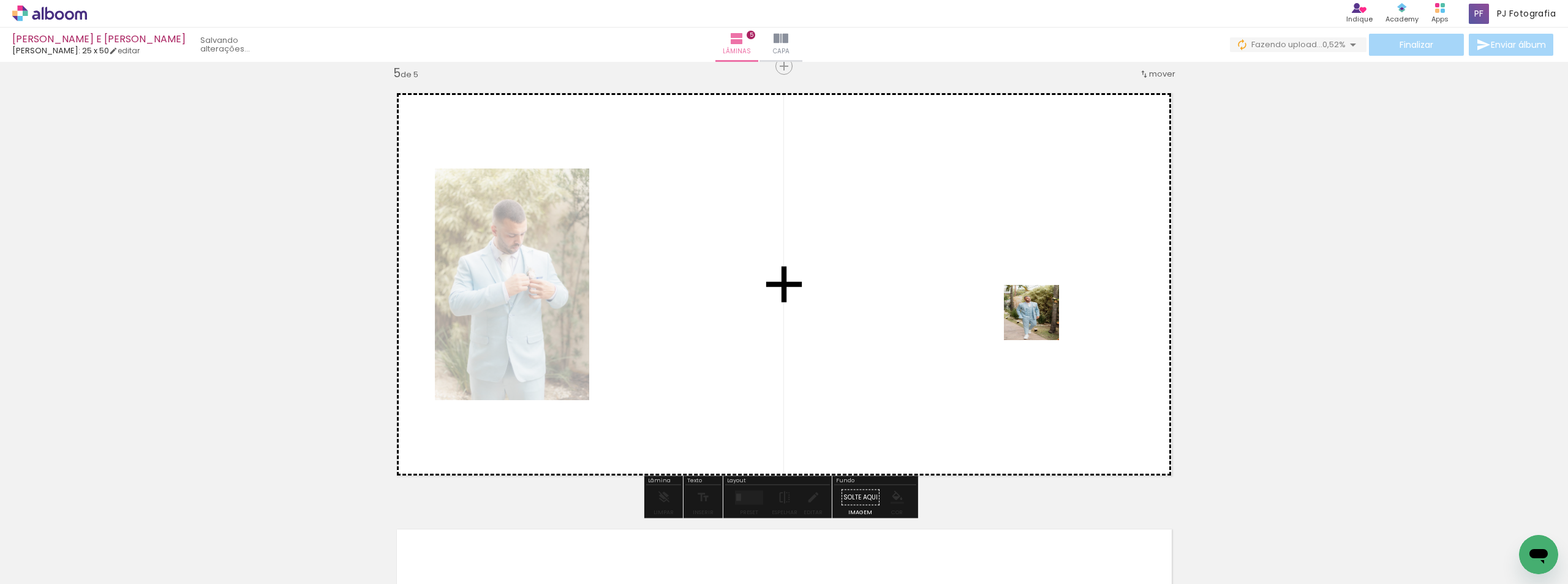
drag, startPoint x: 946, startPoint y: 548, endPoint x: 907, endPoint y: 488, distance: 71.6
click at [1042, 321] on quentale-workspace at bounding box center [784, 292] width 1568 height 584
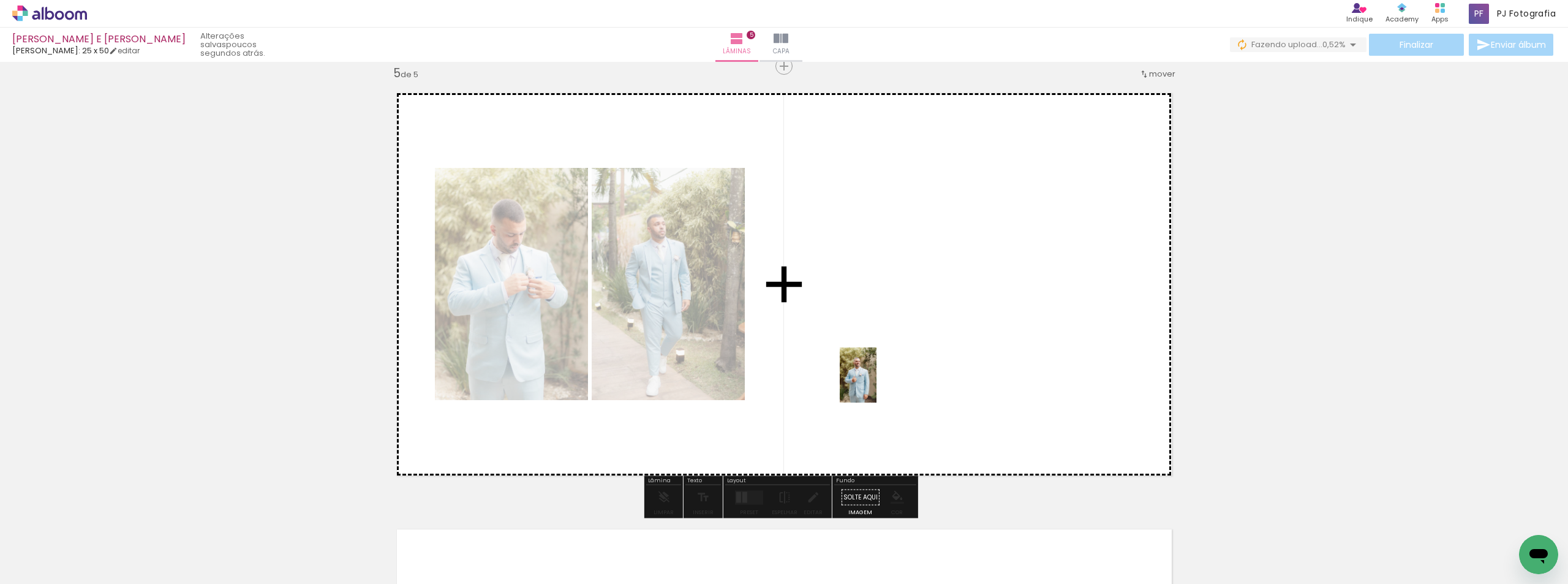
drag, startPoint x: 876, startPoint y: 552, endPoint x: 876, endPoint y: 384, distance: 168.0
click at [876, 384] on quentale-workspace at bounding box center [784, 292] width 1568 height 584
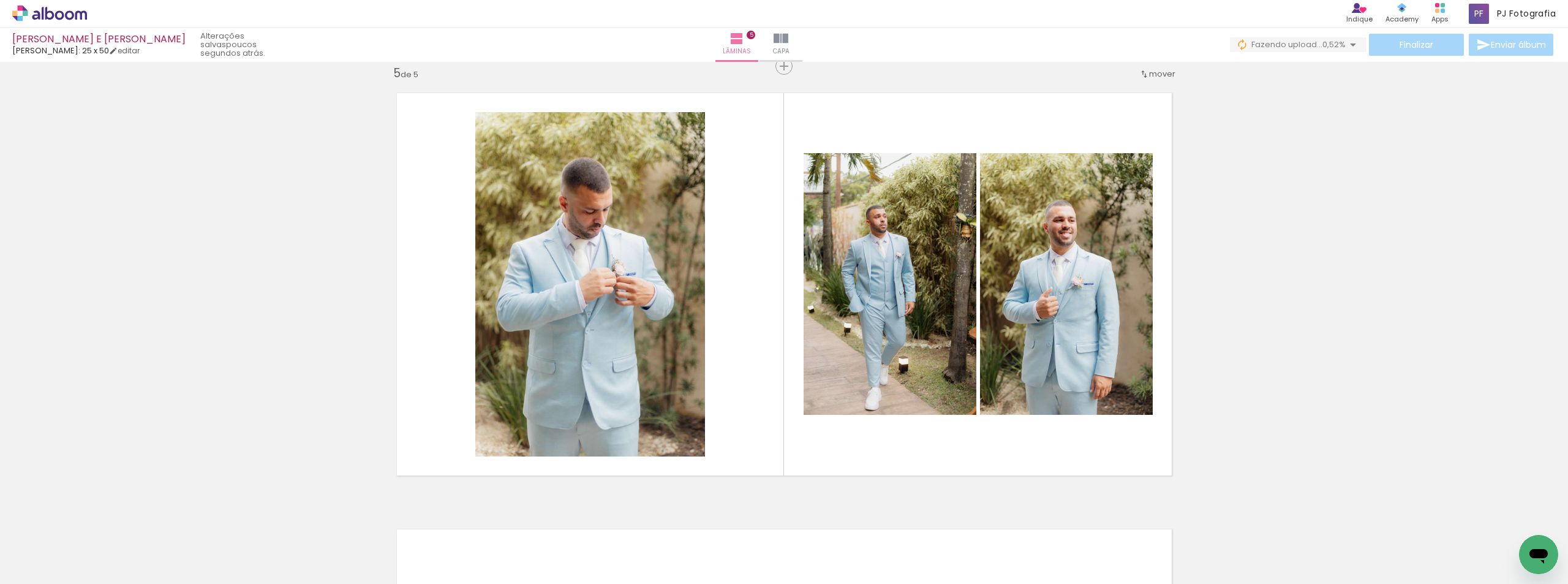
scroll to position [0, 4828]
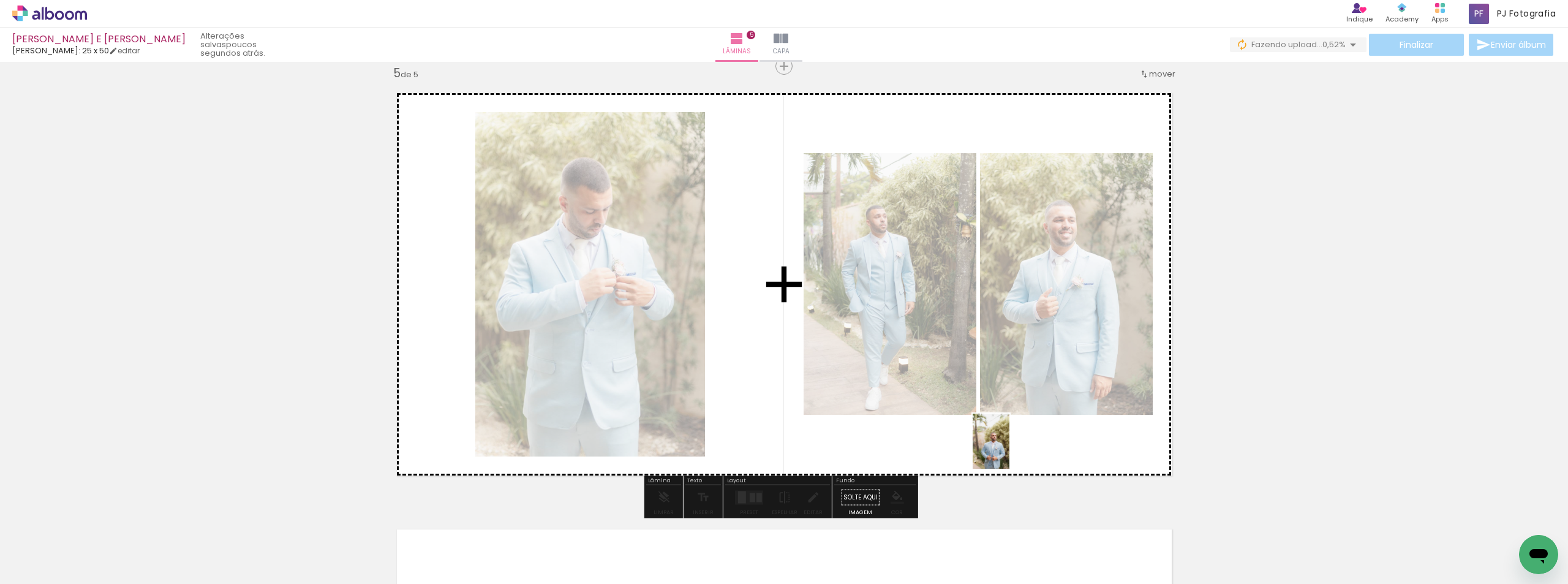
drag, startPoint x: 981, startPoint y: 560, endPoint x: 1009, endPoint y: 450, distance: 113.5
click at [1009, 450] on quentale-workspace at bounding box center [784, 292] width 1568 height 584
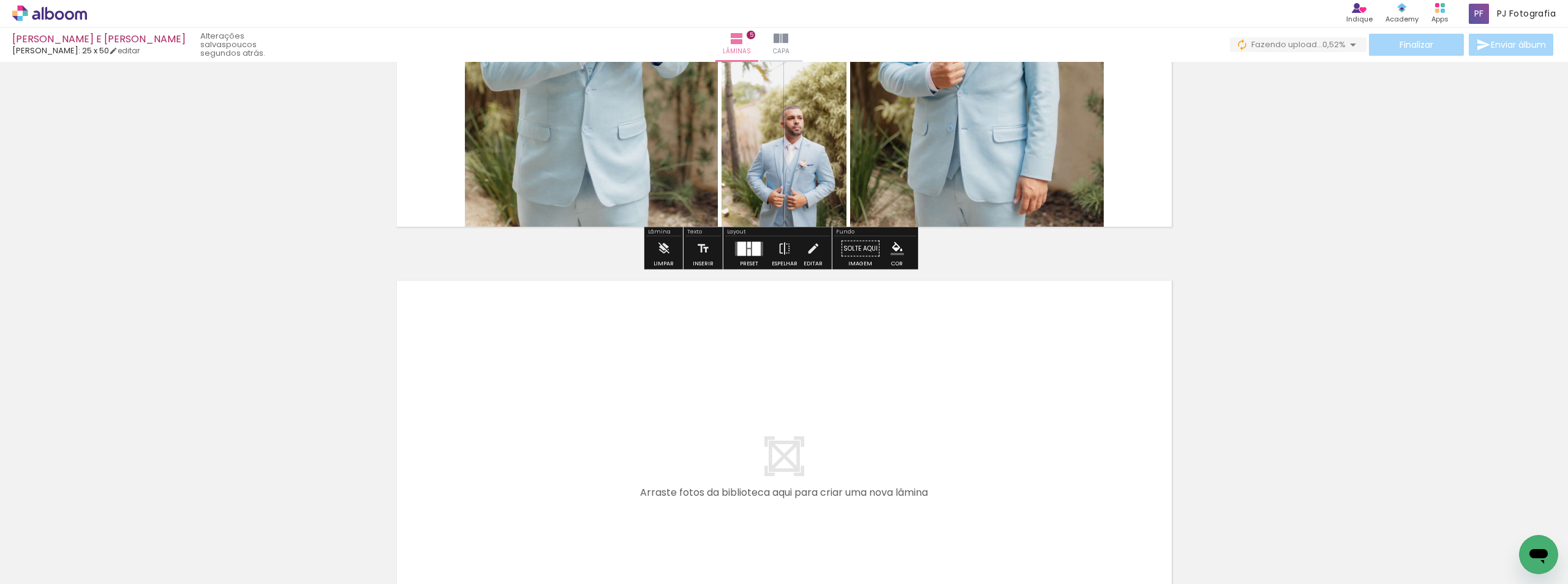
scroll to position [2068, 0]
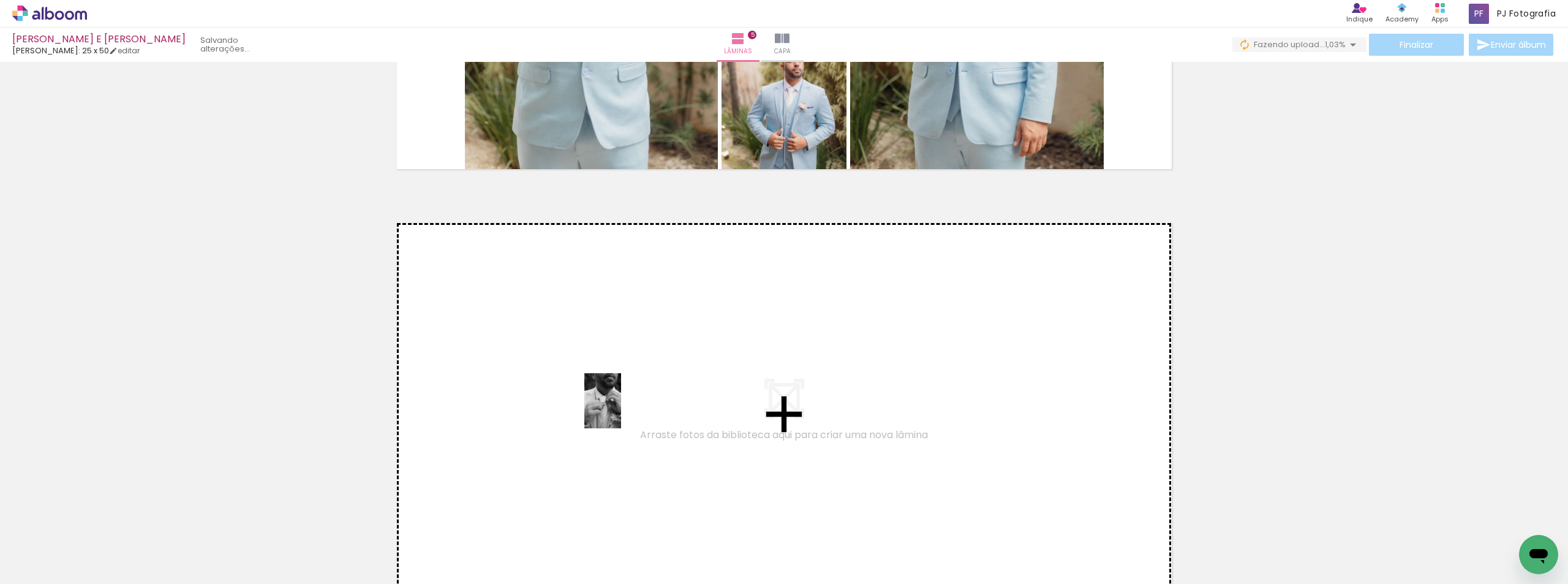
drag, startPoint x: 1339, startPoint y: 551, endPoint x: 616, endPoint y: 409, distance: 736.8
click at [616, 409] on quentale-workspace at bounding box center [784, 292] width 1568 height 584
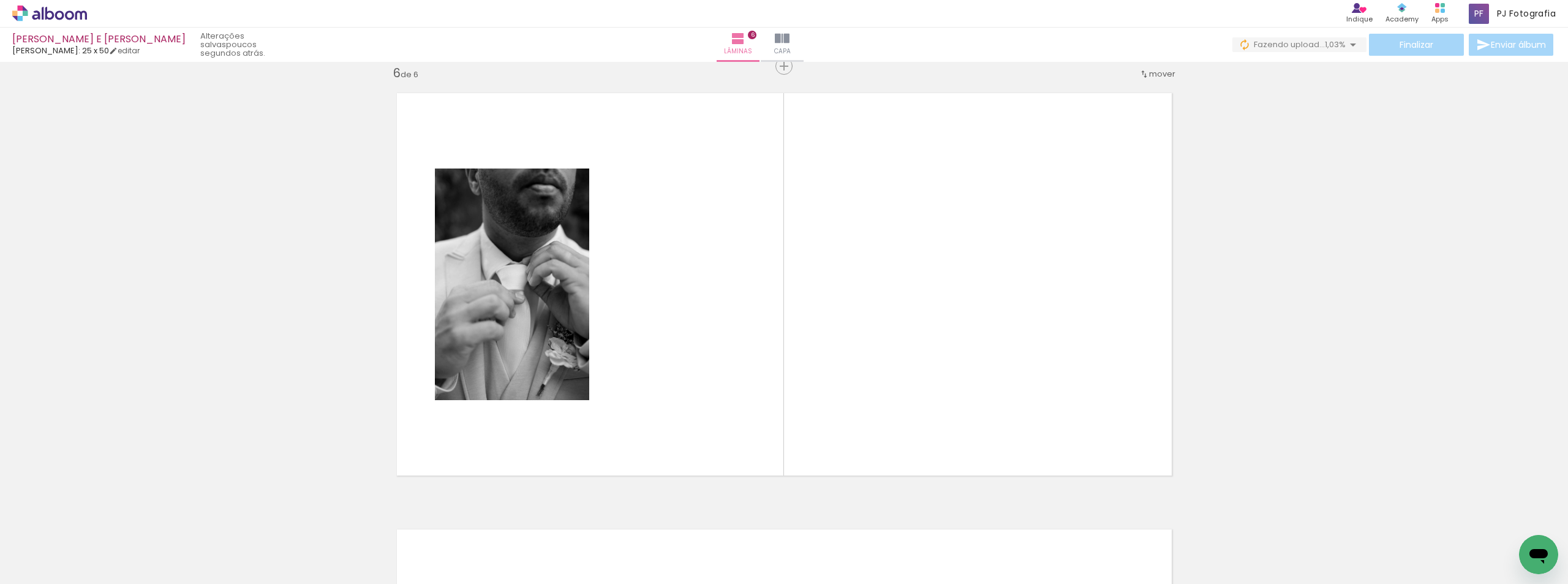
scroll to position [0, 5402]
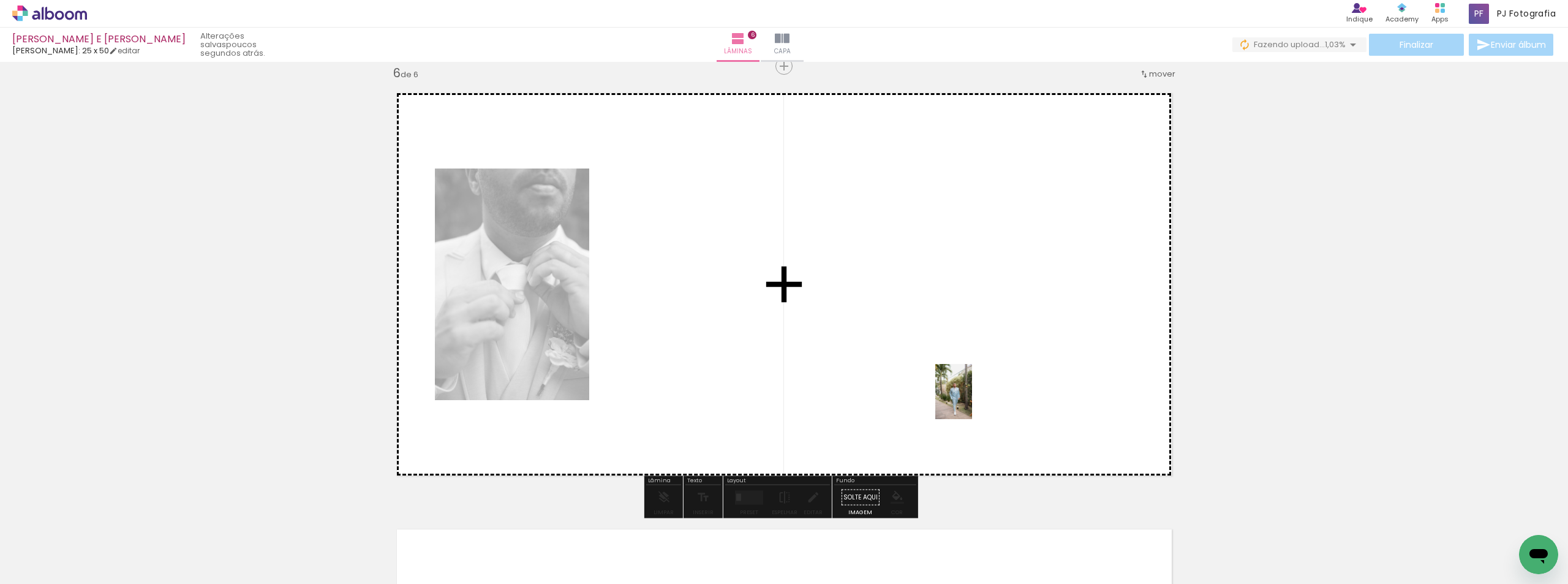
drag, startPoint x: 965, startPoint y: 556, endPoint x: 972, endPoint y: 401, distance: 155.2
click at [972, 401] on quentale-workspace at bounding box center [784, 292] width 1568 height 584
